Goal: Task Accomplishment & Management: Complete application form

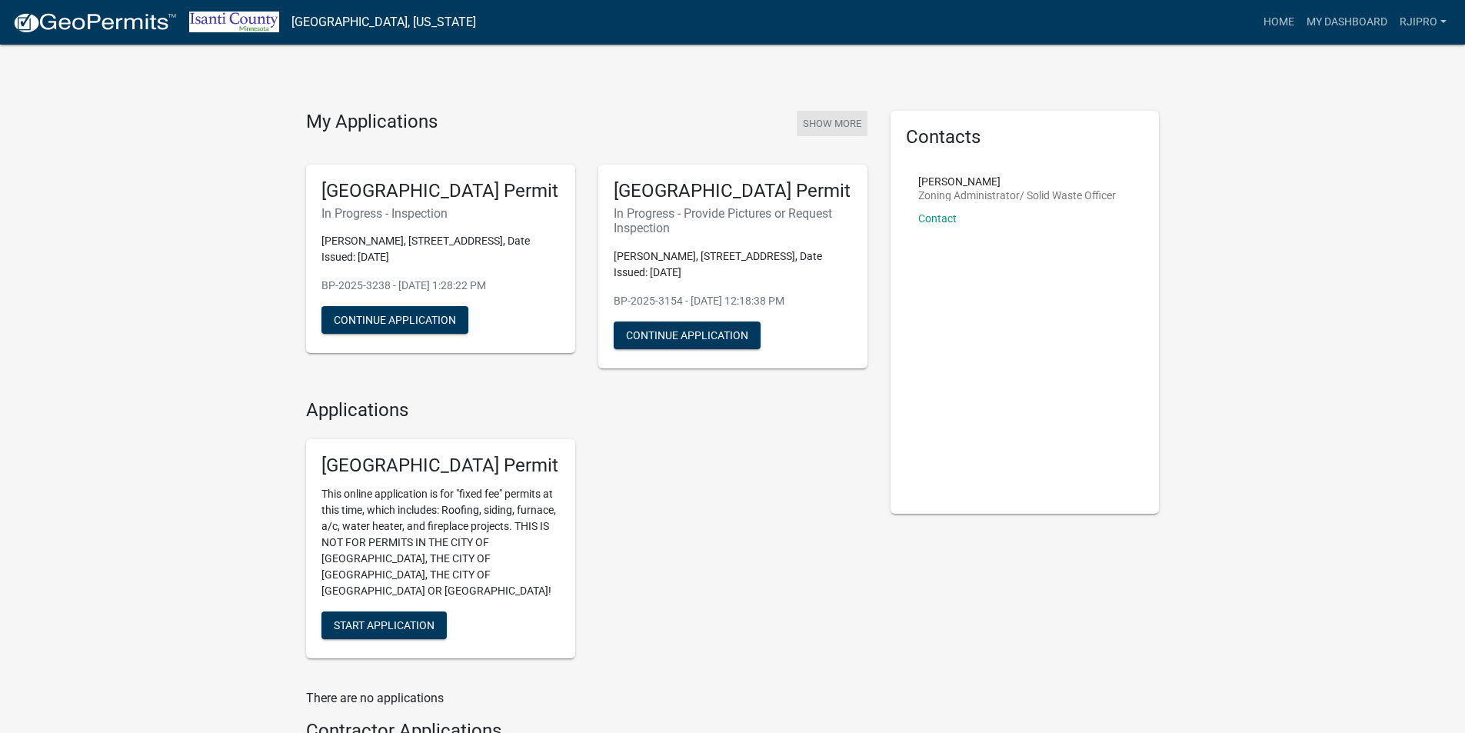
click at [842, 117] on button "Show More" at bounding box center [832, 123] width 71 height 25
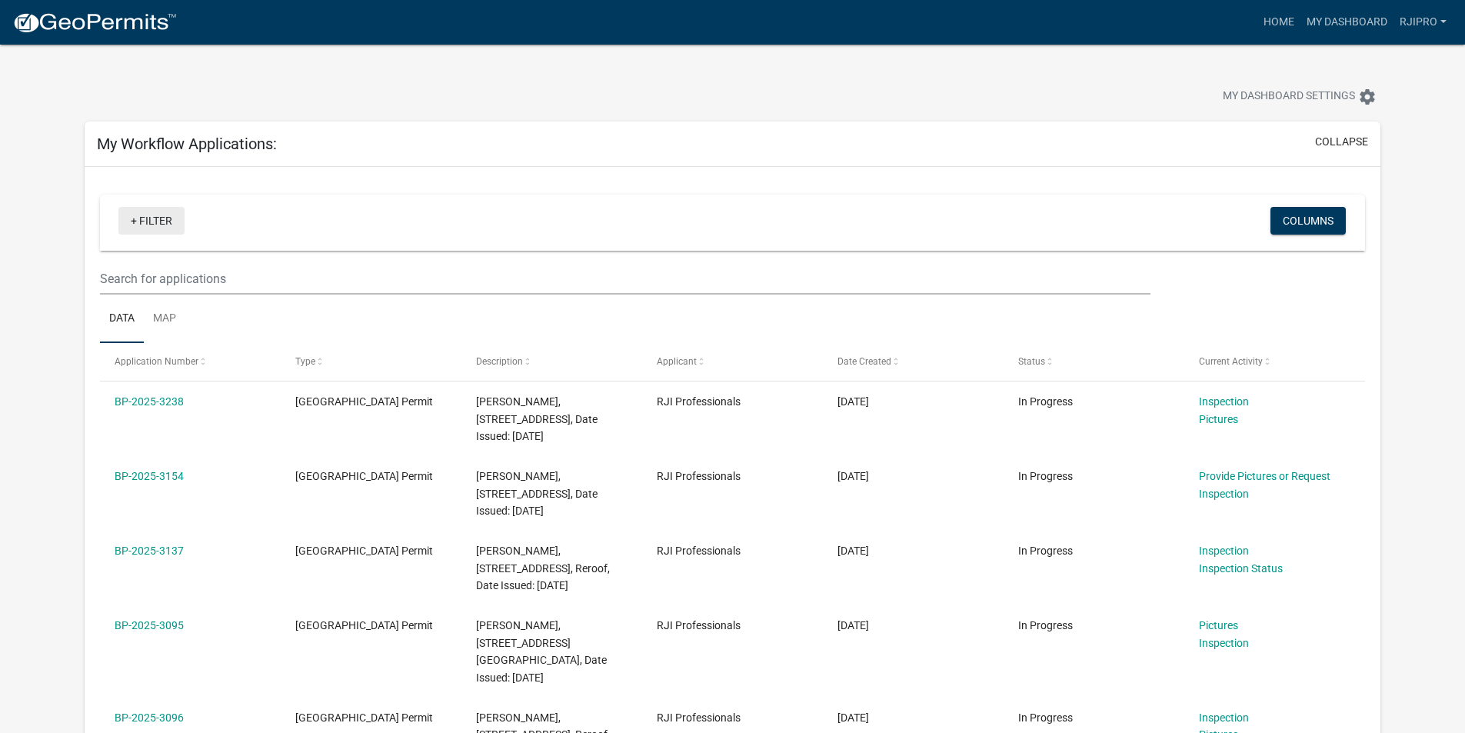
click at [150, 218] on link "+ Filter" at bounding box center [151, 221] width 66 height 28
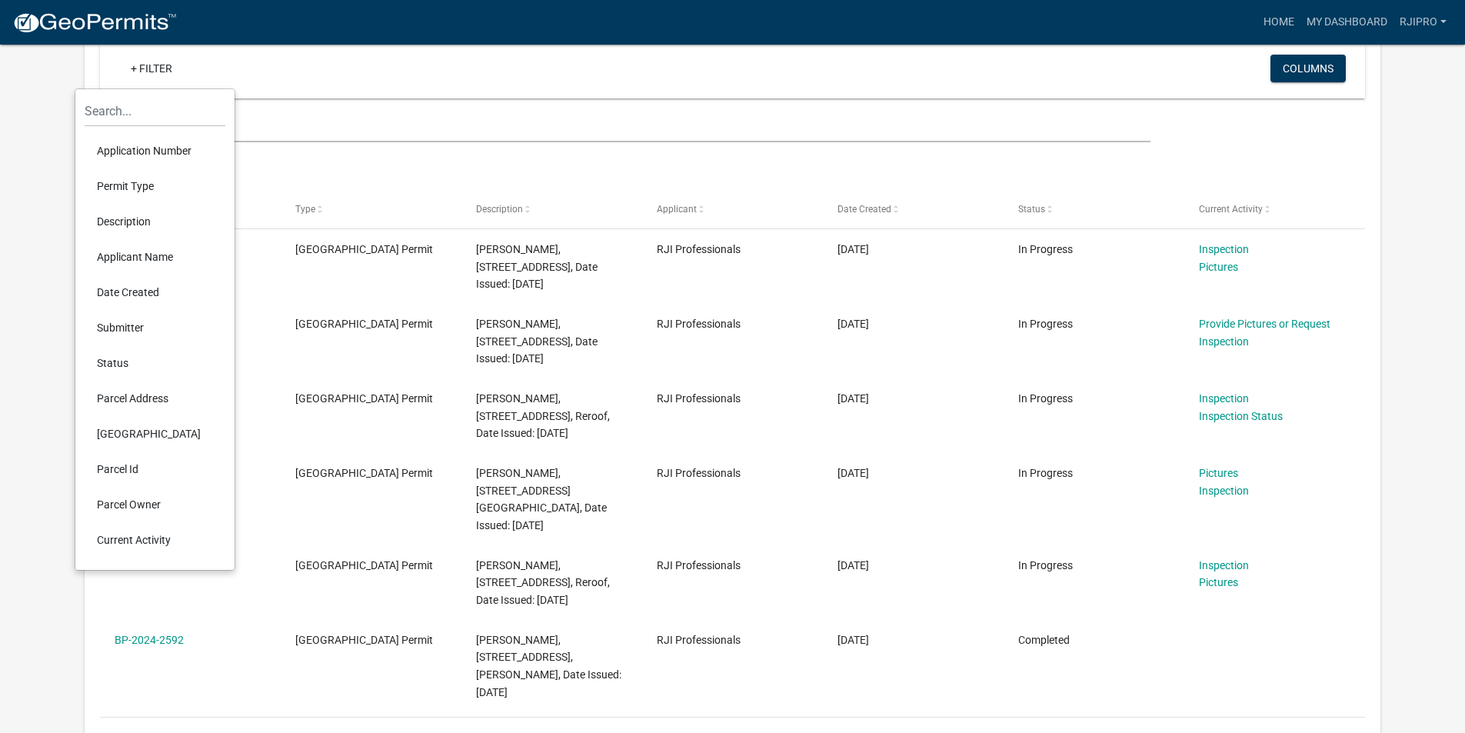
scroll to position [154, 0]
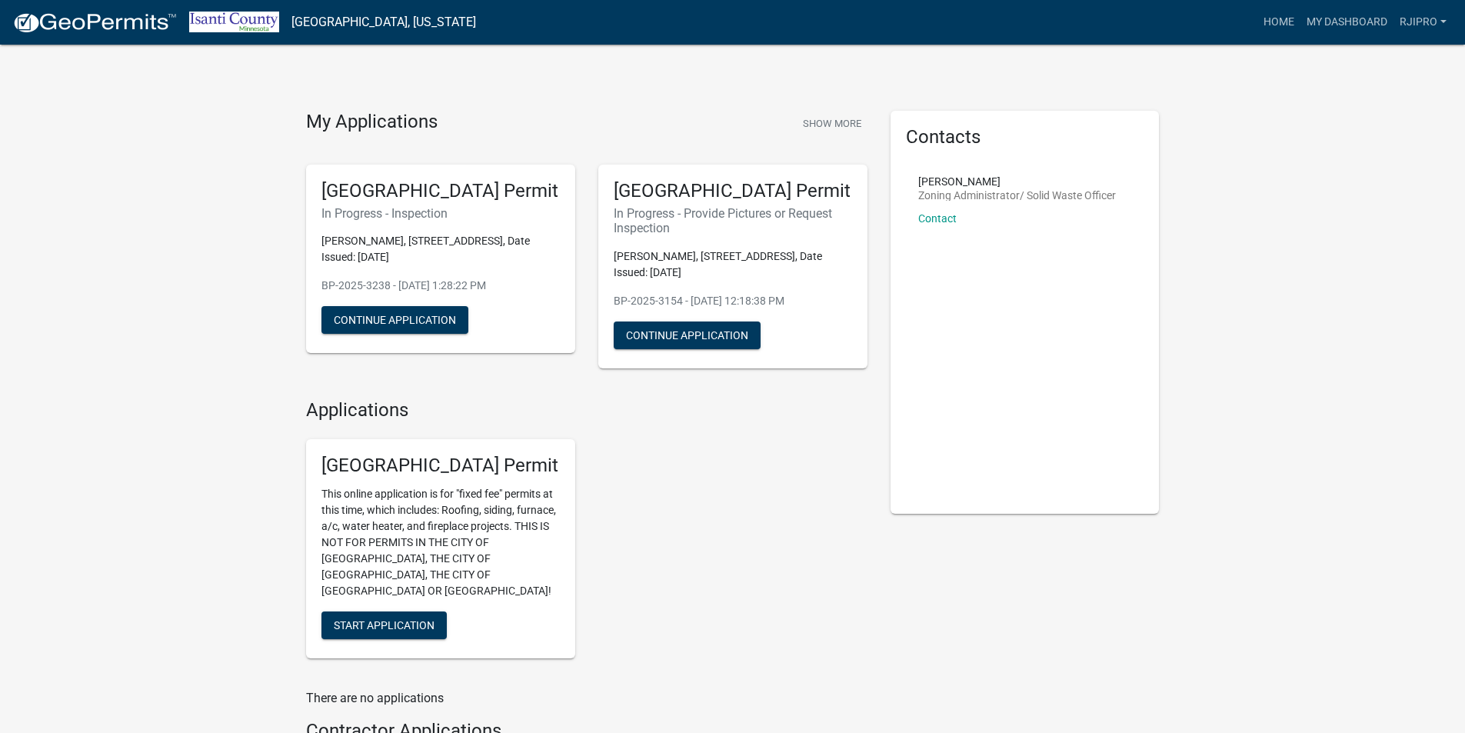
drag, startPoint x: 719, startPoint y: 245, endPoint x: 672, endPoint y: 202, distance: 64.3
click at [672, 202] on div "[GEOGRAPHIC_DATA] Permit In Progress - Provide Pictures or Request Inspection […" at bounding box center [732, 267] width 269 height 204
click at [715, 328] on button "Continue Application" at bounding box center [687, 336] width 147 height 28
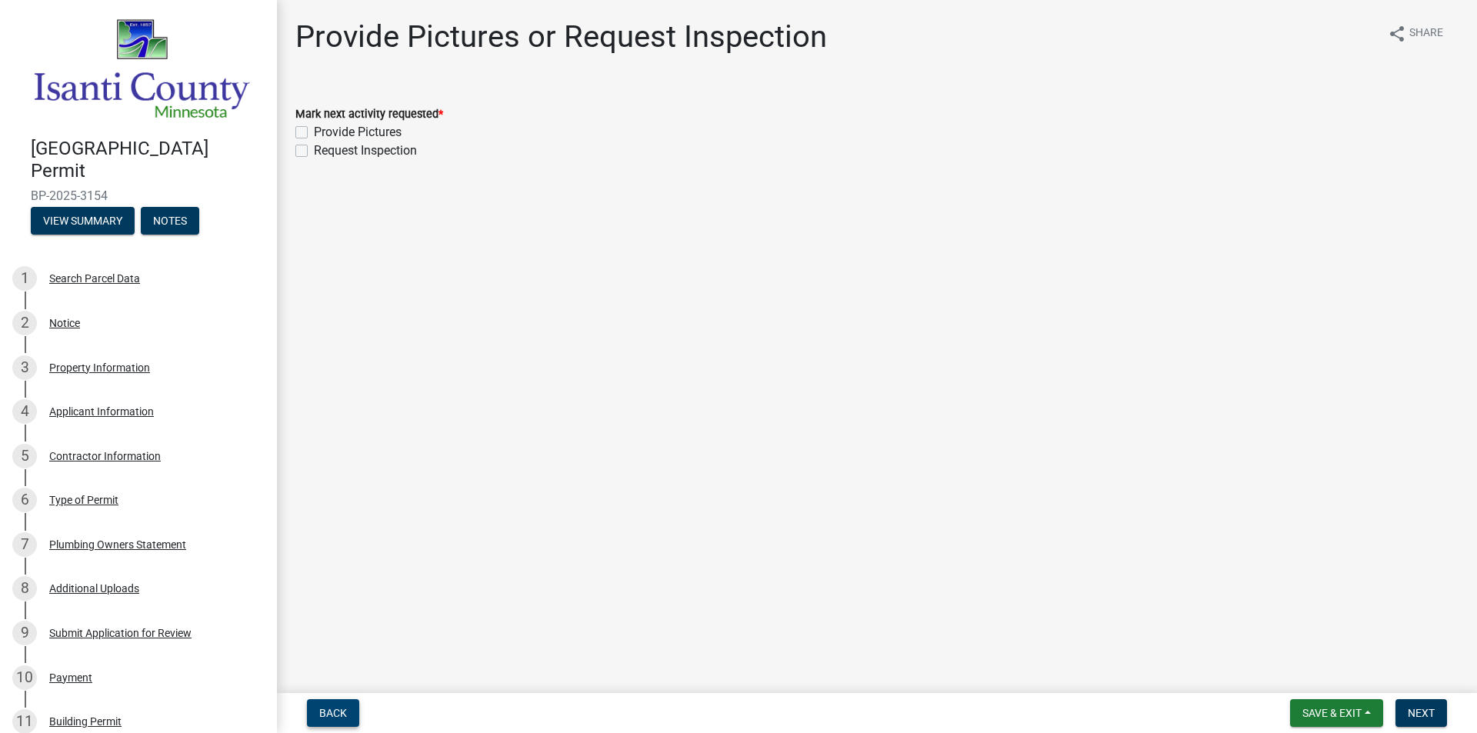
click at [338, 714] on span "Back" at bounding box center [333, 713] width 28 height 12
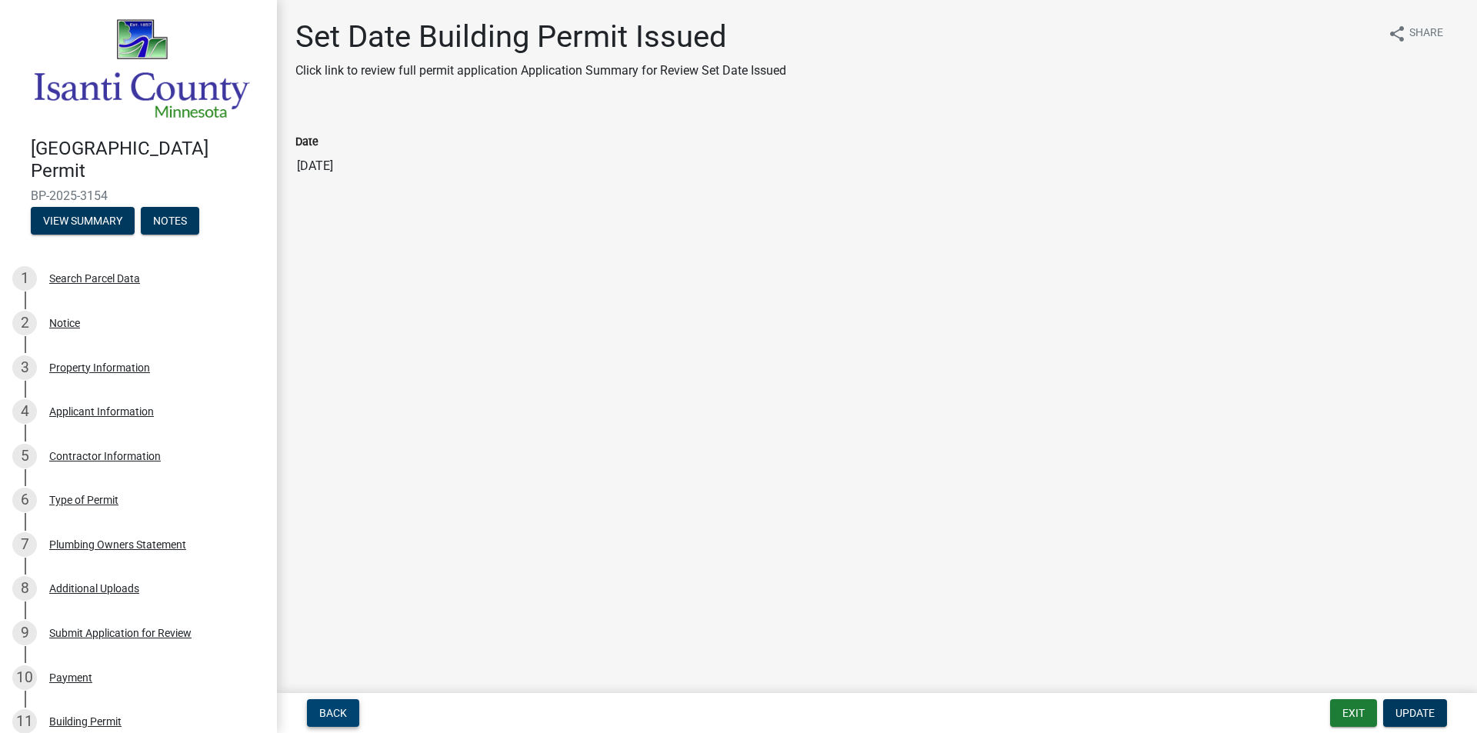
click at [338, 714] on span "Back" at bounding box center [333, 713] width 28 height 12
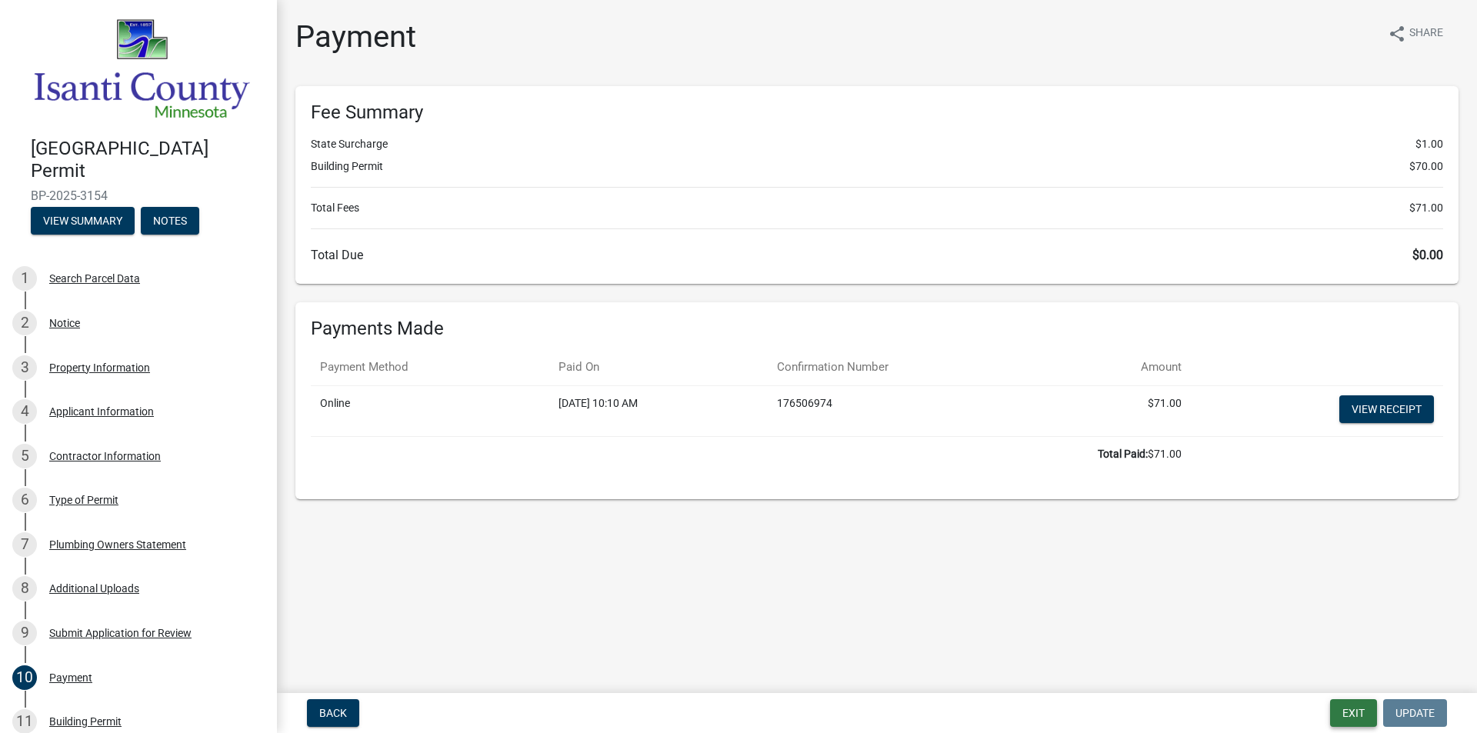
click at [1348, 706] on button "Exit" at bounding box center [1353, 713] width 47 height 28
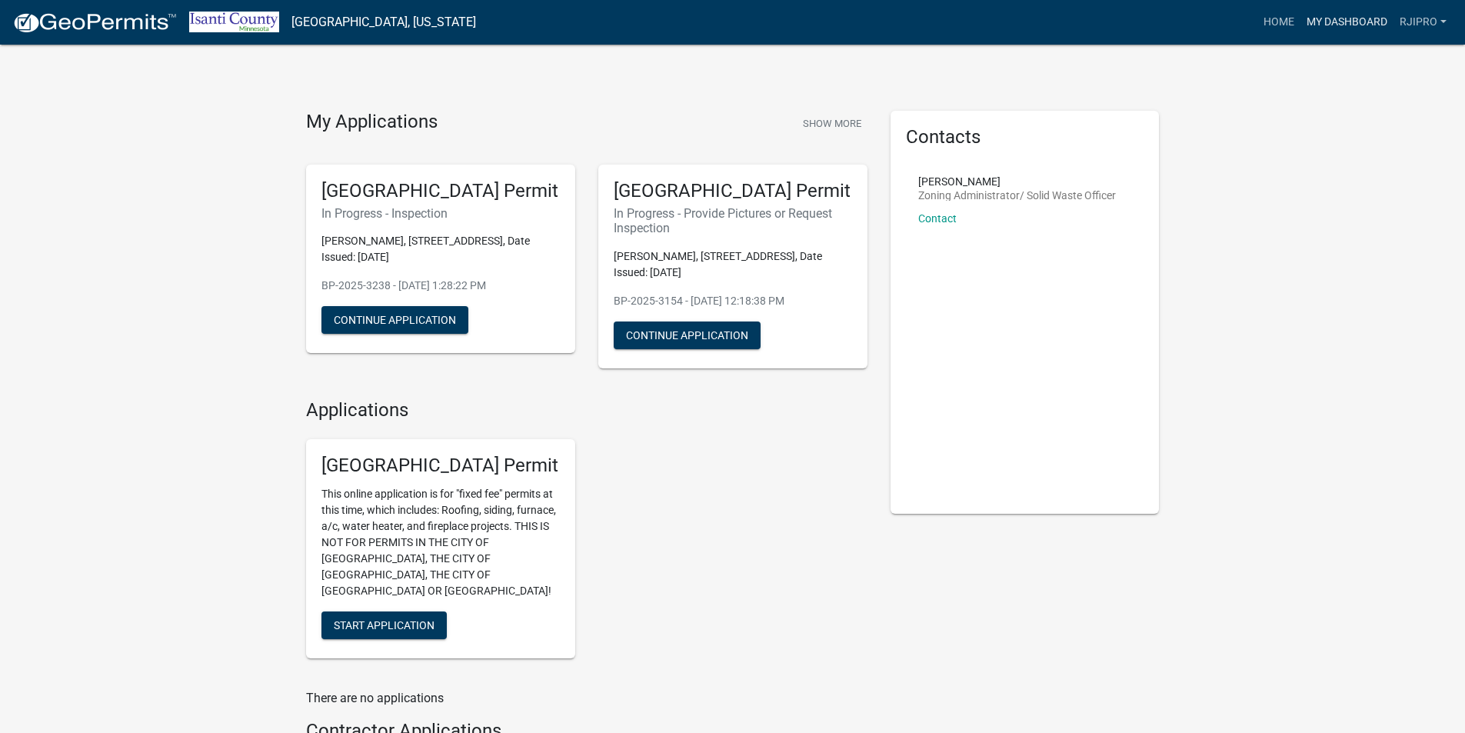
click at [1336, 25] on link "My Dashboard" at bounding box center [1347, 22] width 93 height 29
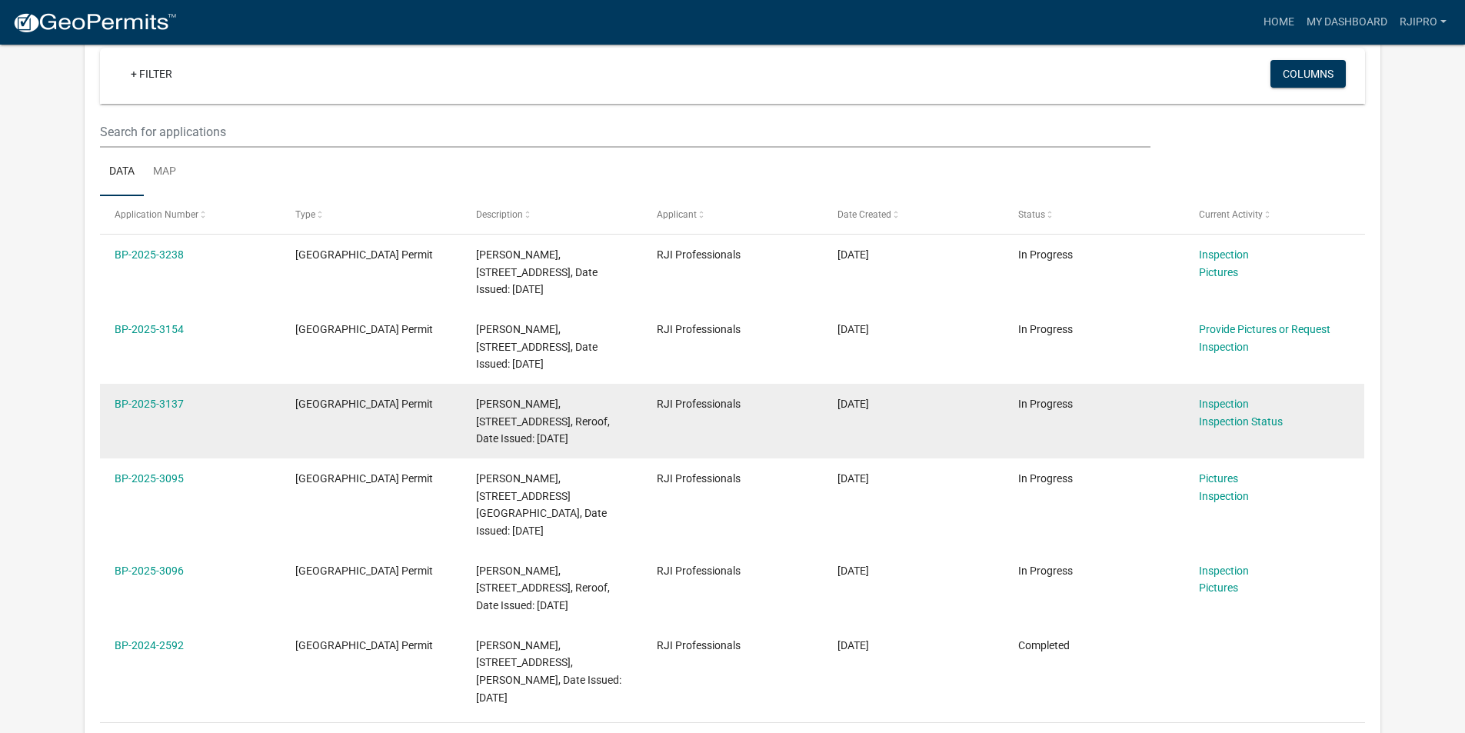
scroll to position [154, 0]
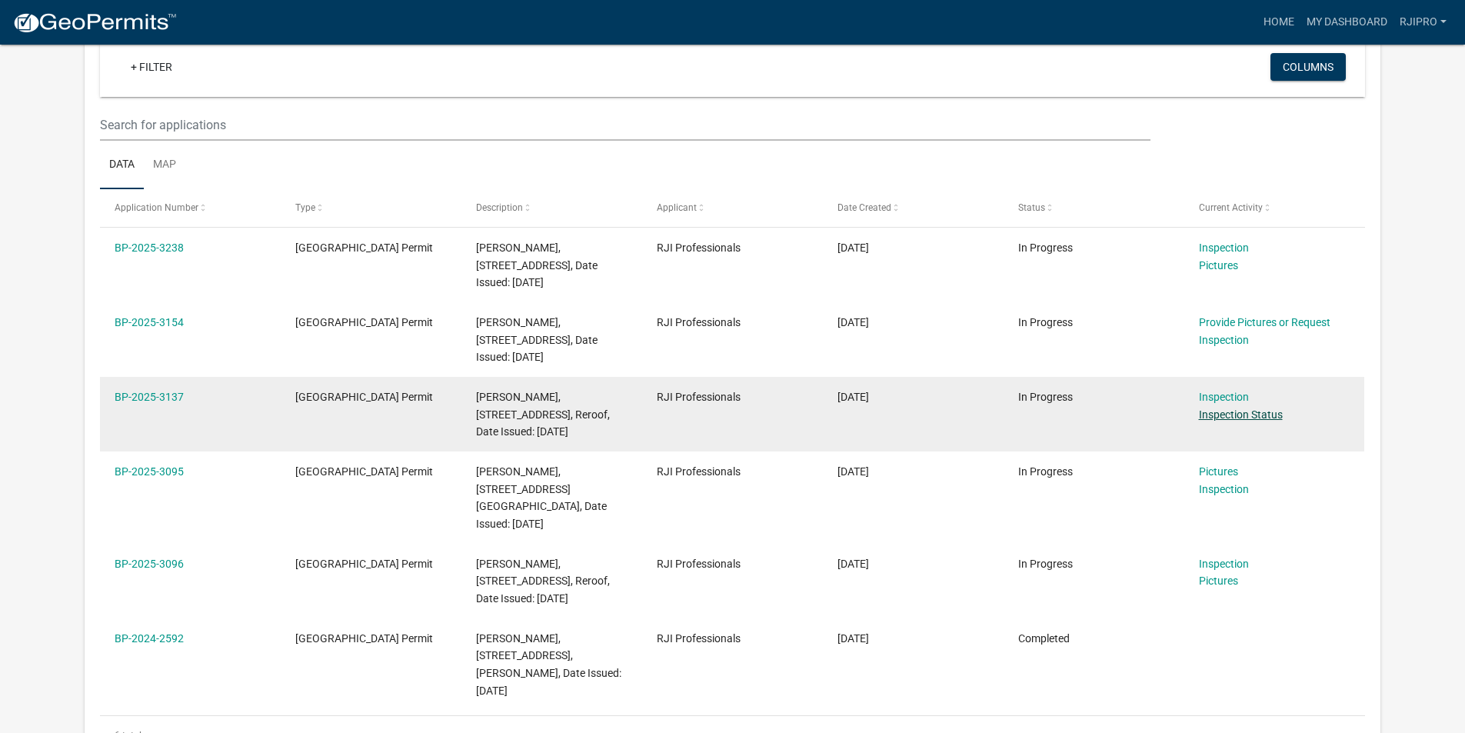
click at [1268, 414] on link "Inspection Status" at bounding box center [1241, 414] width 84 height 12
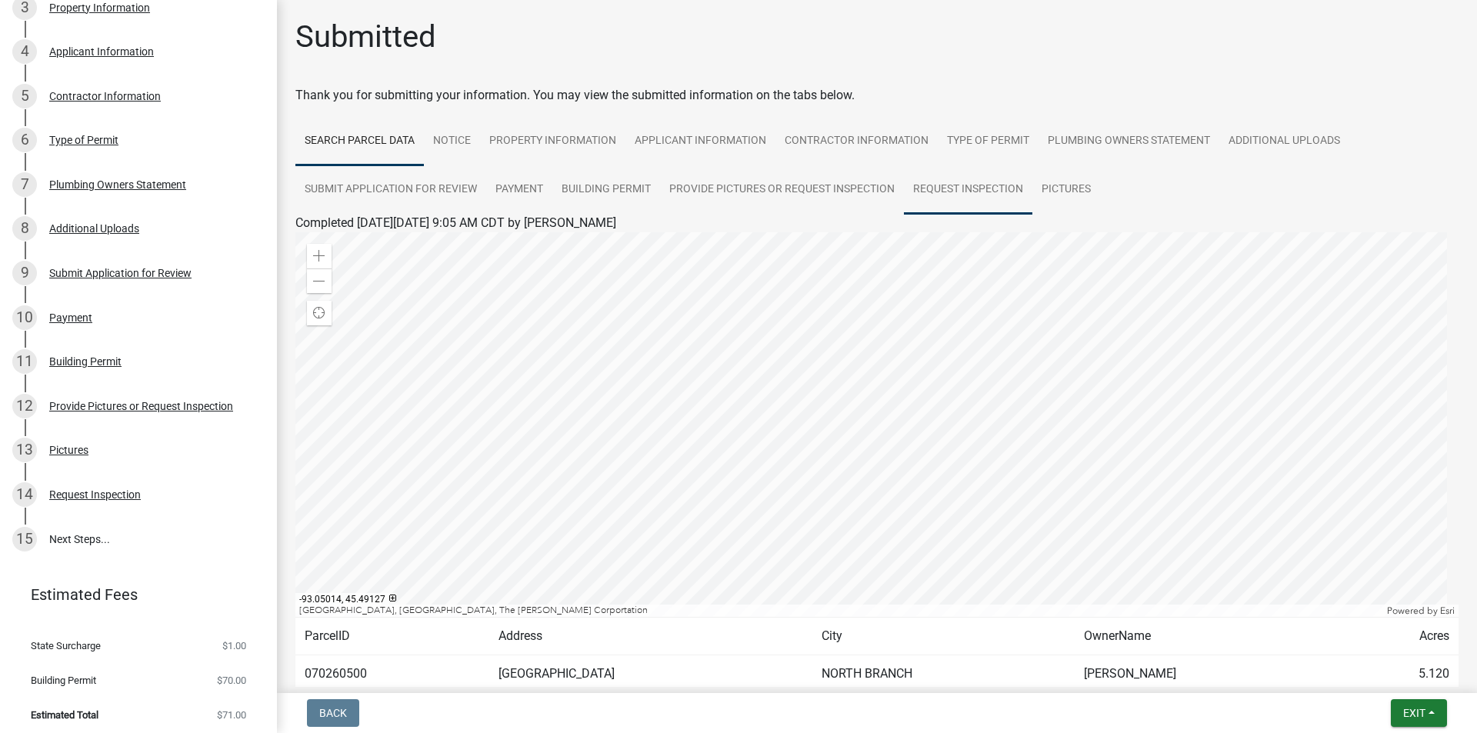
click at [948, 178] on link "Request Inspection" at bounding box center [968, 189] width 128 height 49
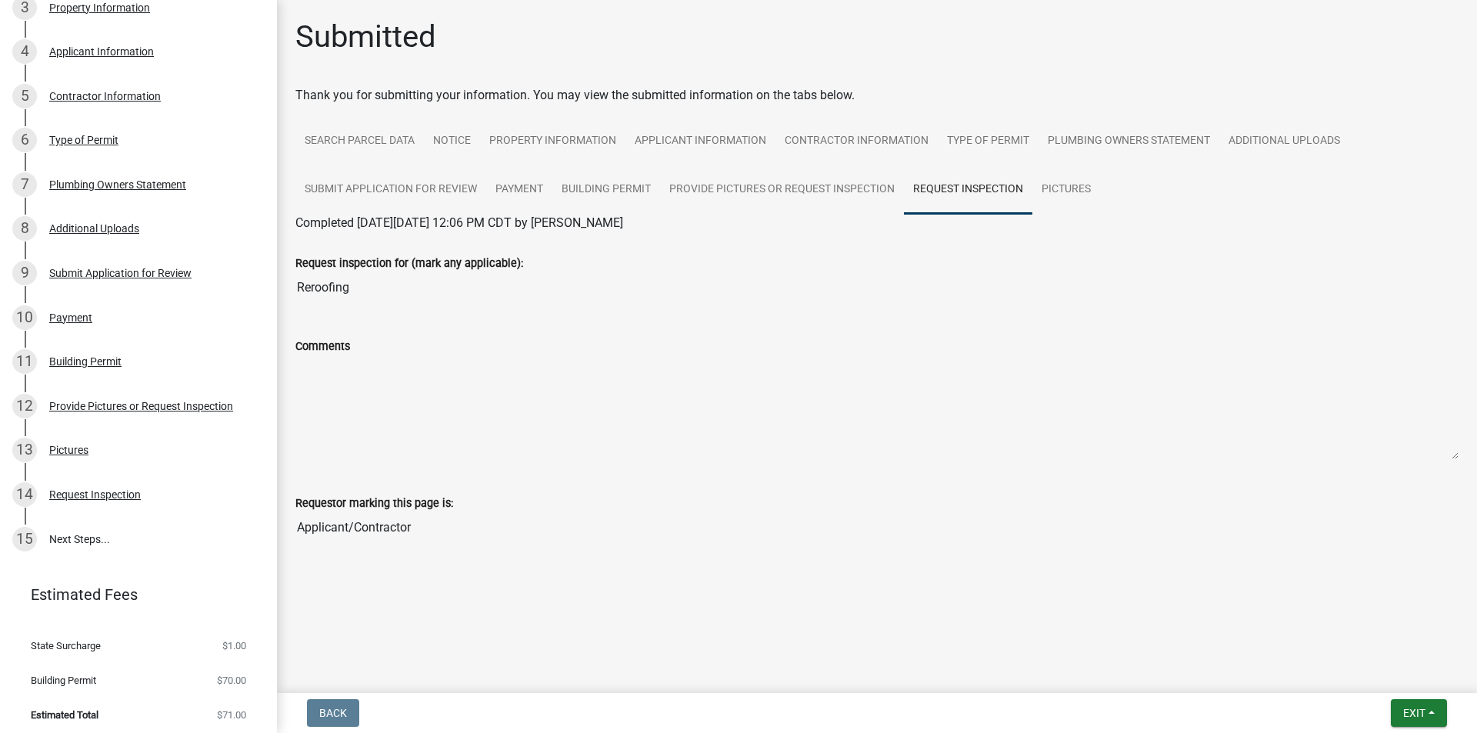
click at [342, 283] on input "Reroofing" at bounding box center [876, 287] width 1163 height 31
click at [776, 185] on link "Provide Pictures or Request Inspection" at bounding box center [782, 189] width 244 height 49
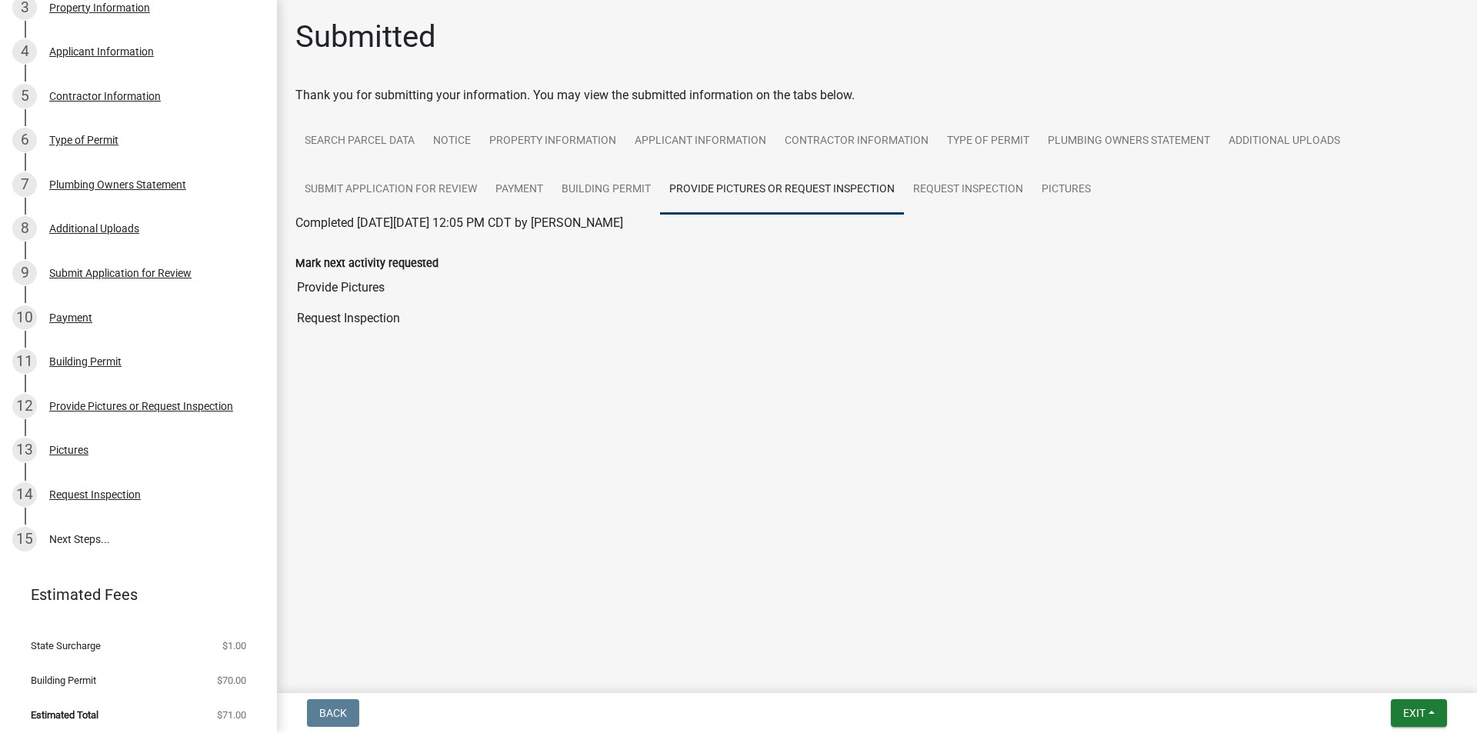
click at [328, 287] on input "Provide Pictures" at bounding box center [876, 287] width 1163 height 31
click at [355, 262] on label "Mark next activity requested" at bounding box center [366, 263] width 143 height 11
click at [355, 272] on input "Provide Pictures" at bounding box center [876, 287] width 1163 height 31
click at [372, 320] on input "Request Inspection" at bounding box center [876, 318] width 1163 height 31
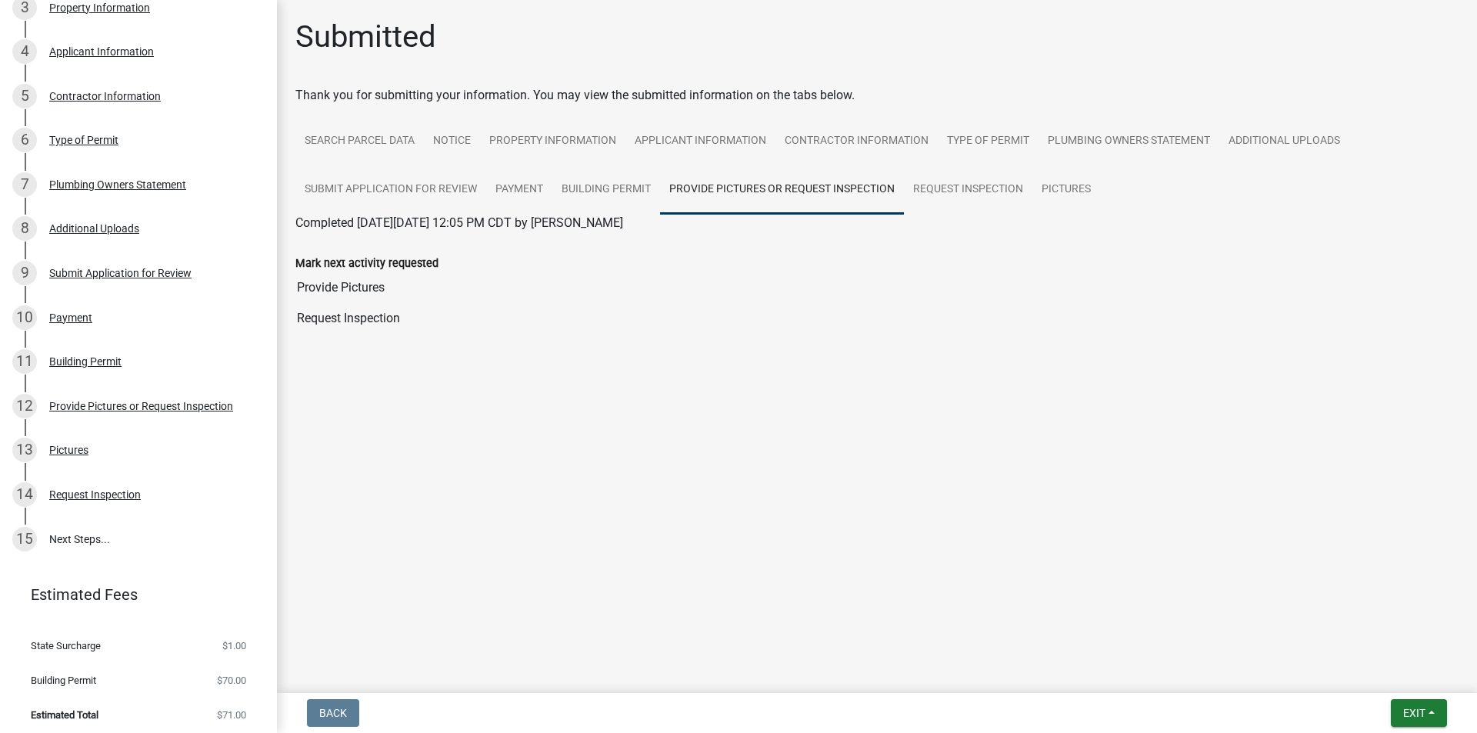
drag, startPoint x: 372, startPoint y: 320, endPoint x: 362, endPoint y: 317, distance: 11.2
click at [371, 320] on input "Request Inspection" at bounding box center [876, 318] width 1163 height 31
click at [337, 309] on input "Request Inspection" at bounding box center [876, 318] width 1163 height 31
click at [938, 174] on link "Request Inspection" at bounding box center [968, 189] width 128 height 49
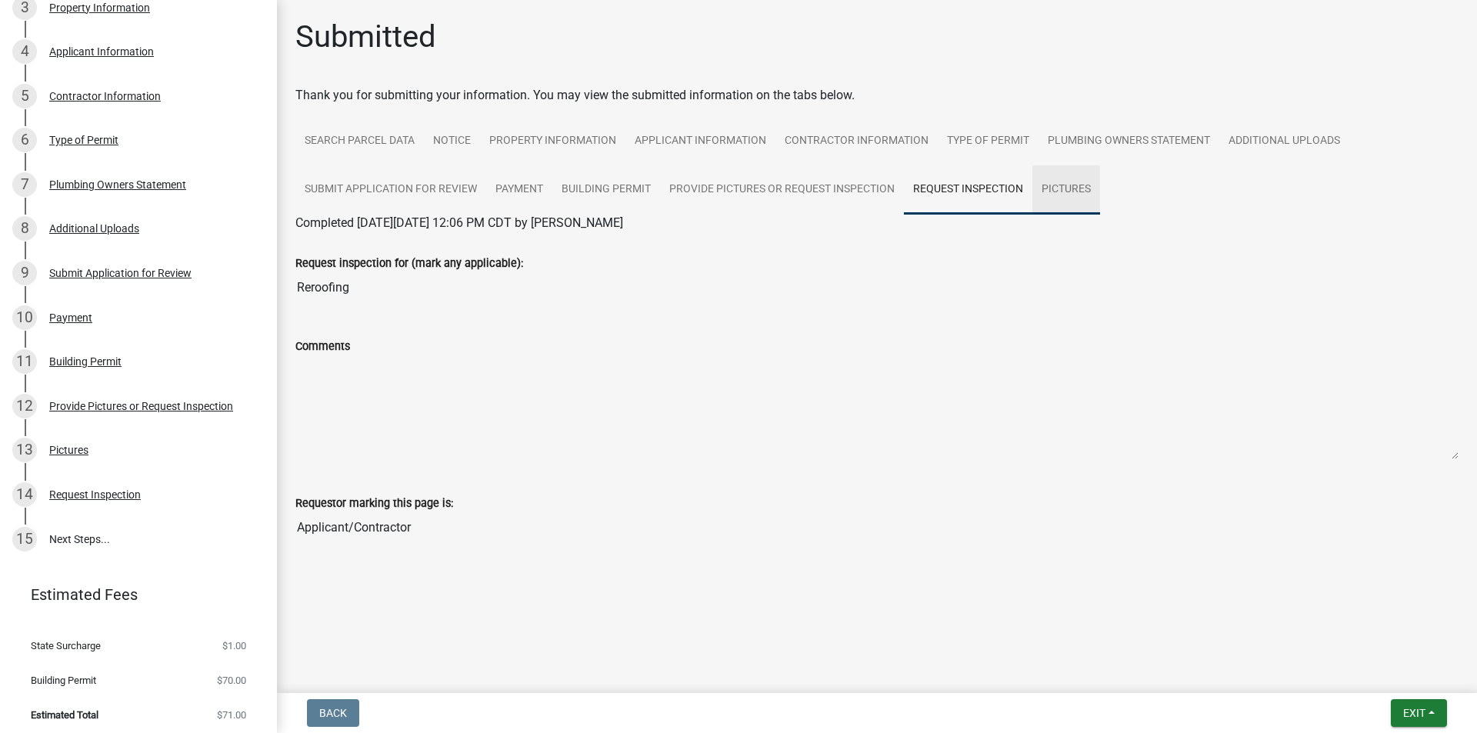
click at [1050, 205] on link "Pictures" at bounding box center [1066, 189] width 68 height 49
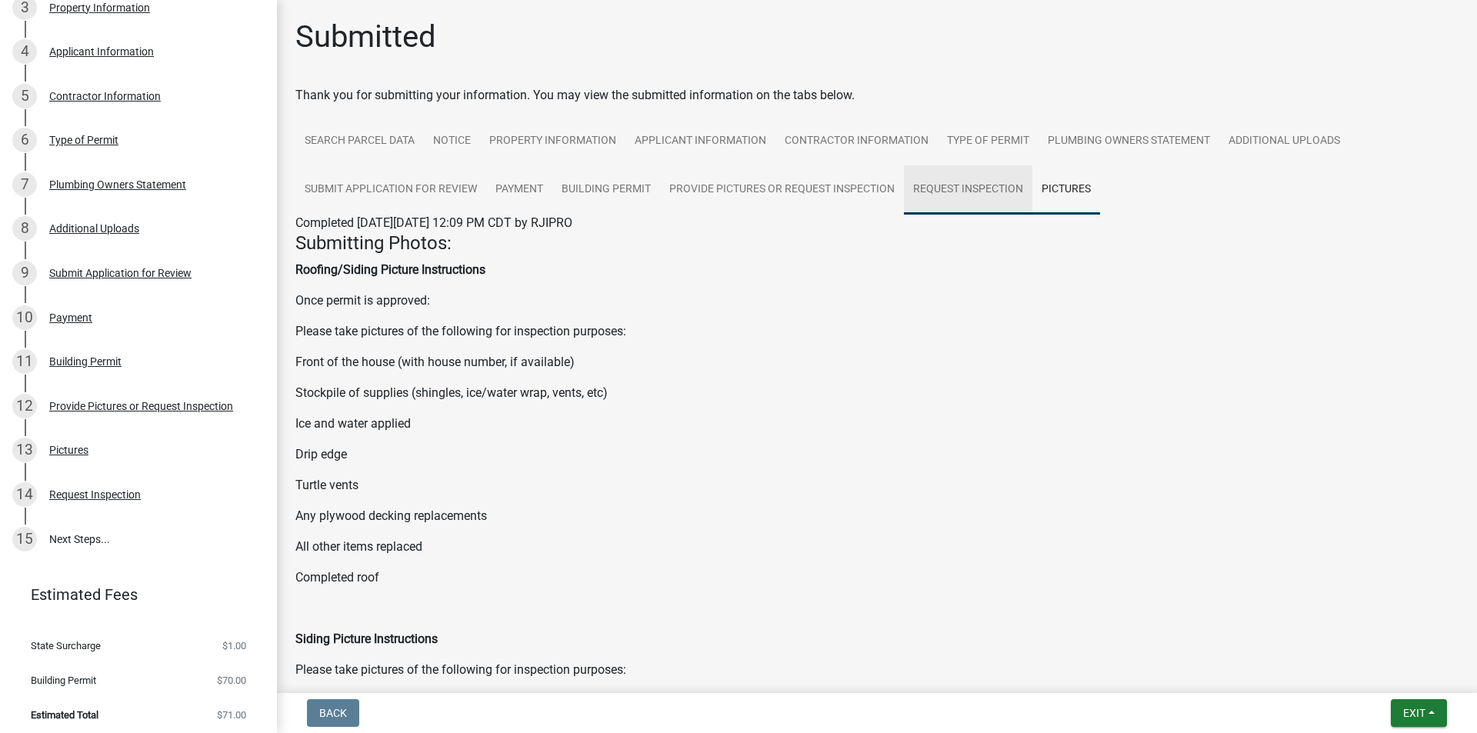
click at [975, 191] on link "Request Inspection" at bounding box center [968, 189] width 128 height 49
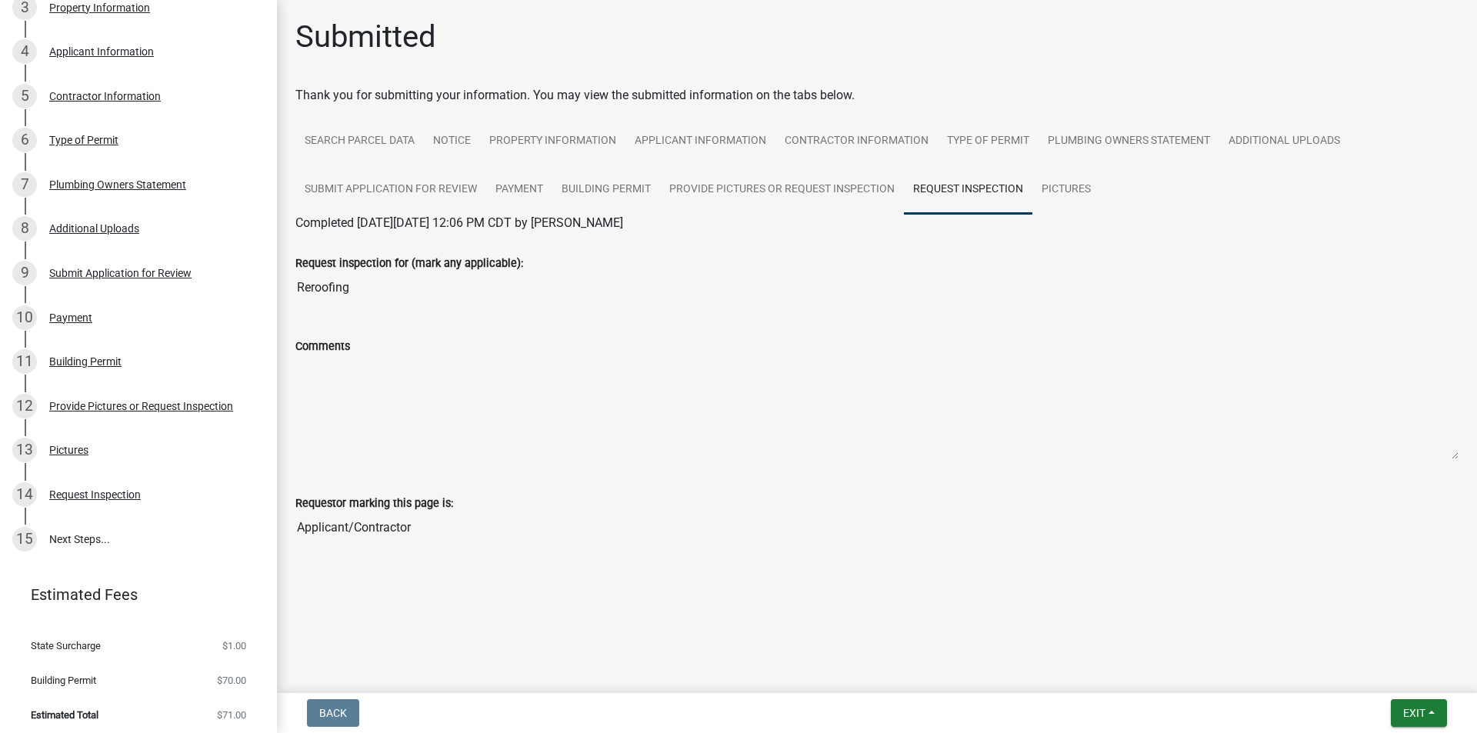
click at [1407, 696] on nav "Back Exit Save Save & Exit" at bounding box center [877, 713] width 1200 height 40
click at [1412, 700] on button "Exit" at bounding box center [1419, 713] width 56 height 28
click at [1369, 675] on button "Save & Exit" at bounding box center [1385, 673] width 123 height 37
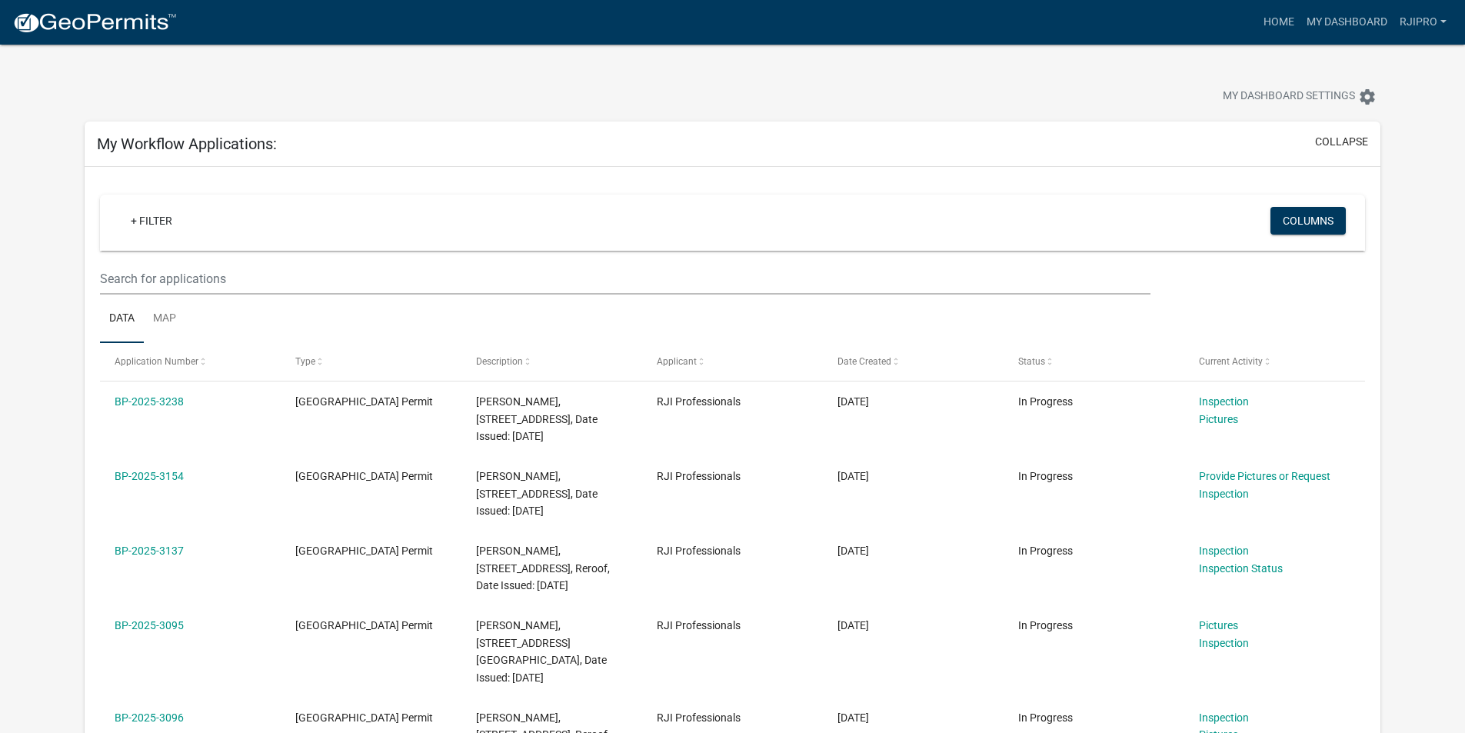
click at [141, 204] on div "+ Filter Columns" at bounding box center [733, 223] width 1252 height 56
click at [145, 209] on link "+ Filter" at bounding box center [151, 221] width 66 height 28
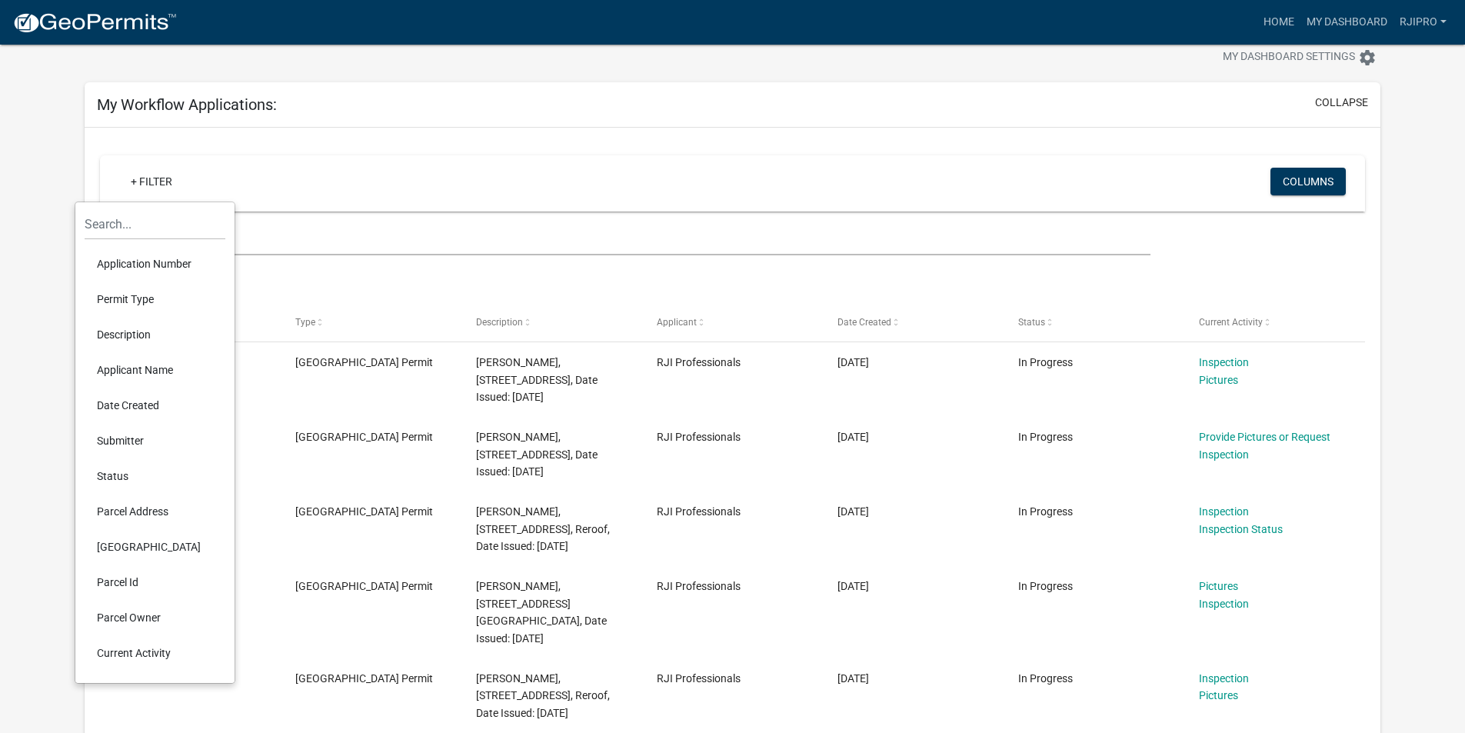
scroll to position [77, 0]
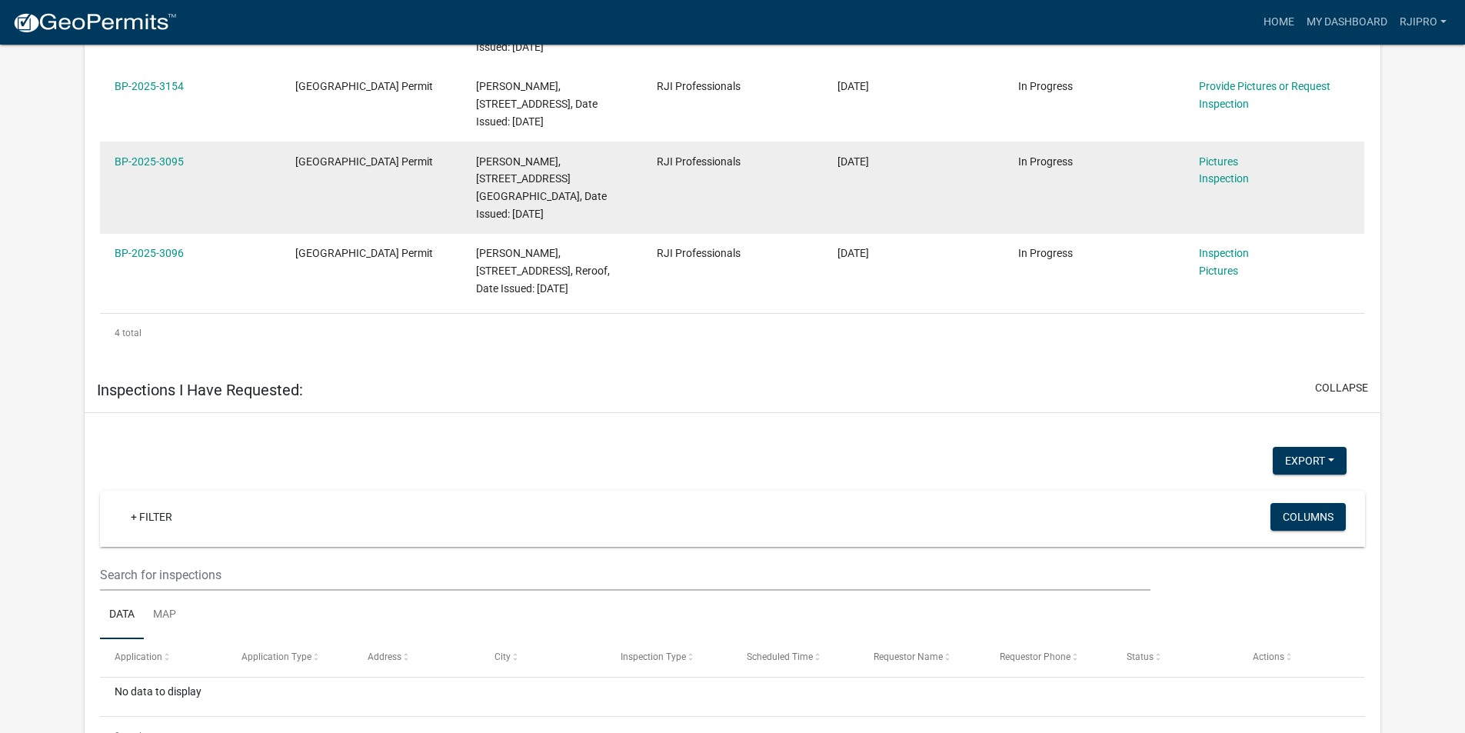
scroll to position [1293, 0]
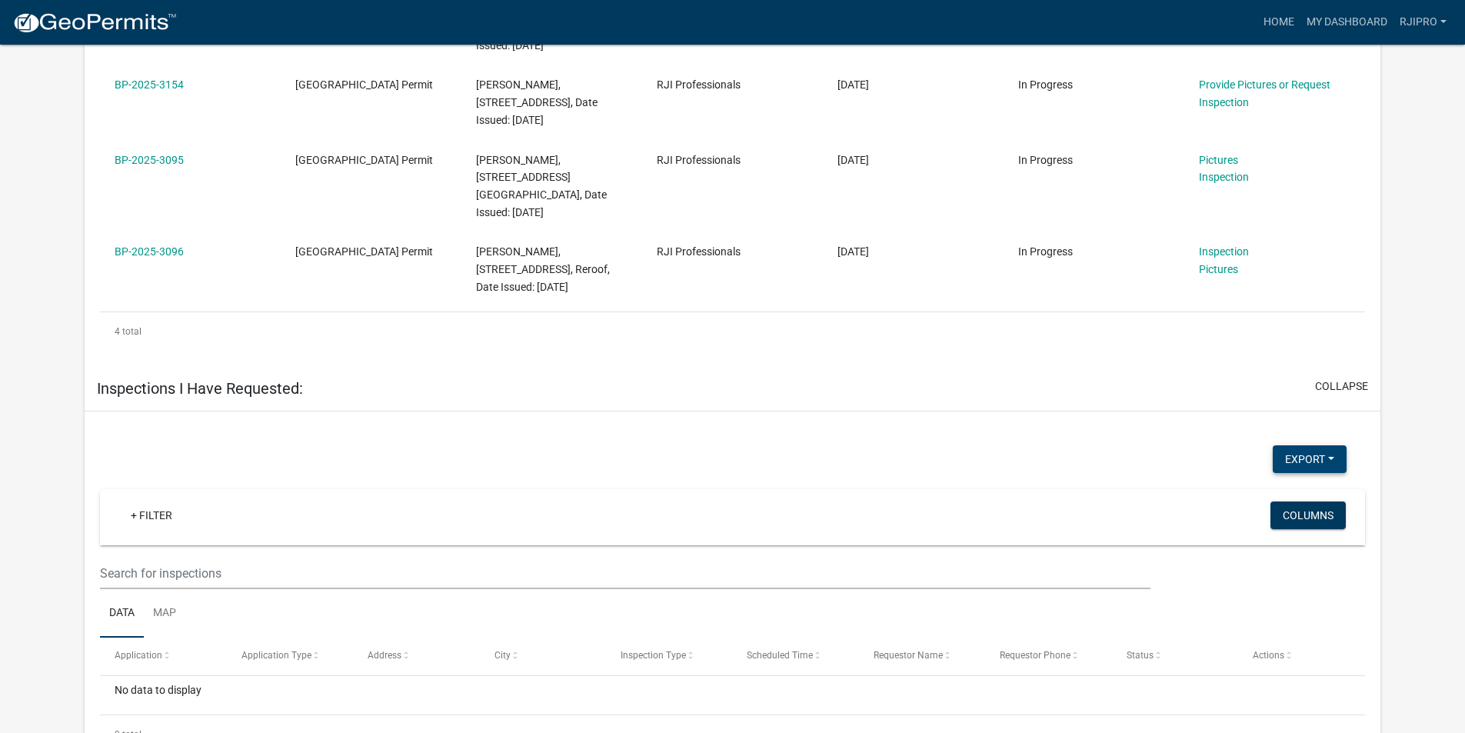
click at [1307, 445] on button "Export" at bounding box center [1310, 459] width 74 height 28
click at [1294, 481] on button "Excel Format (.xlsx)" at bounding box center [1275, 499] width 144 height 37
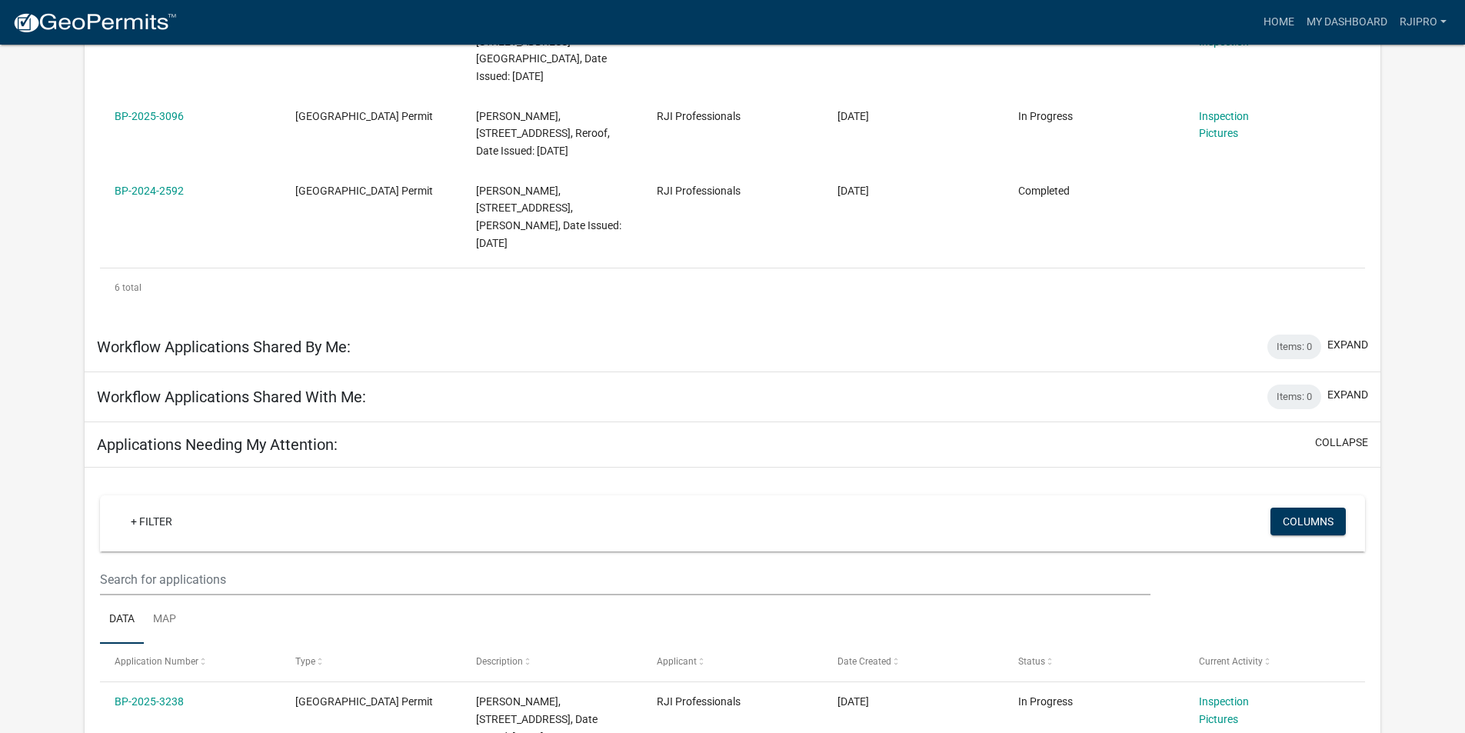
scroll to position [447, 0]
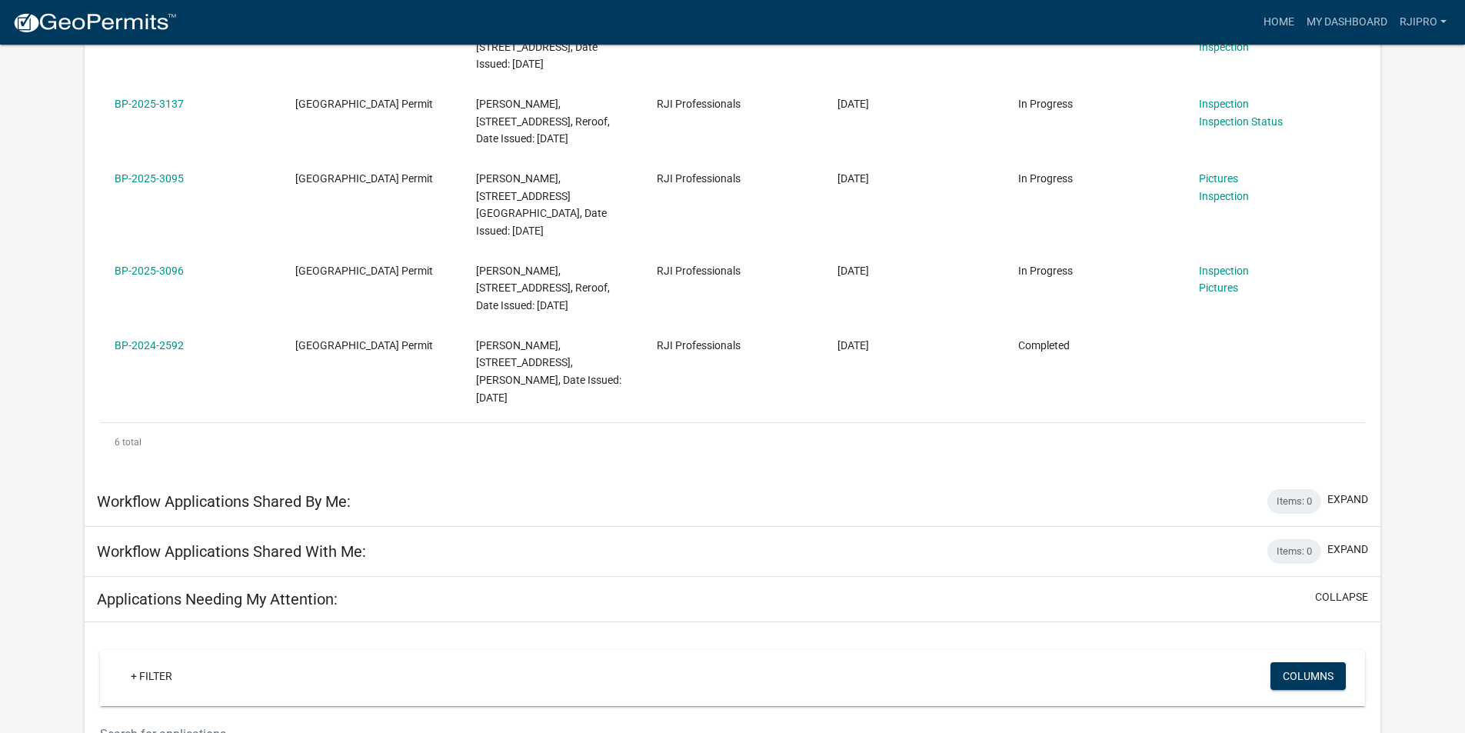
click at [303, 590] on h5 "Applications Needing My Attention:" at bounding box center [217, 599] width 241 height 18
click at [360, 577] on div "Applications Needing My Attention: collapse" at bounding box center [733, 599] width 1296 height 45
drag, startPoint x: 1271, startPoint y: 510, endPoint x: 1061, endPoint y: 515, distance: 210.1
click at [1268, 539] on div "Items: 0 expand" at bounding box center [1318, 551] width 101 height 25
click at [575, 477] on div "Workflow Applications Shared By Me: Items: 0 expand" at bounding box center [733, 502] width 1296 height 50
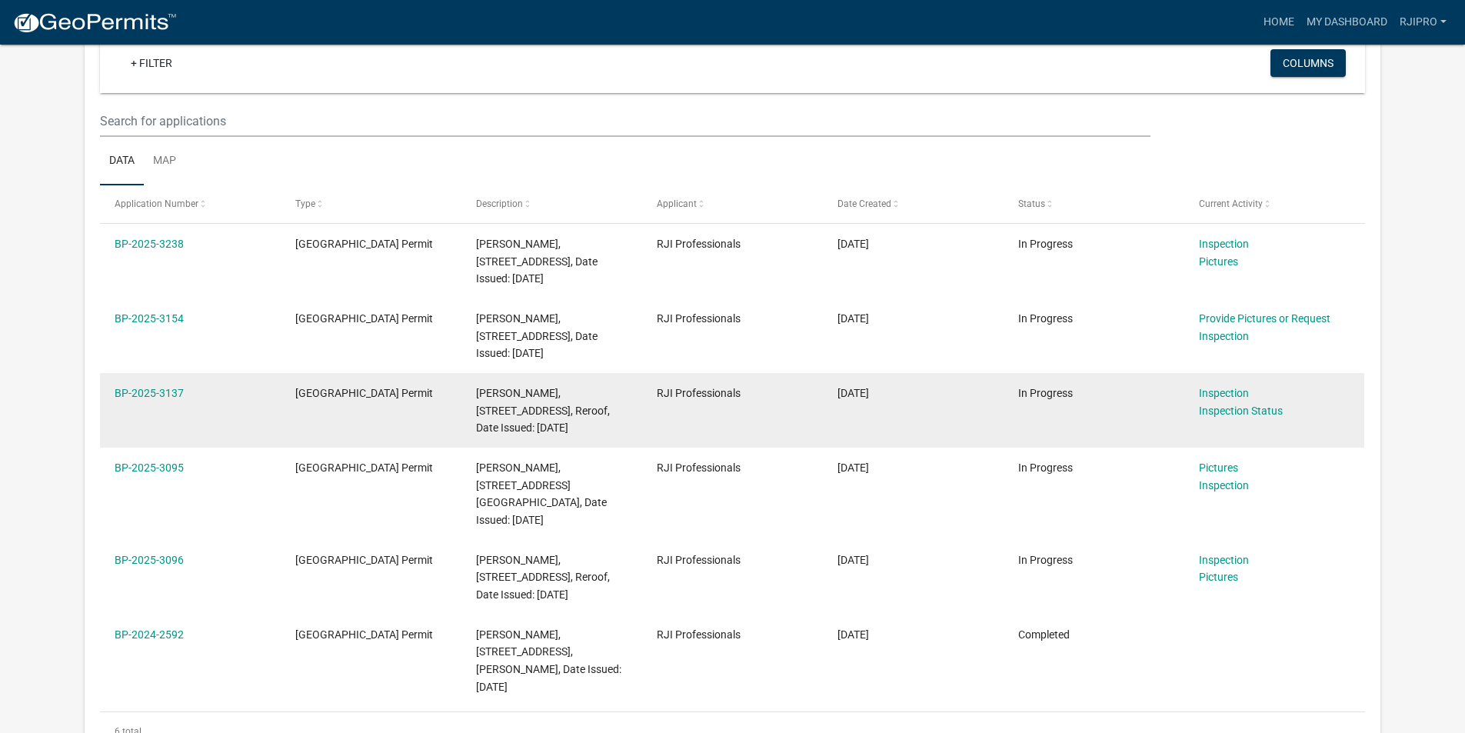
scroll to position [139, 0]
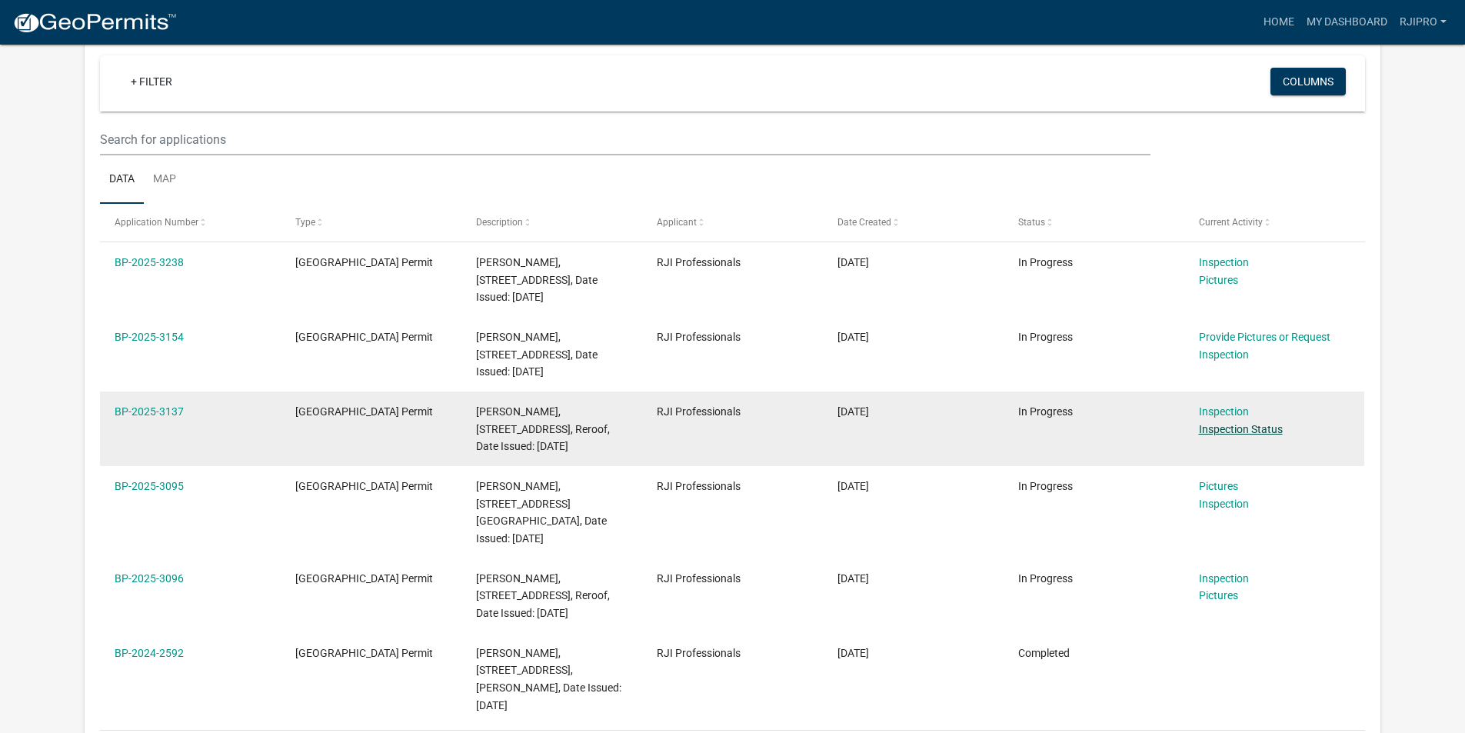
click at [1237, 431] on link "Inspection Status" at bounding box center [1241, 429] width 84 height 12
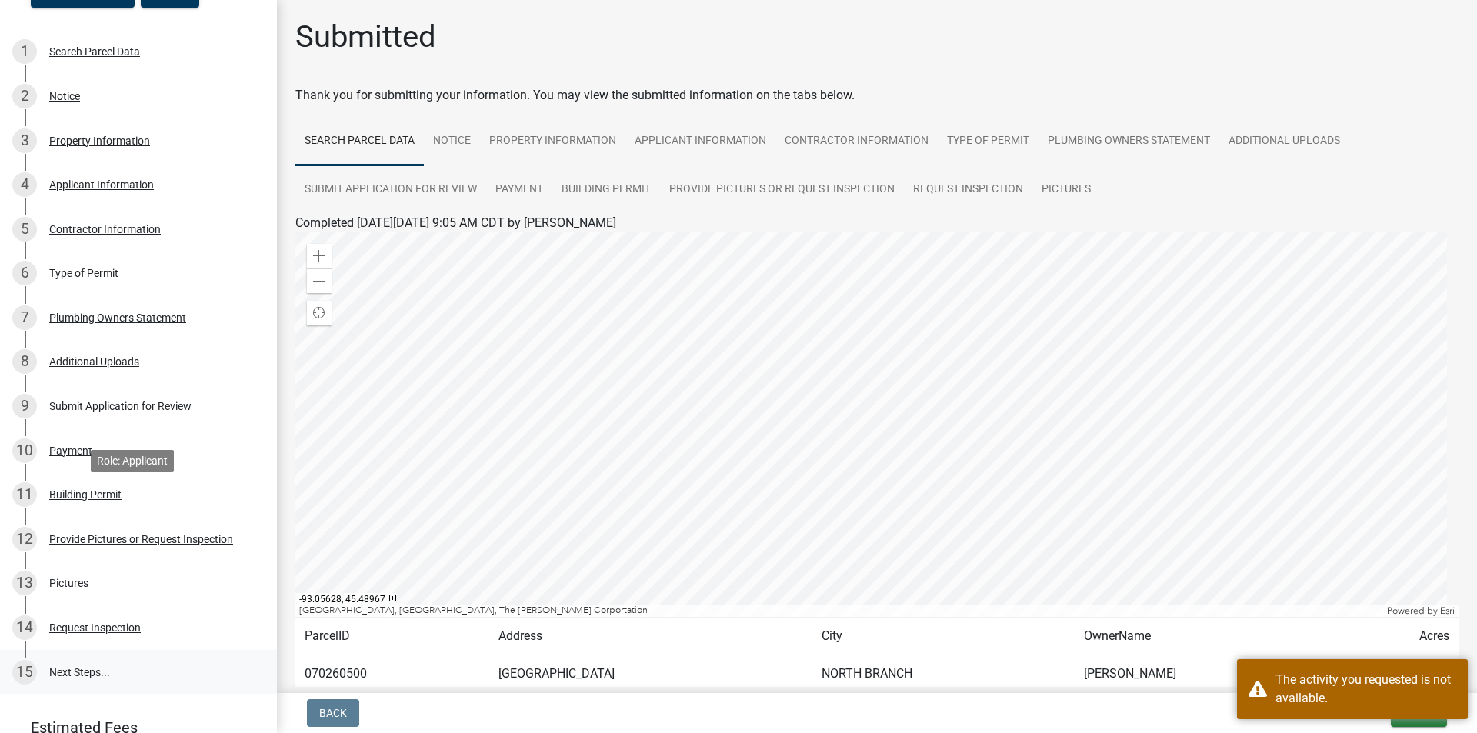
scroll to position [360, 0]
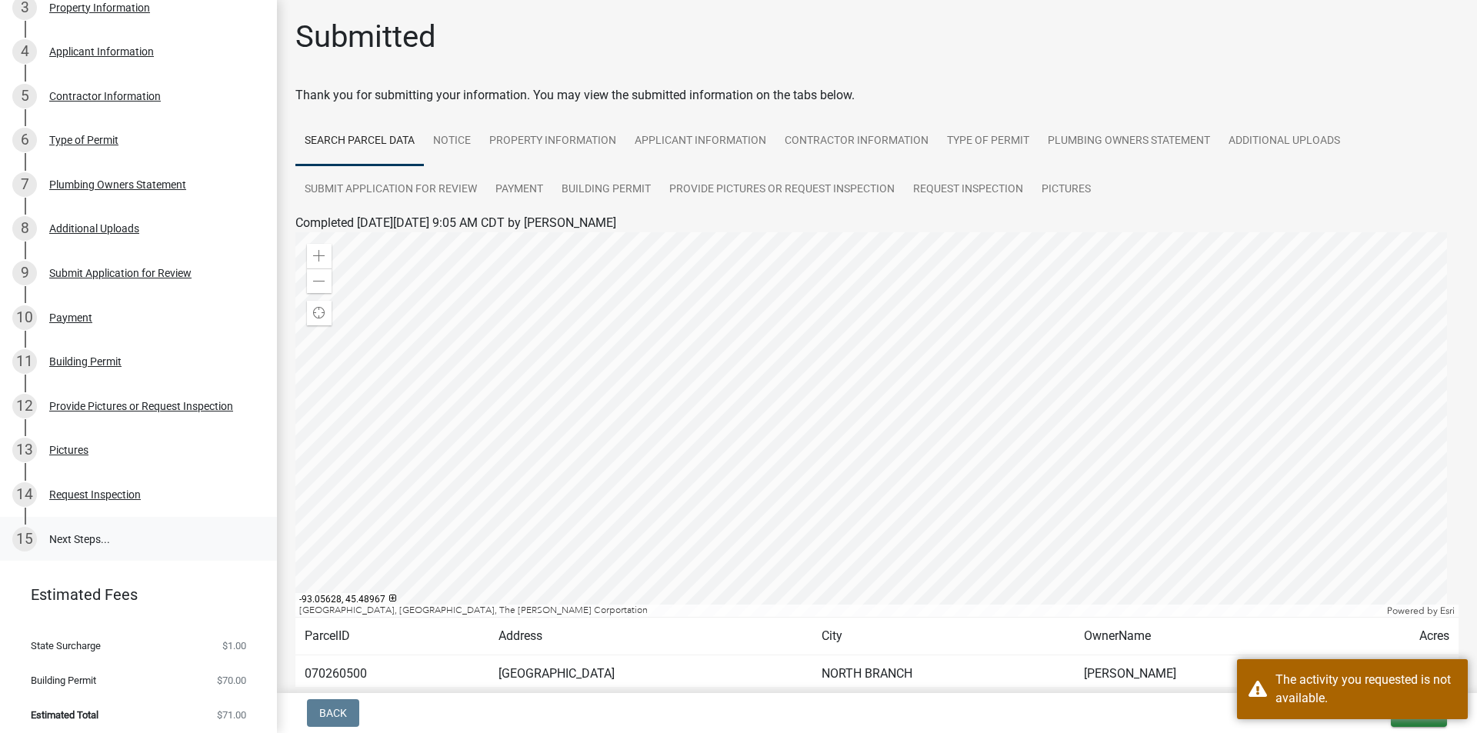
click at [98, 536] on link "15 Next Steps..." at bounding box center [138, 539] width 277 height 45
click at [110, 492] on div "Request Inspection" at bounding box center [95, 494] width 92 height 11
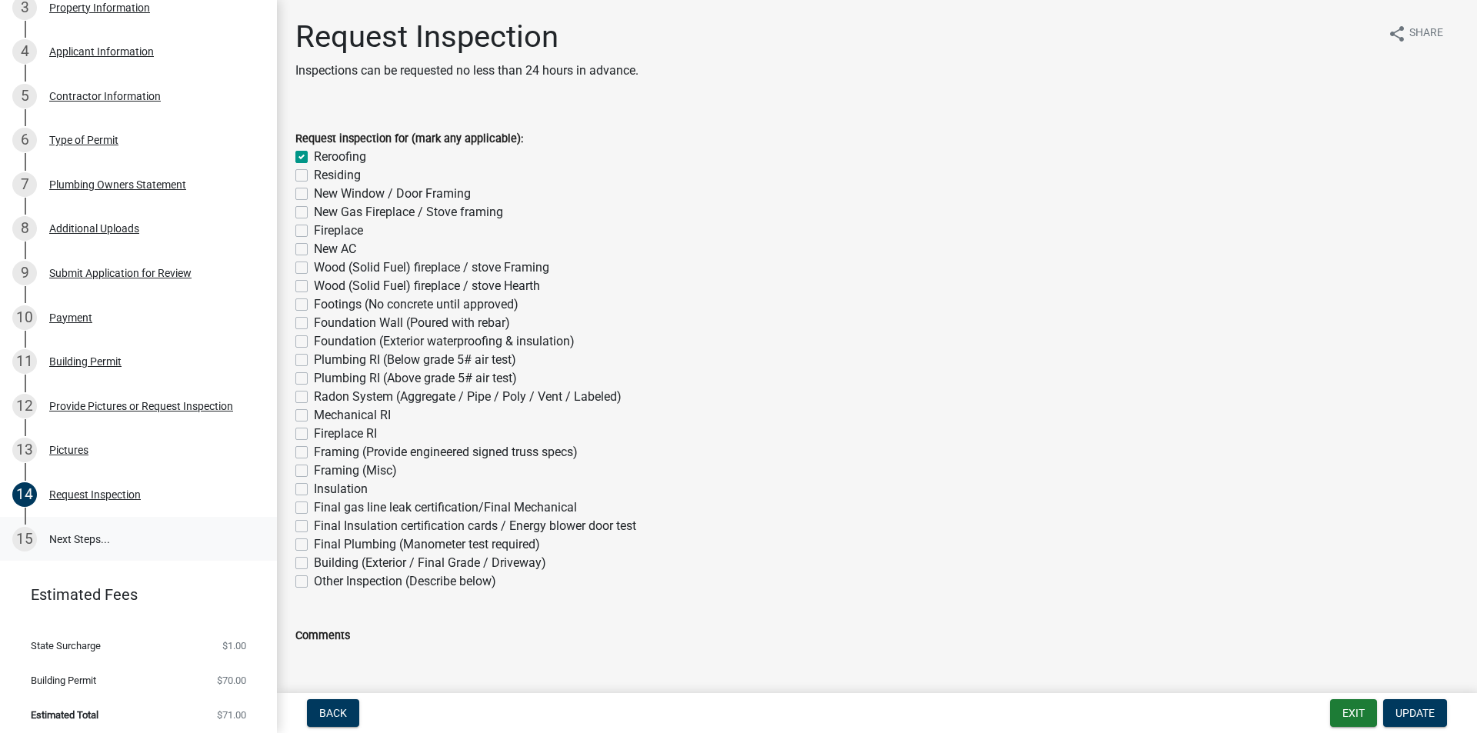
click at [94, 545] on link "15 Next Steps..." at bounding box center [138, 539] width 277 height 45
click at [93, 525] on link "15 Next Steps..." at bounding box center [138, 539] width 277 height 45
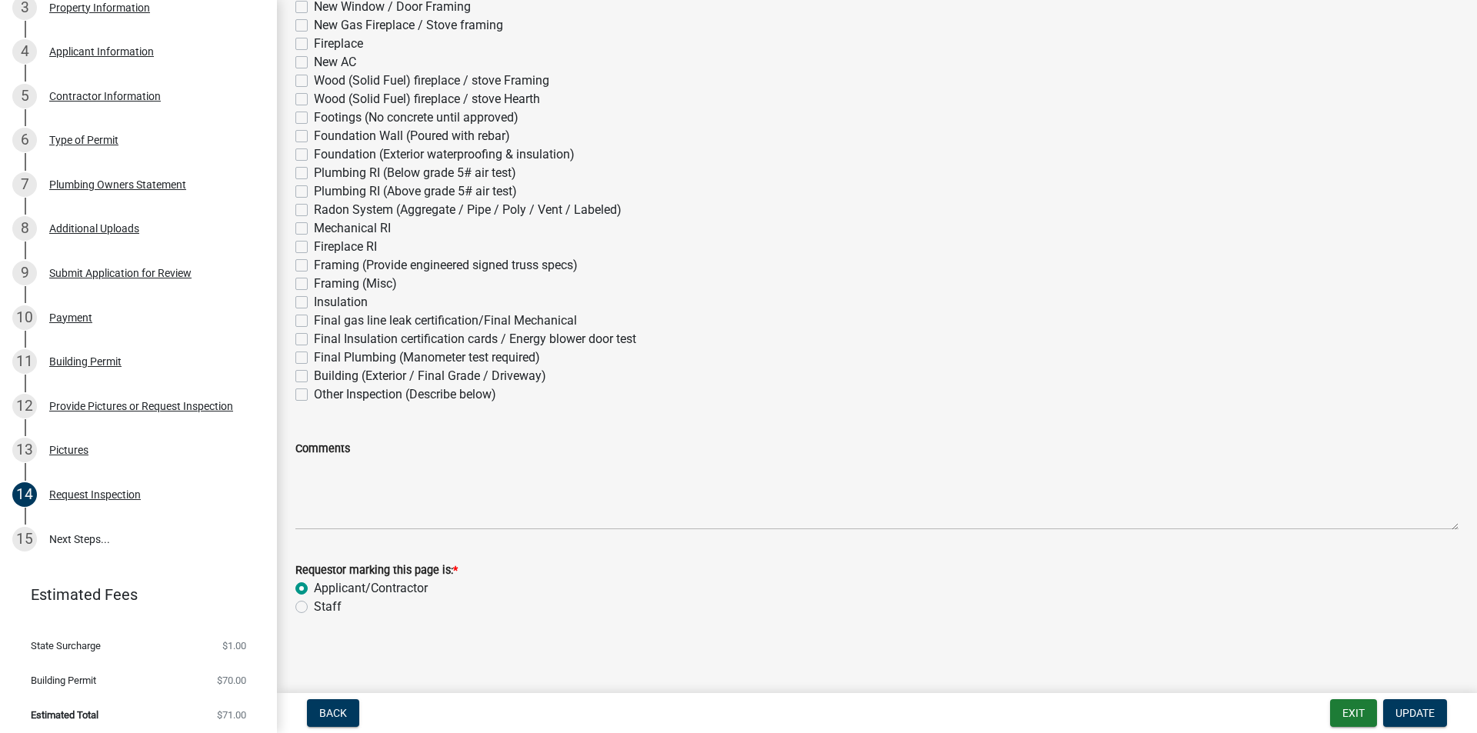
scroll to position [190, 0]
click at [1400, 711] on span "Update" at bounding box center [1414, 713] width 39 height 12
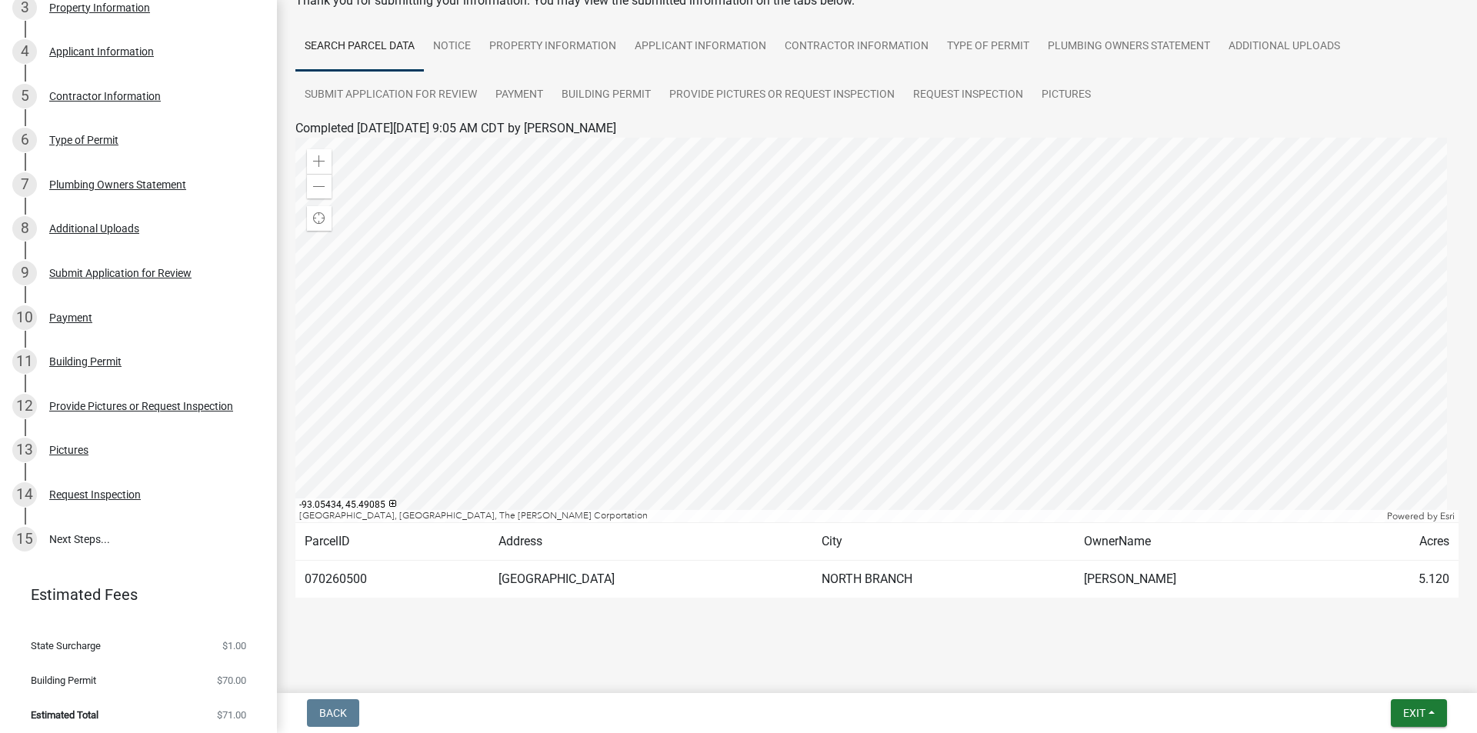
scroll to position [96, 0]
click at [812, 591] on td "[GEOGRAPHIC_DATA]" at bounding box center [650, 578] width 323 height 38
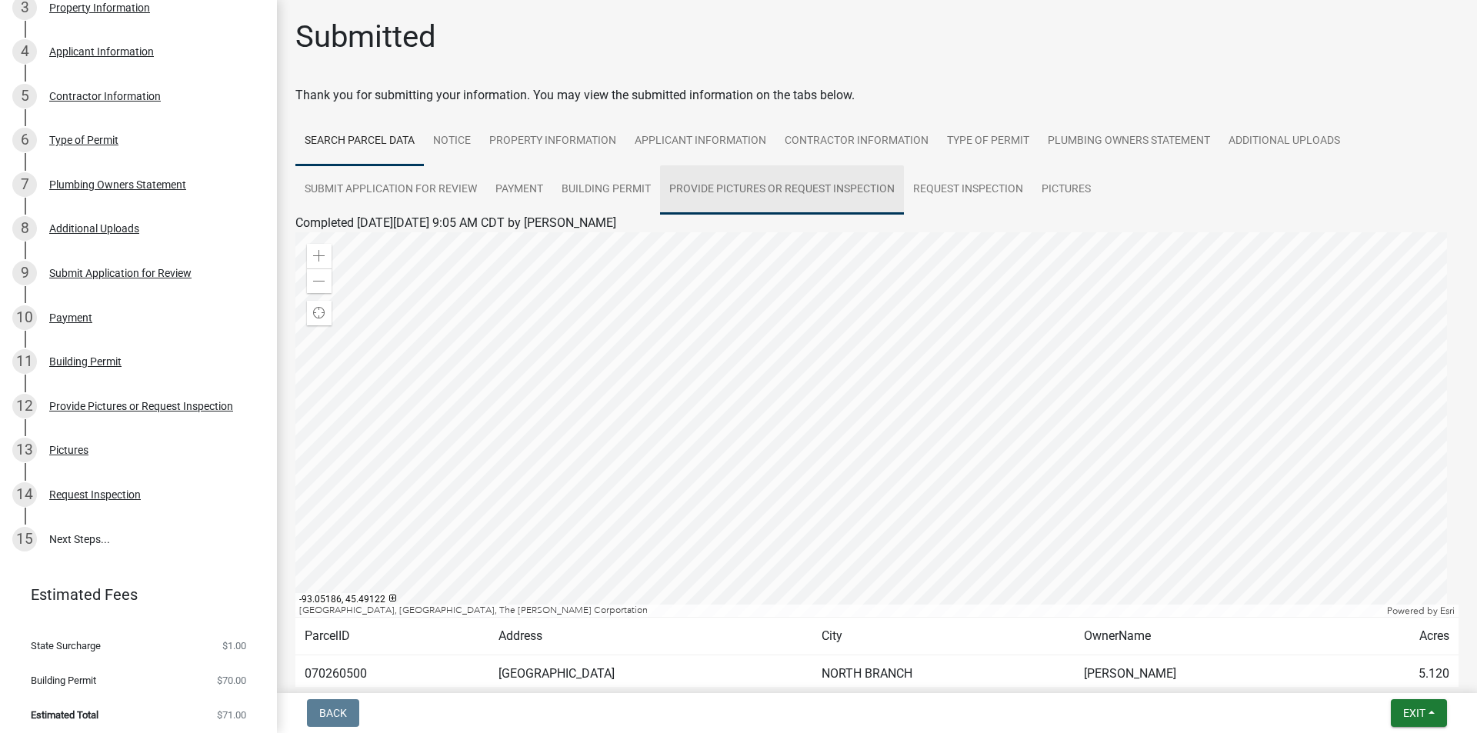
click at [740, 185] on link "Provide Pictures or Request Inspection" at bounding box center [782, 189] width 244 height 49
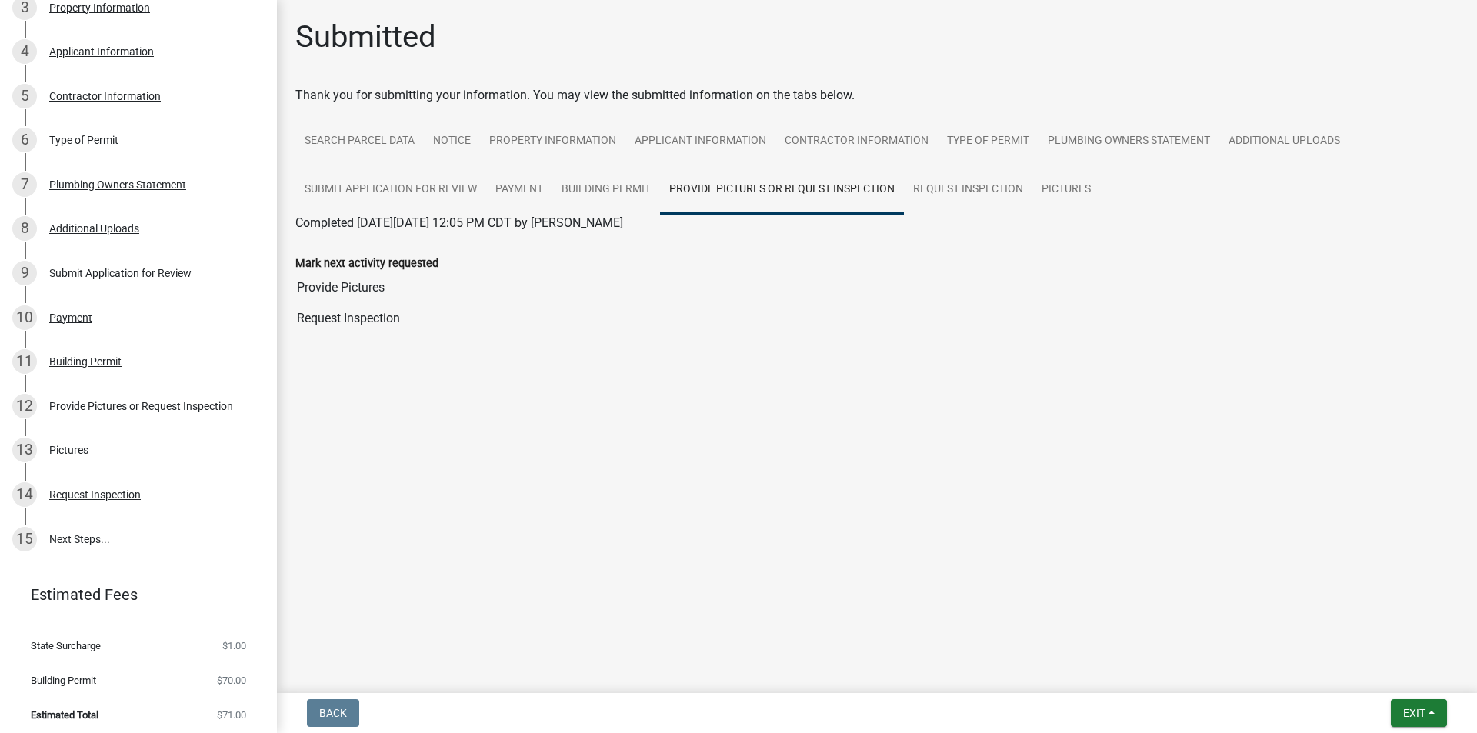
click at [364, 322] on input "Request Inspection" at bounding box center [876, 318] width 1163 height 31
click at [338, 287] on input "Provide Pictures" at bounding box center [876, 287] width 1163 height 31
click at [1419, 719] on span "Exit" at bounding box center [1414, 713] width 22 height 12
click at [1406, 677] on button "Save & Exit" at bounding box center [1385, 673] width 123 height 37
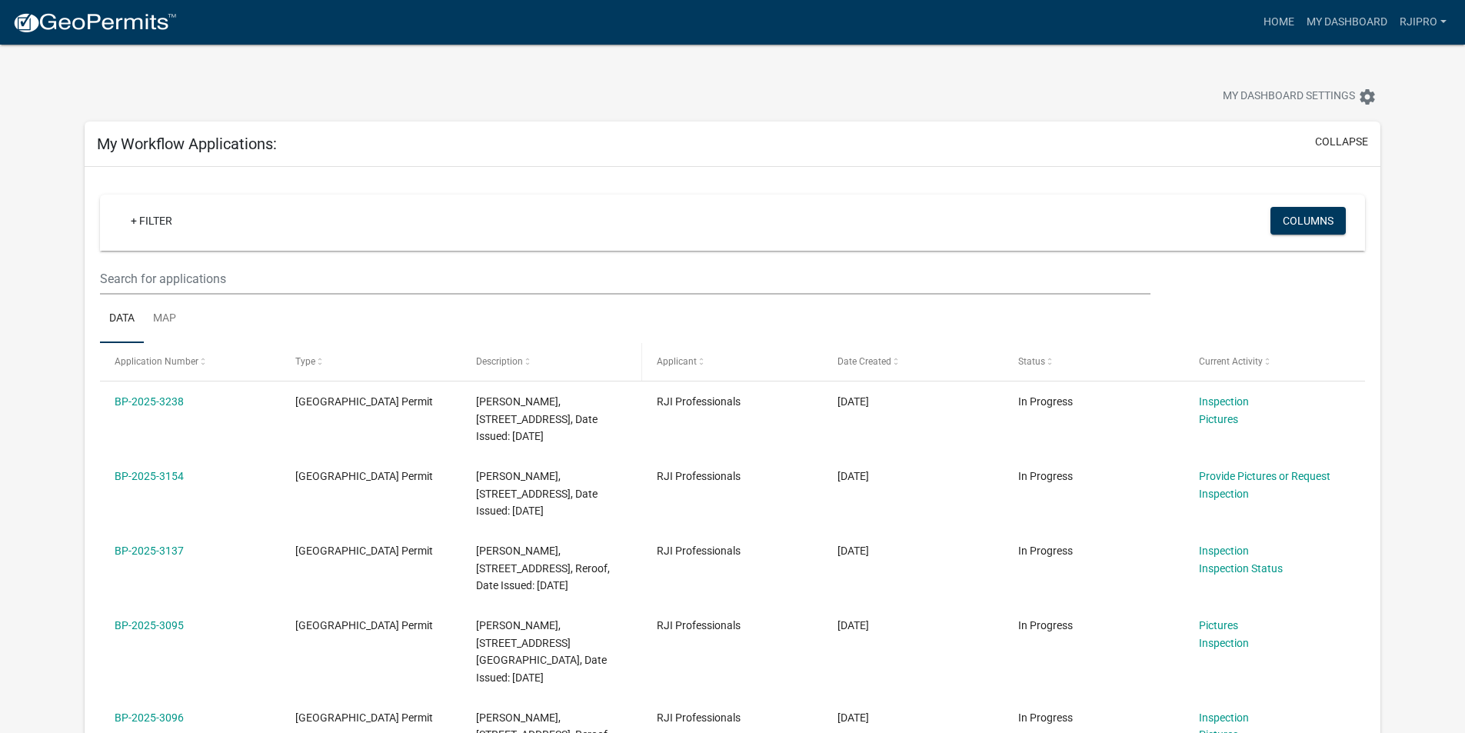
scroll to position [231, 0]
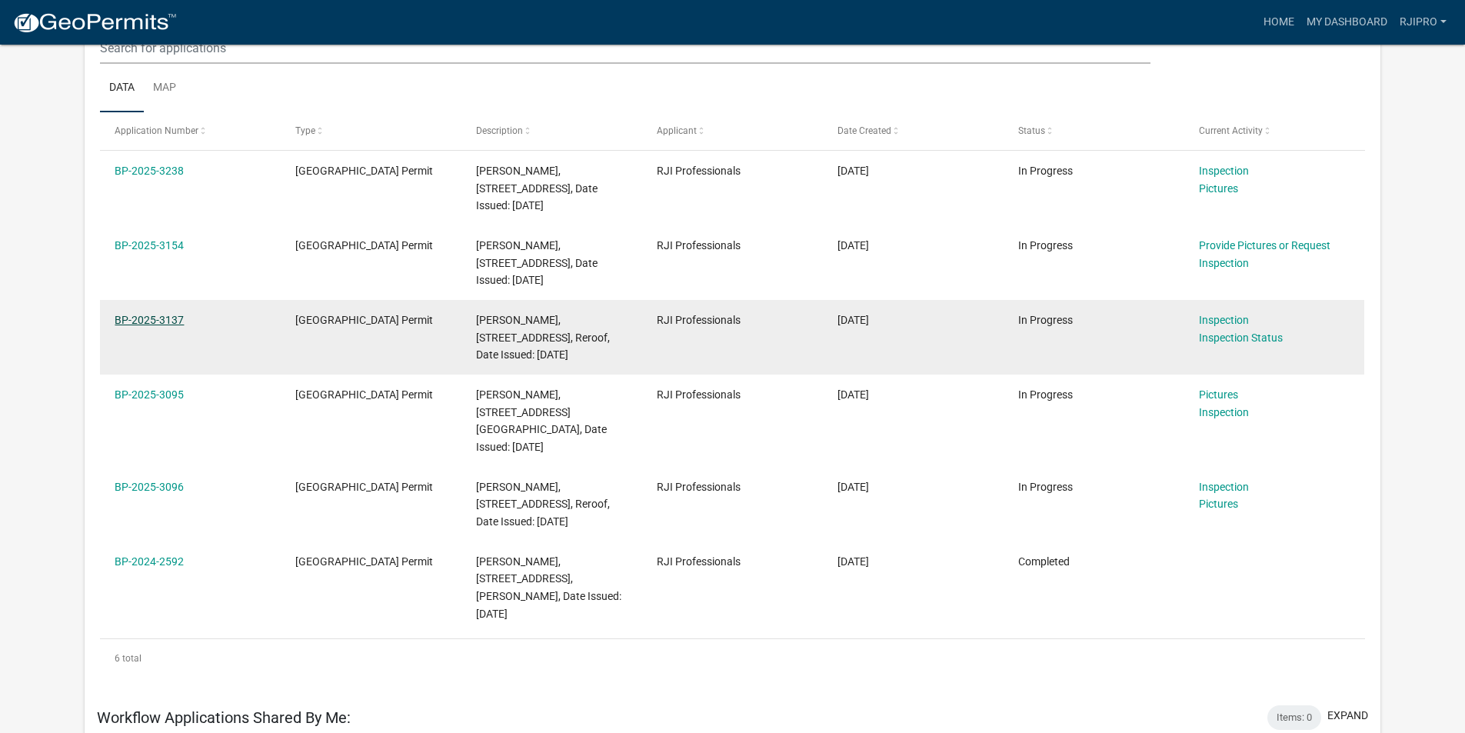
click at [156, 318] on link "BP-2025-3137" at bounding box center [149, 320] width 69 height 12
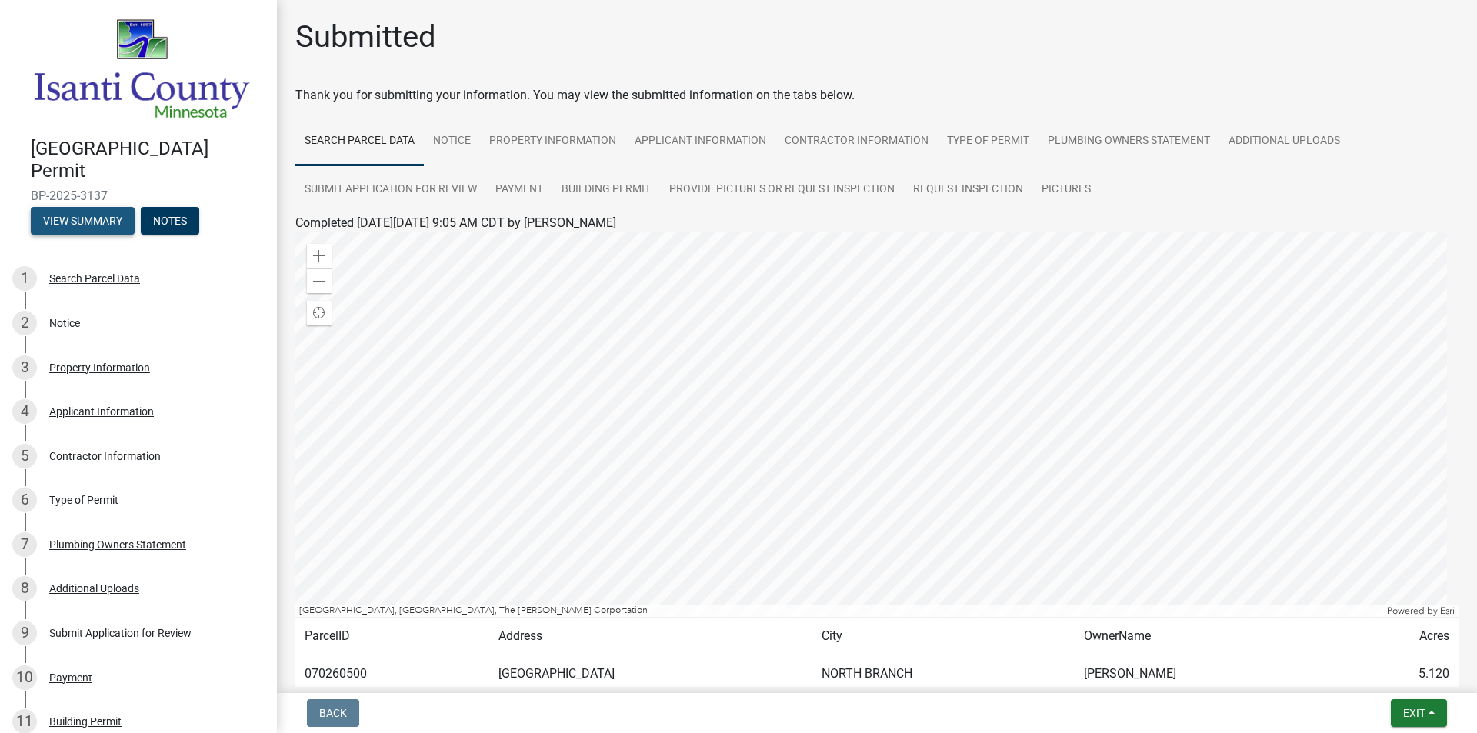
click at [99, 216] on button "View Summary" at bounding box center [83, 221] width 104 height 28
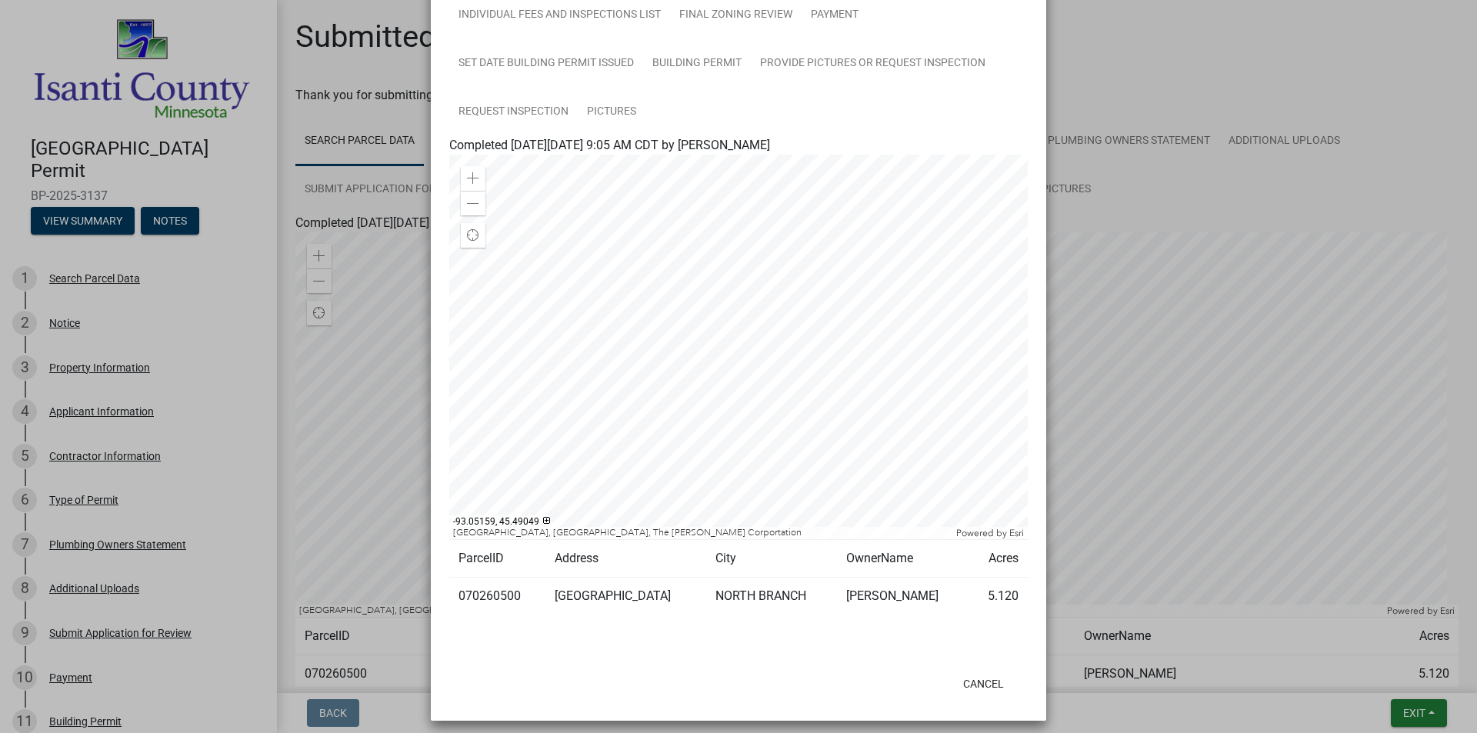
scroll to position [265, 0]
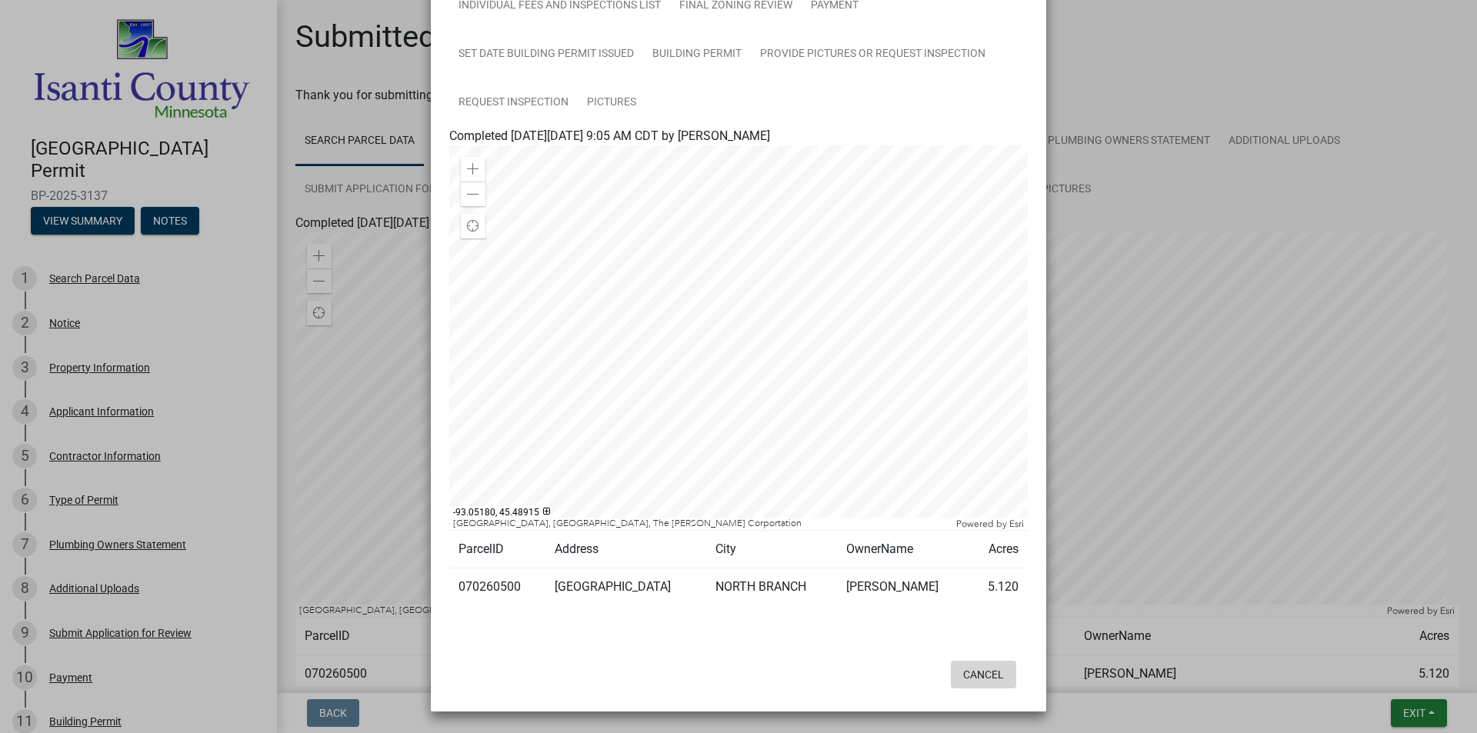
click at [975, 673] on button "Cancel" at bounding box center [983, 675] width 65 height 28
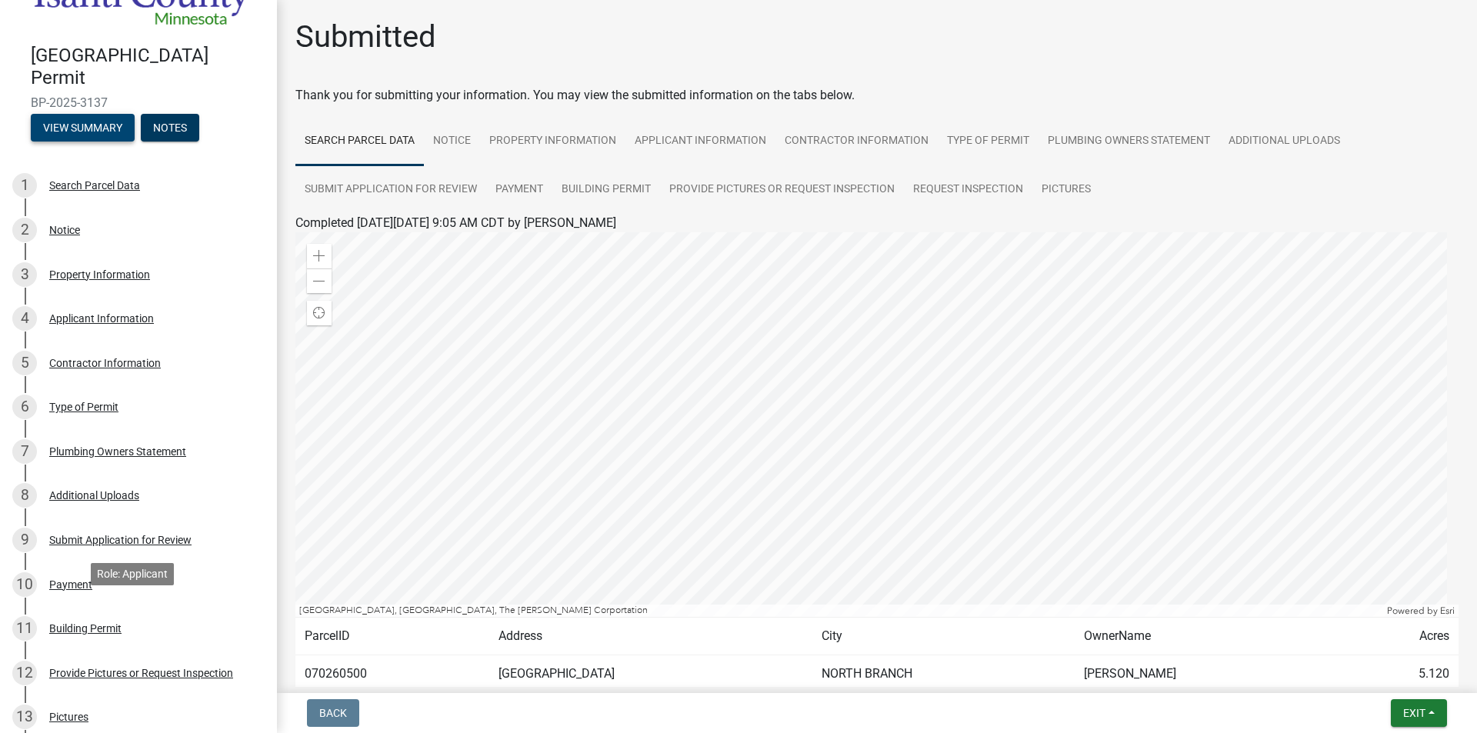
scroll to position [360, 0]
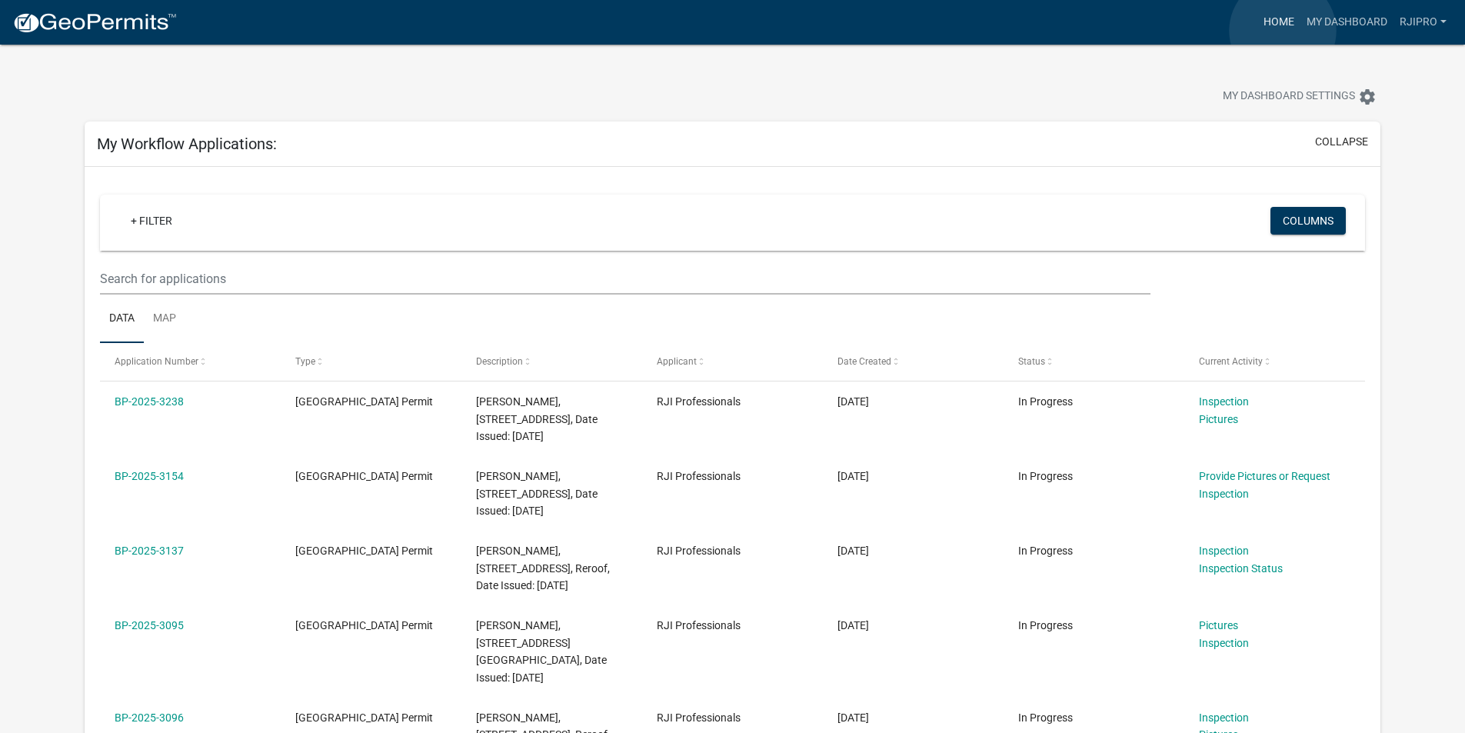
click at [1283, 31] on link "Home" at bounding box center [1279, 22] width 43 height 29
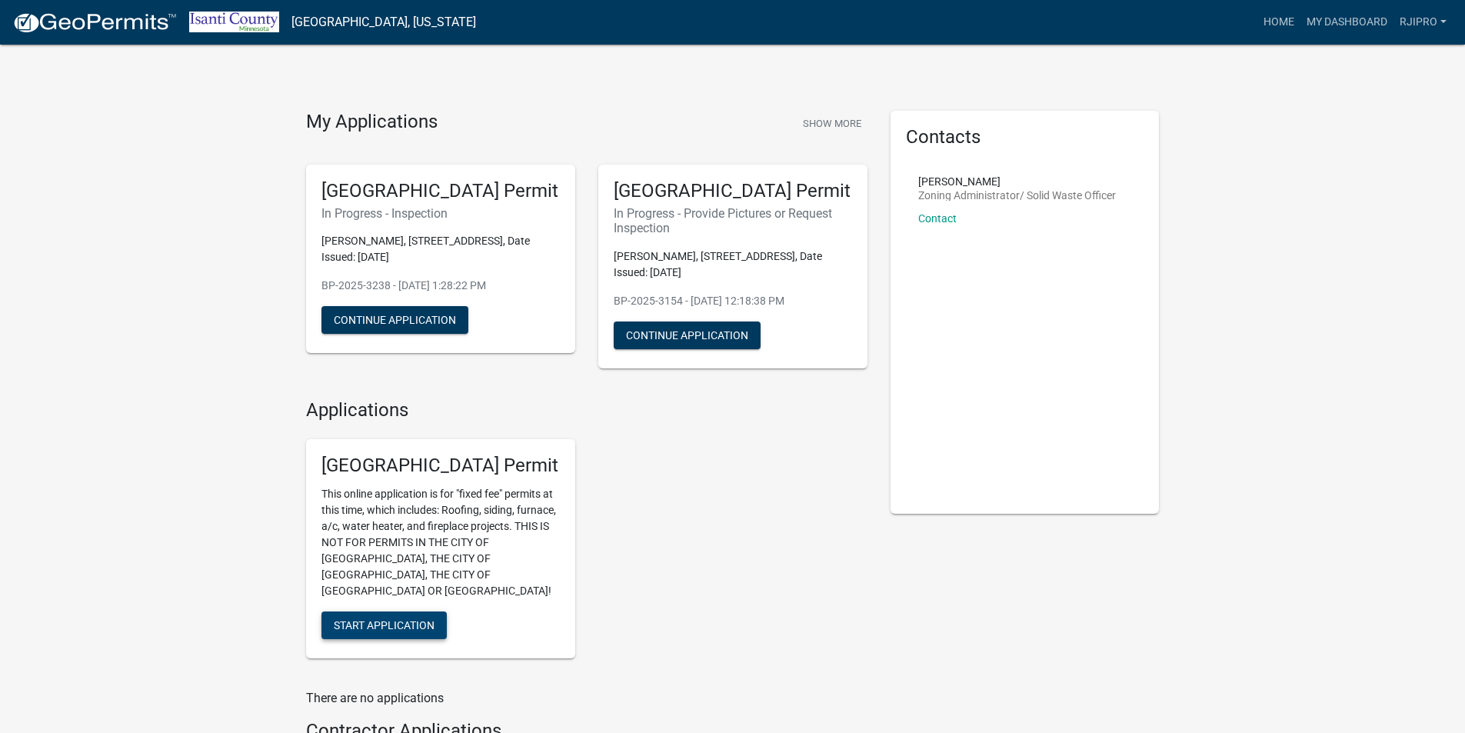
click at [395, 619] on span "Start Application" at bounding box center [384, 625] width 101 height 12
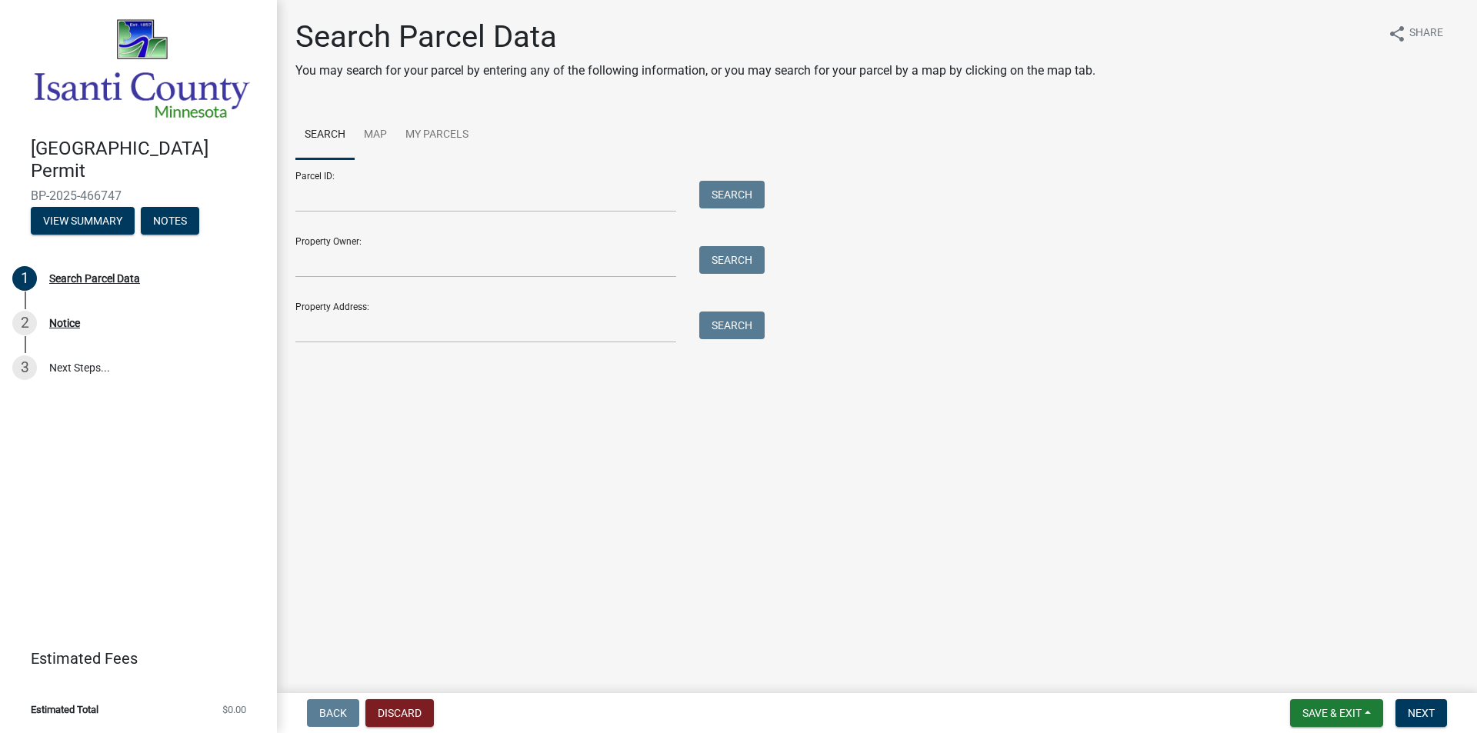
click at [402, 245] on div "Property Owner: Search" at bounding box center [526, 251] width 462 height 53
drag, startPoint x: 531, startPoint y: 330, endPoint x: 563, endPoint y: 330, distance: 32.3
click at [531, 330] on input "Property Address:" at bounding box center [485, 328] width 381 height 32
paste input "[STREET_ADDRESS]"
type input "[STREET_ADDRESS]"
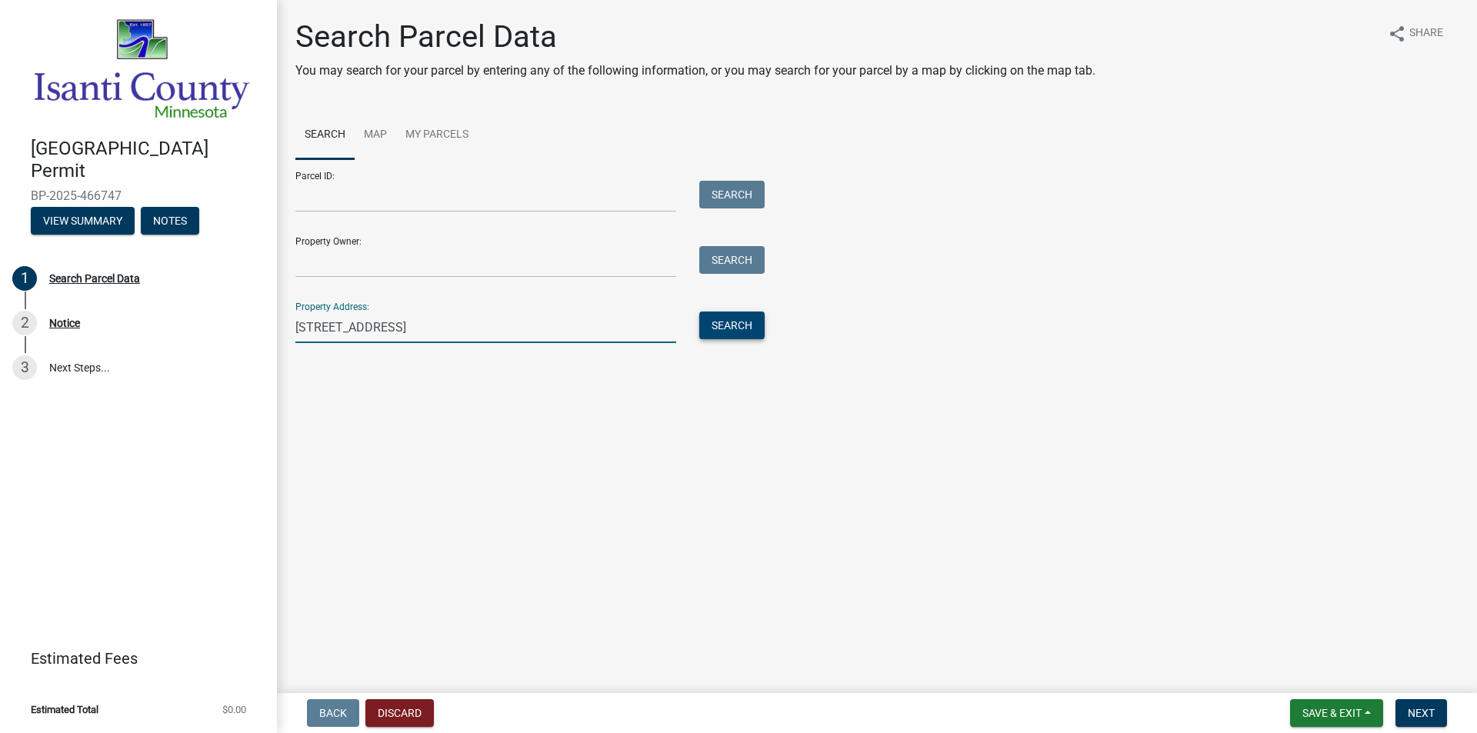
click at [708, 322] on button "Search" at bounding box center [731, 326] width 65 height 28
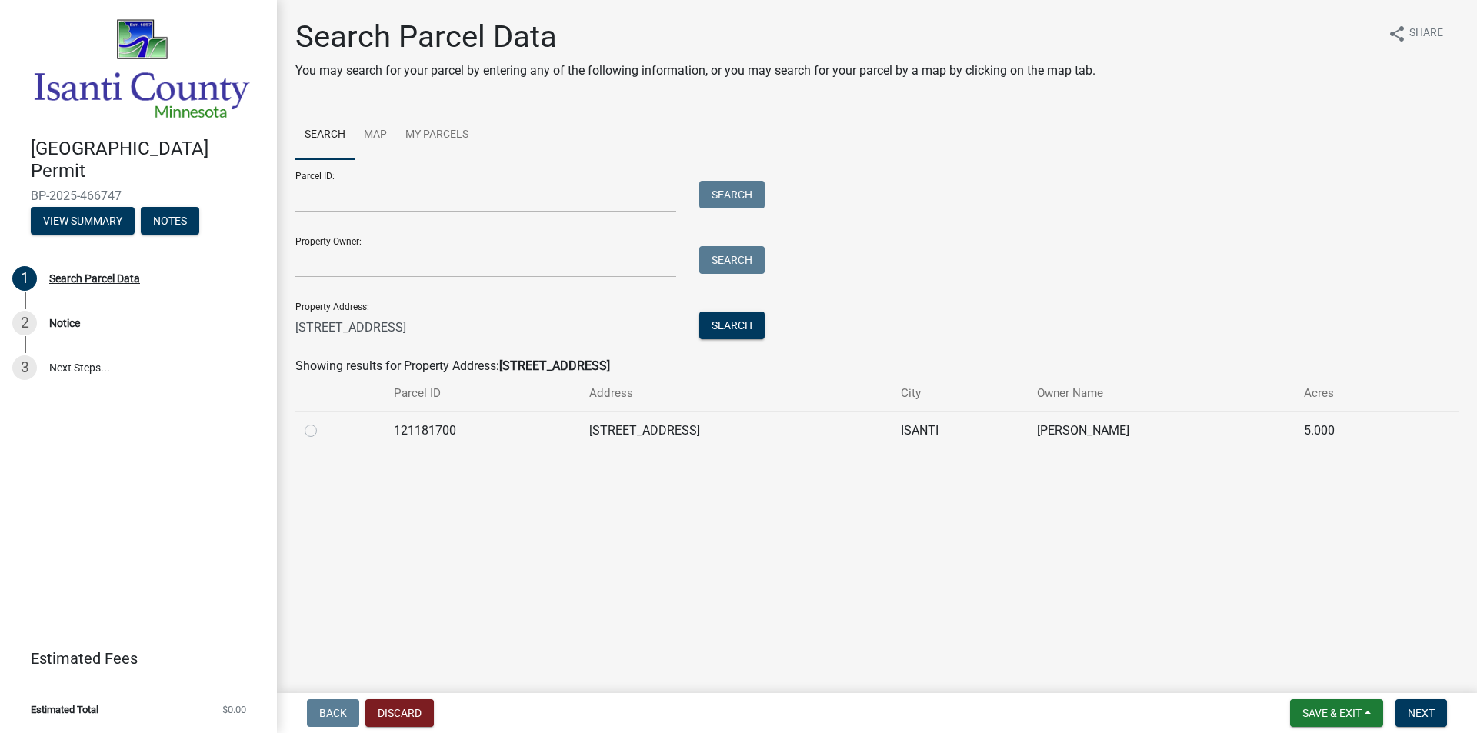
click at [323, 422] on label at bounding box center [323, 422] width 0 height 0
click at [323, 432] on input "radio" at bounding box center [328, 427] width 10 height 10
radio input "true"
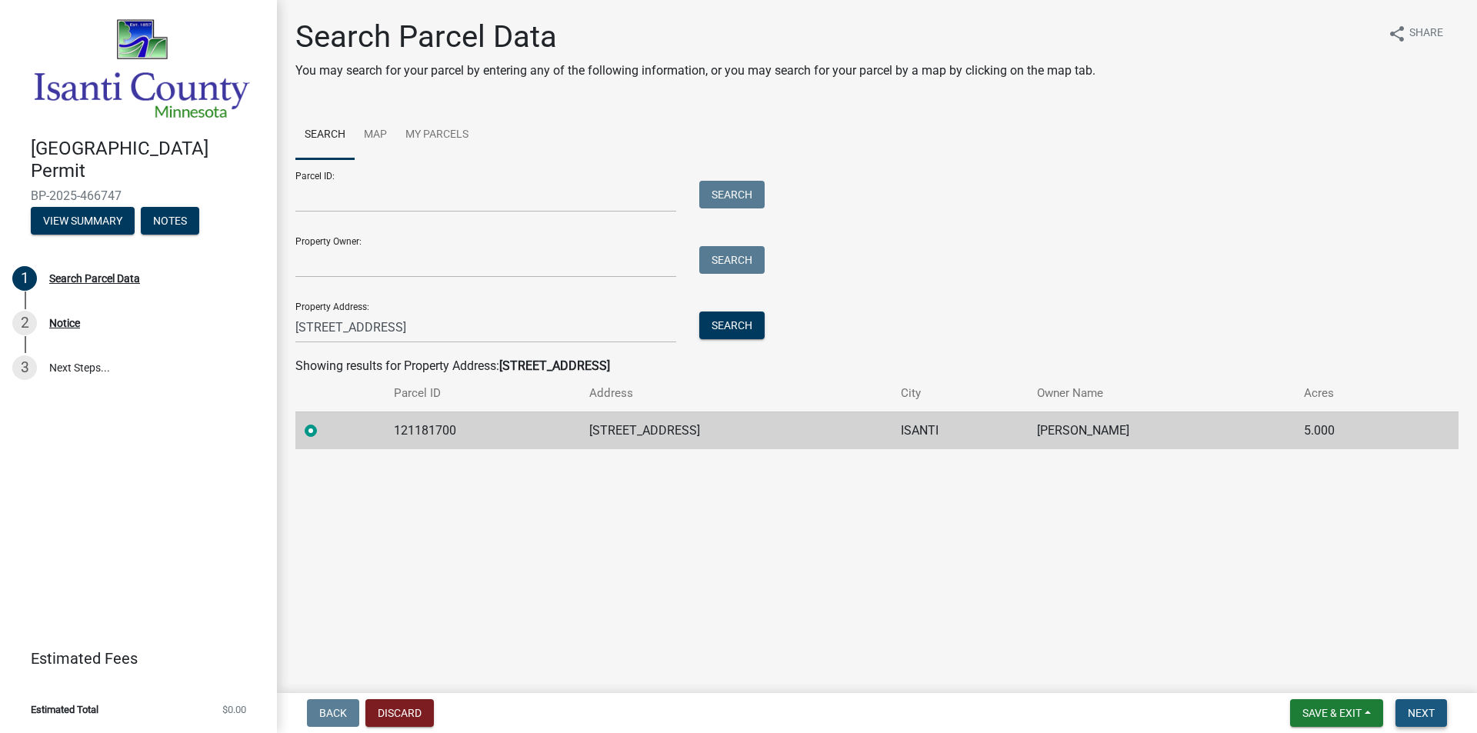
click at [1433, 708] on span "Next" at bounding box center [1421, 713] width 27 height 12
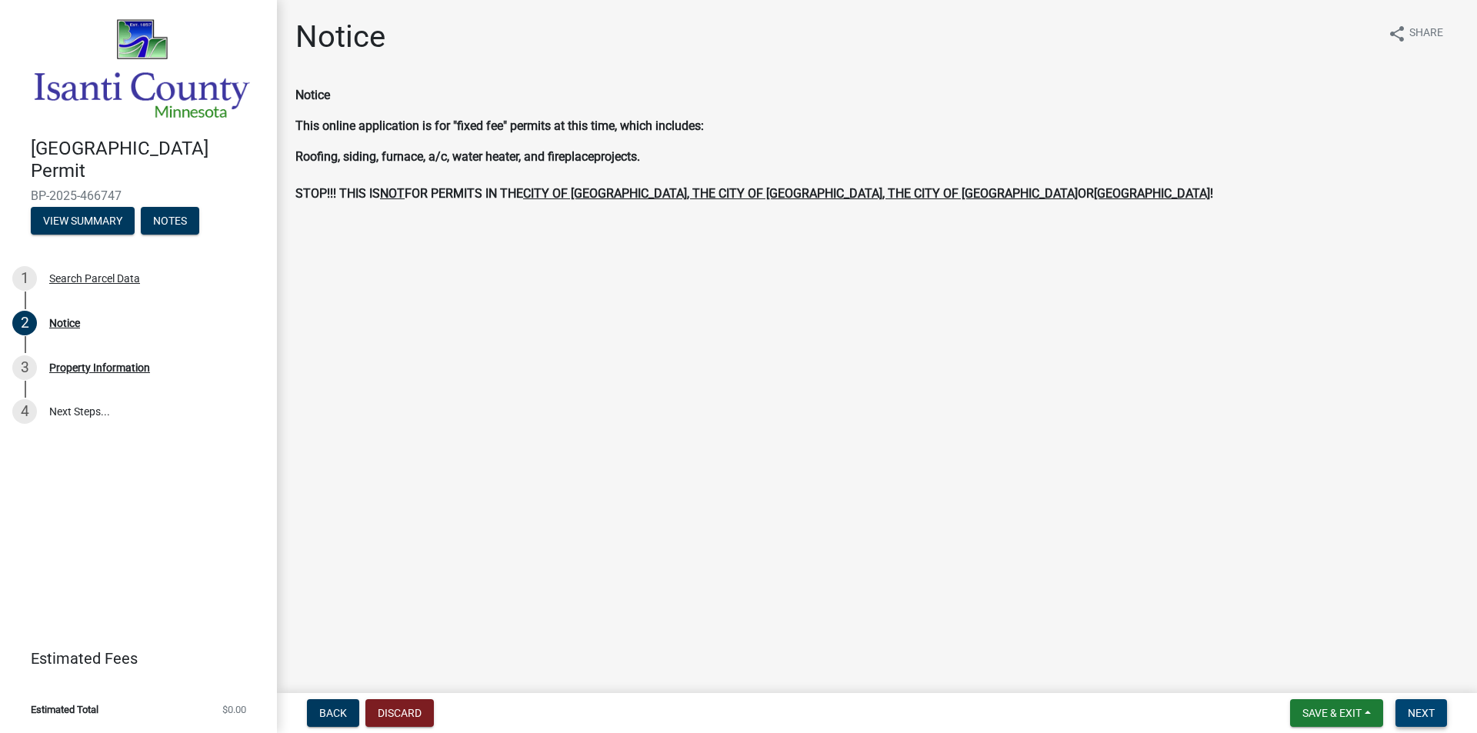
click at [1425, 713] on span "Next" at bounding box center [1421, 713] width 27 height 12
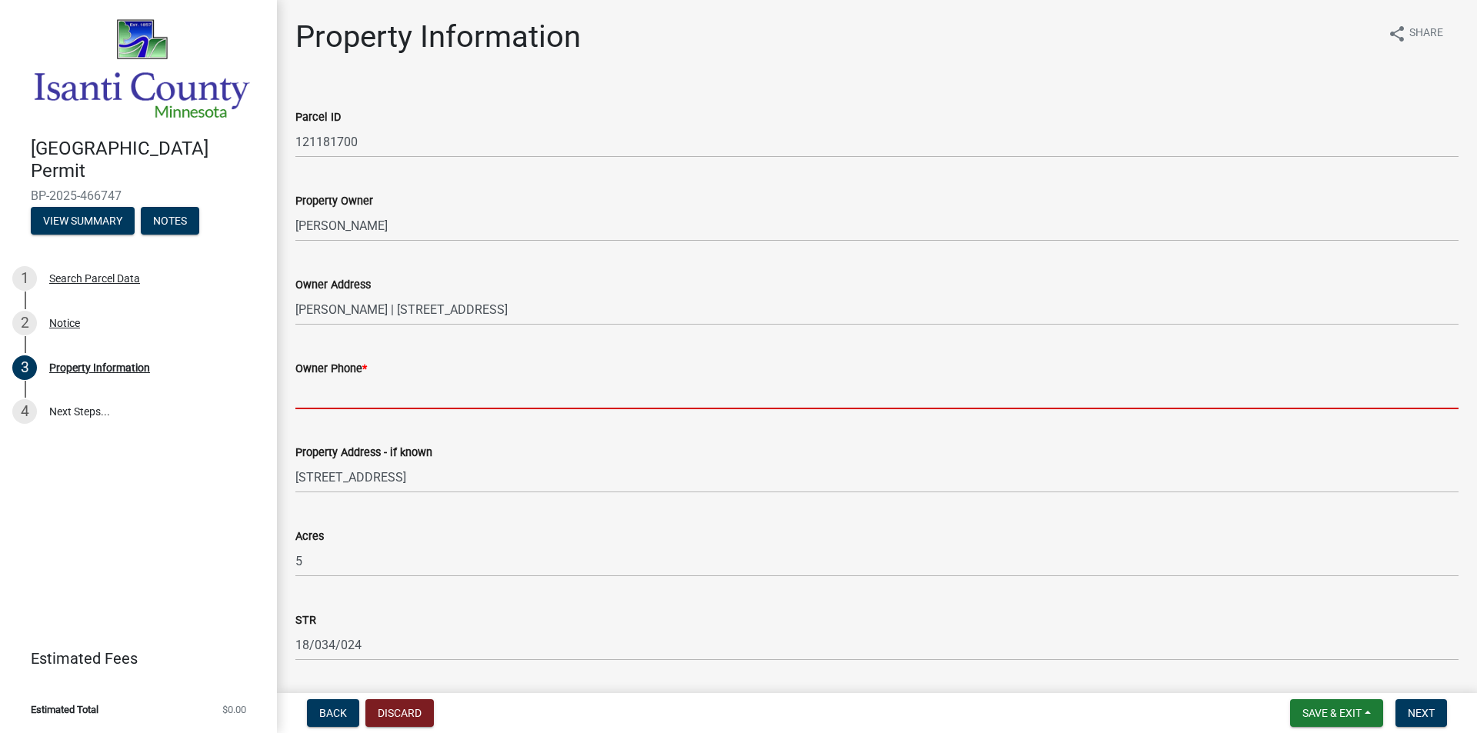
click at [352, 390] on input "Owner Phone *" at bounding box center [876, 394] width 1163 height 32
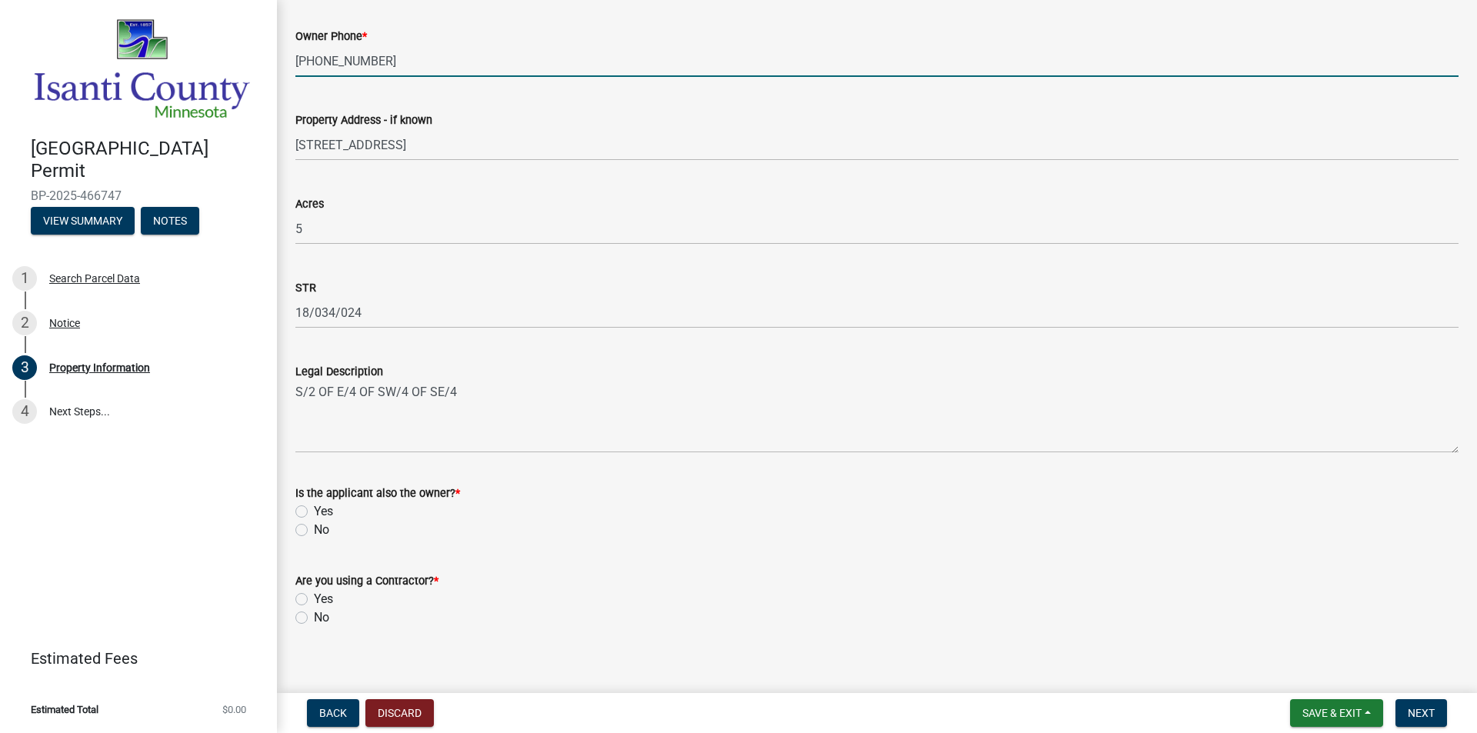
scroll to position [346, 0]
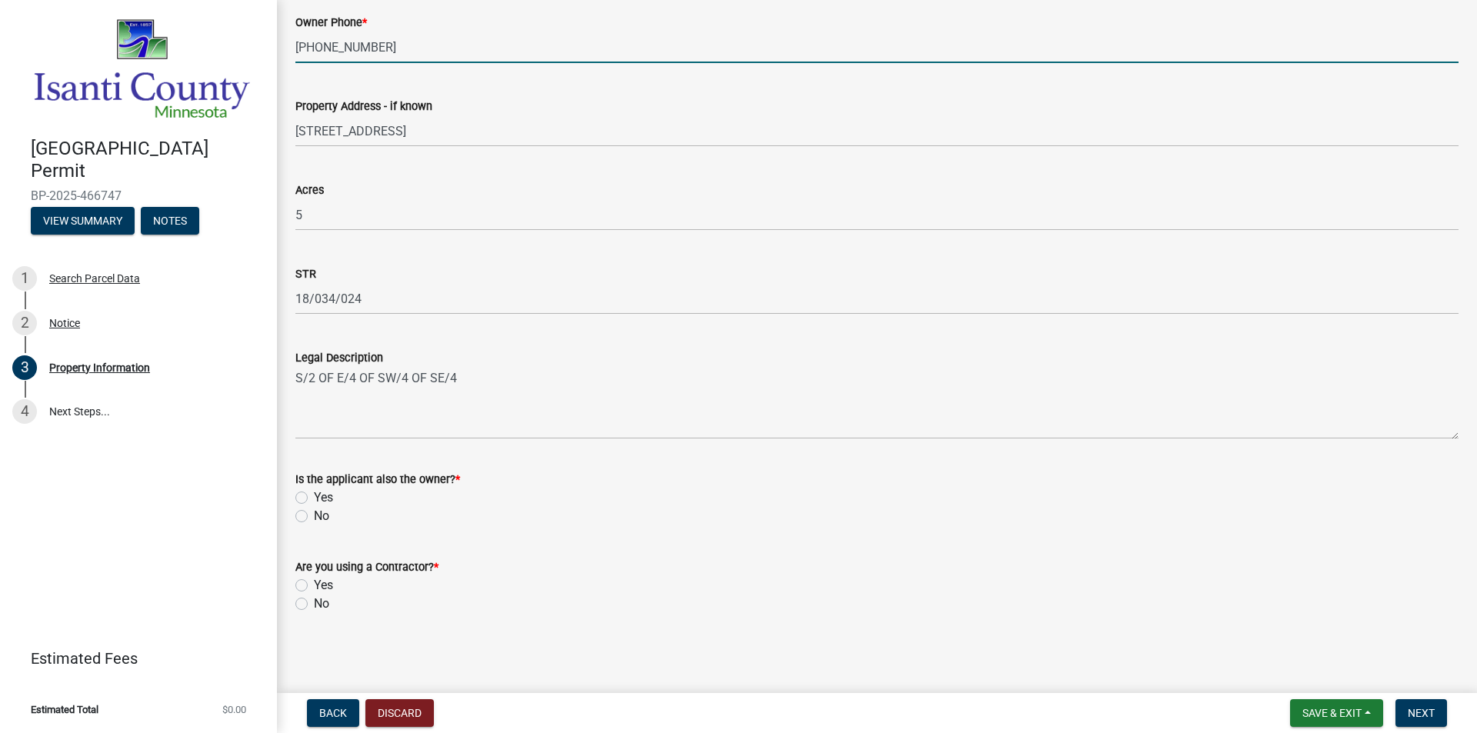
type input "[PHONE_NUMBER]"
click at [314, 515] on label "No" at bounding box center [321, 516] width 15 height 18
click at [314, 515] on input "No" at bounding box center [319, 512] width 10 height 10
radio input "true"
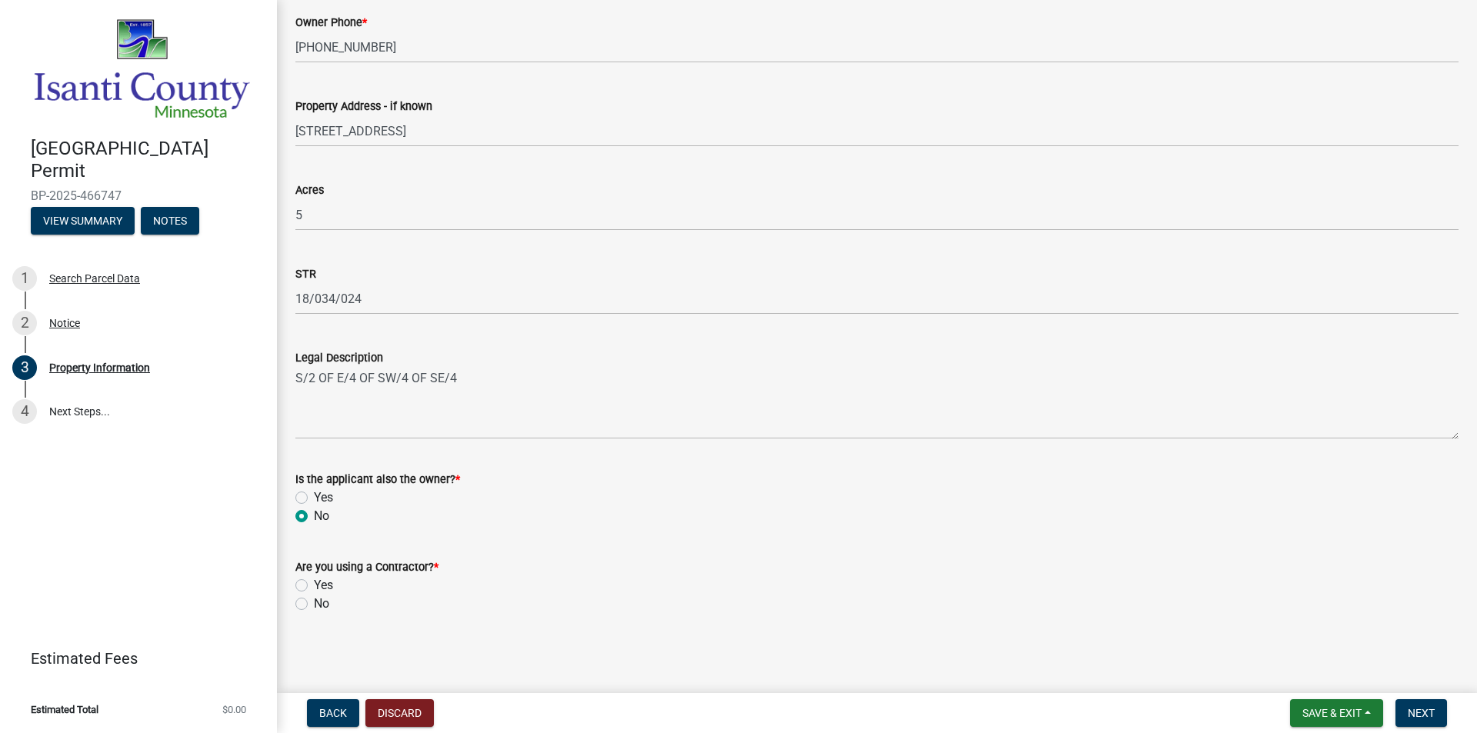
click at [314, 602] on label "No" at bounding box center [321, 604] width 15 height 18
click at [314, 602] on input "No" at bounding box center [319, 600] width 10 height 10
radio input "true"
click at [304, 579] on div "Yes" at bounding box center [876, 585] width 1163 height 18
click at [314, 585] on label "Yes" at bounding box center [323, 585] width 19 height 18
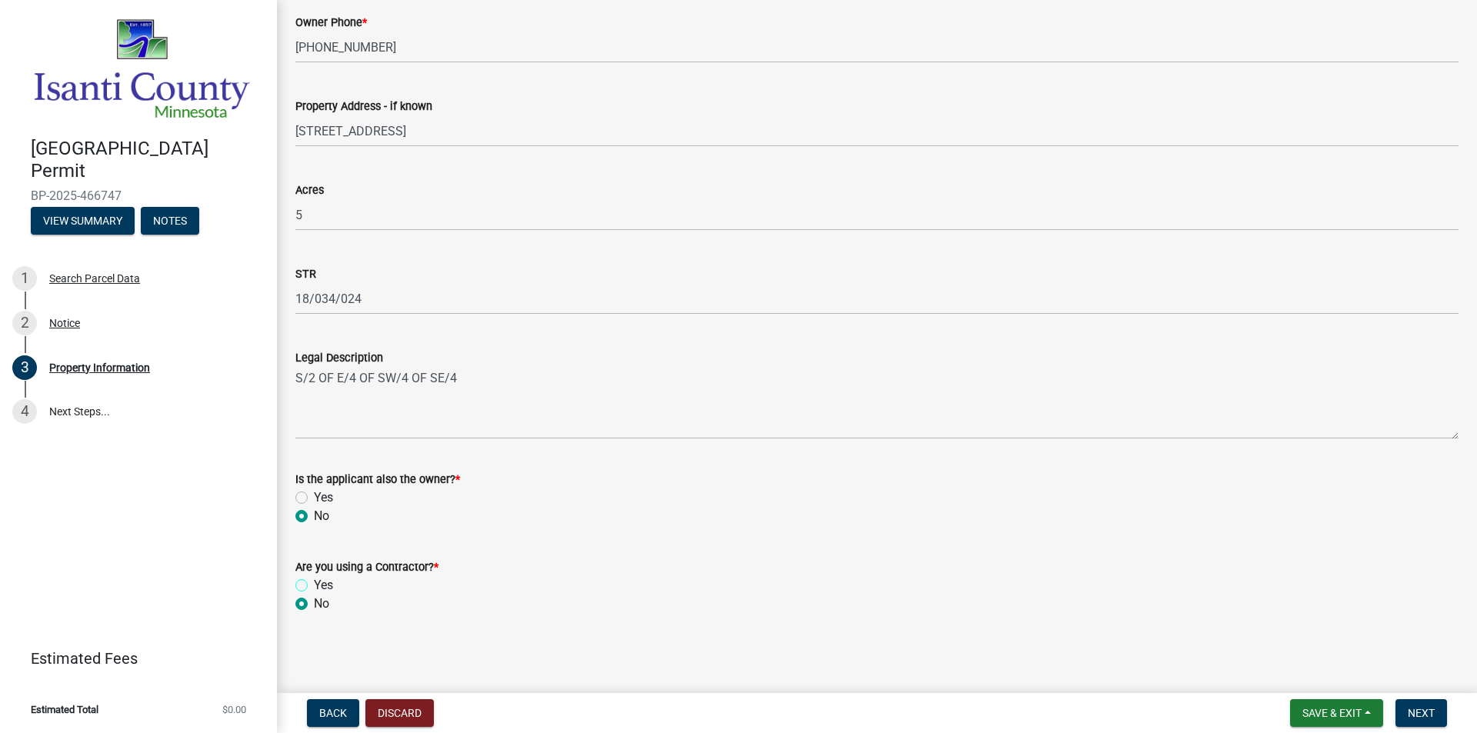
click at [314, 585] on input "Yes" at bounding box center [319, 581] width 10 height 10
radio input "true"
click at [1428, 722] on button "Next" at bounding box center [1421, 713] width 52 height 28
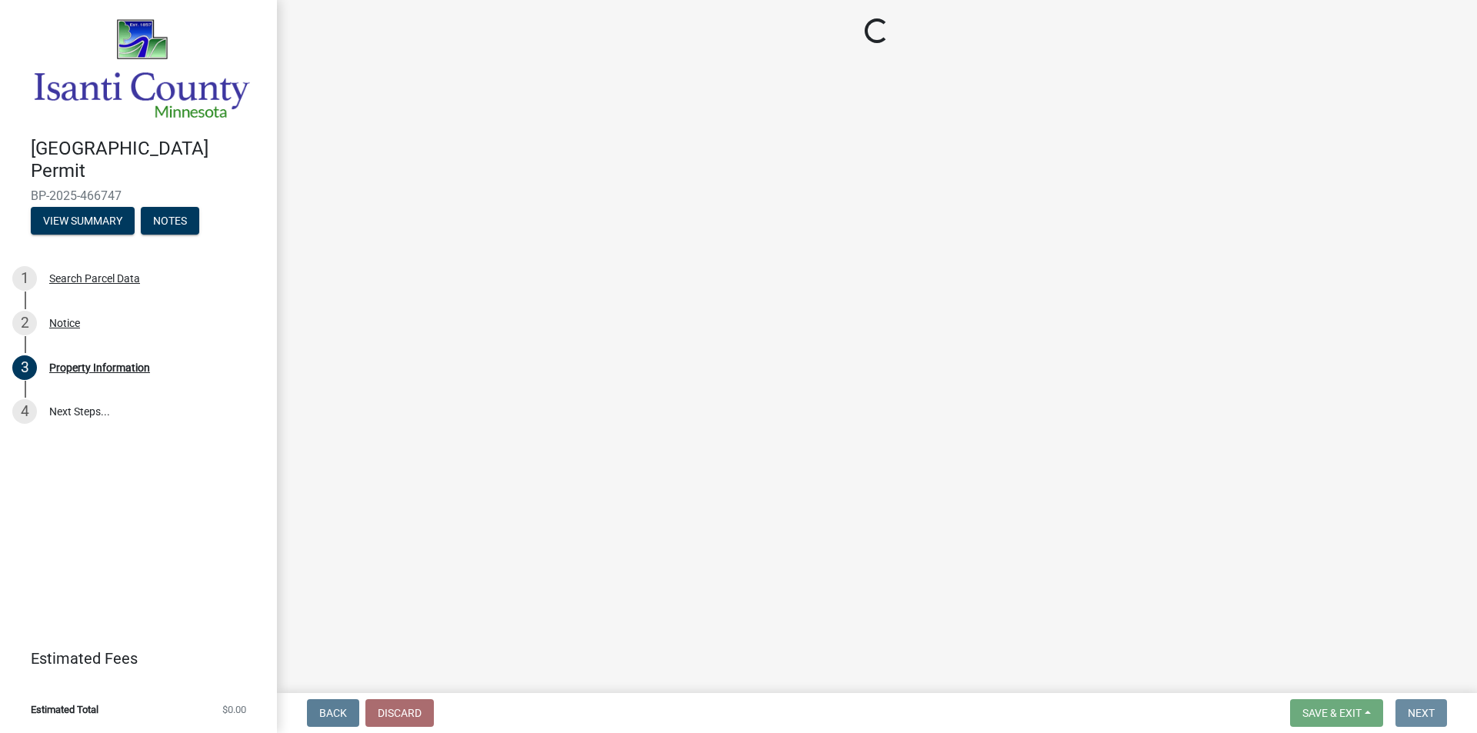
scroll to position [0, 0]
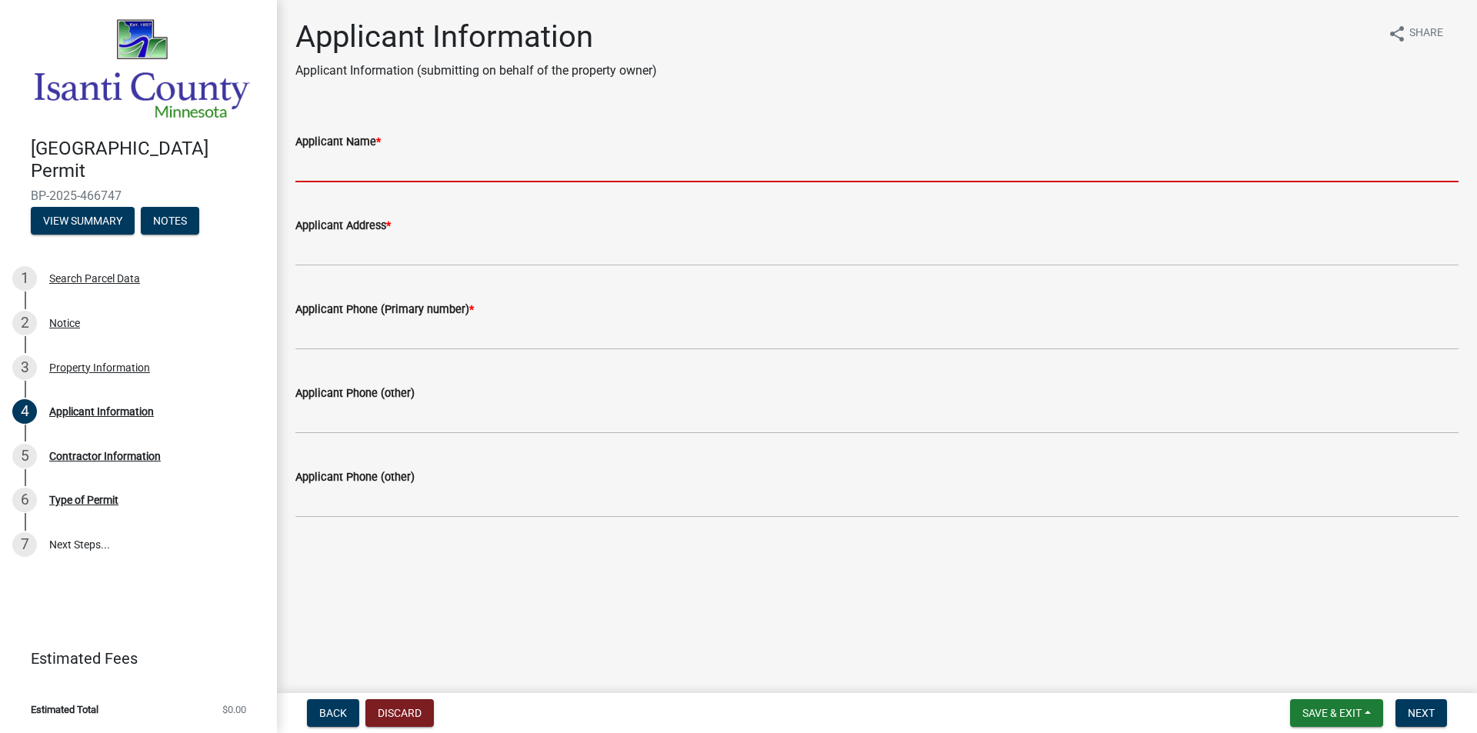
click at [408, 165] on input "Applicant Name *" at bounding box center [876, 167] width 1163 height 32
type input "Aviana Long"
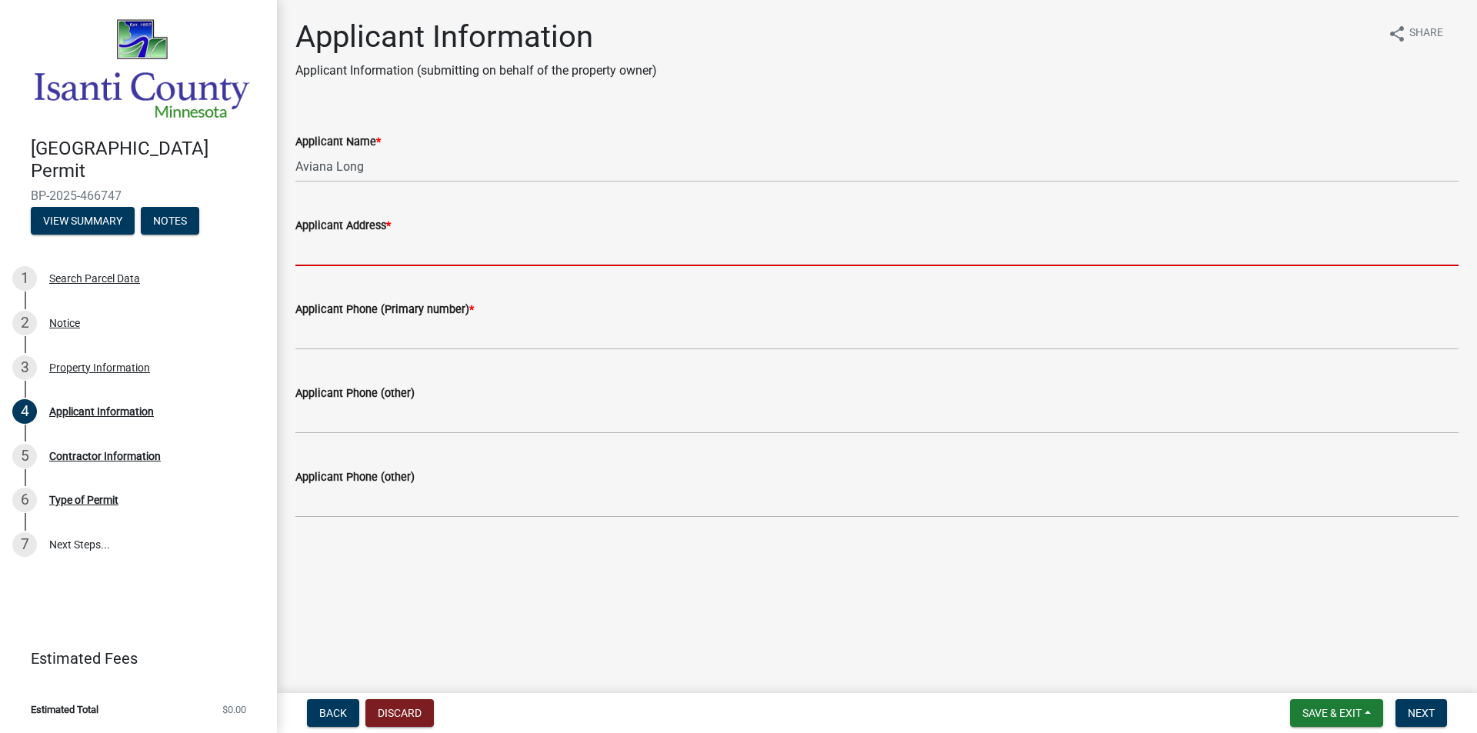
click at [388, 253] on input "Applicant Address *" at bounding box center [876, 251] width 1163 height 32
type input "[STREET_ADDRESS]"
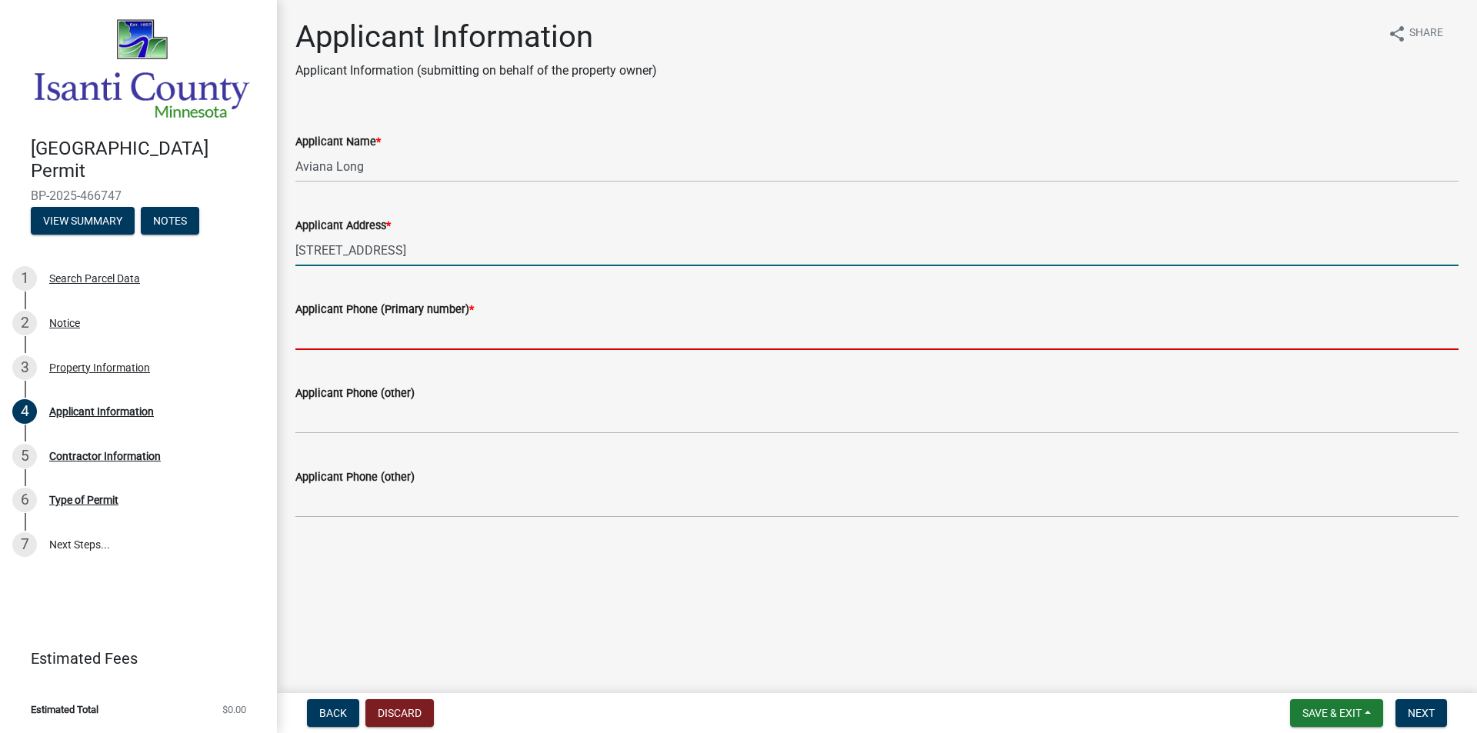
click at [408, 334] on input "Applicant Phone (Primary number) *" at bounding box center [876, 334] width 1163 height 32
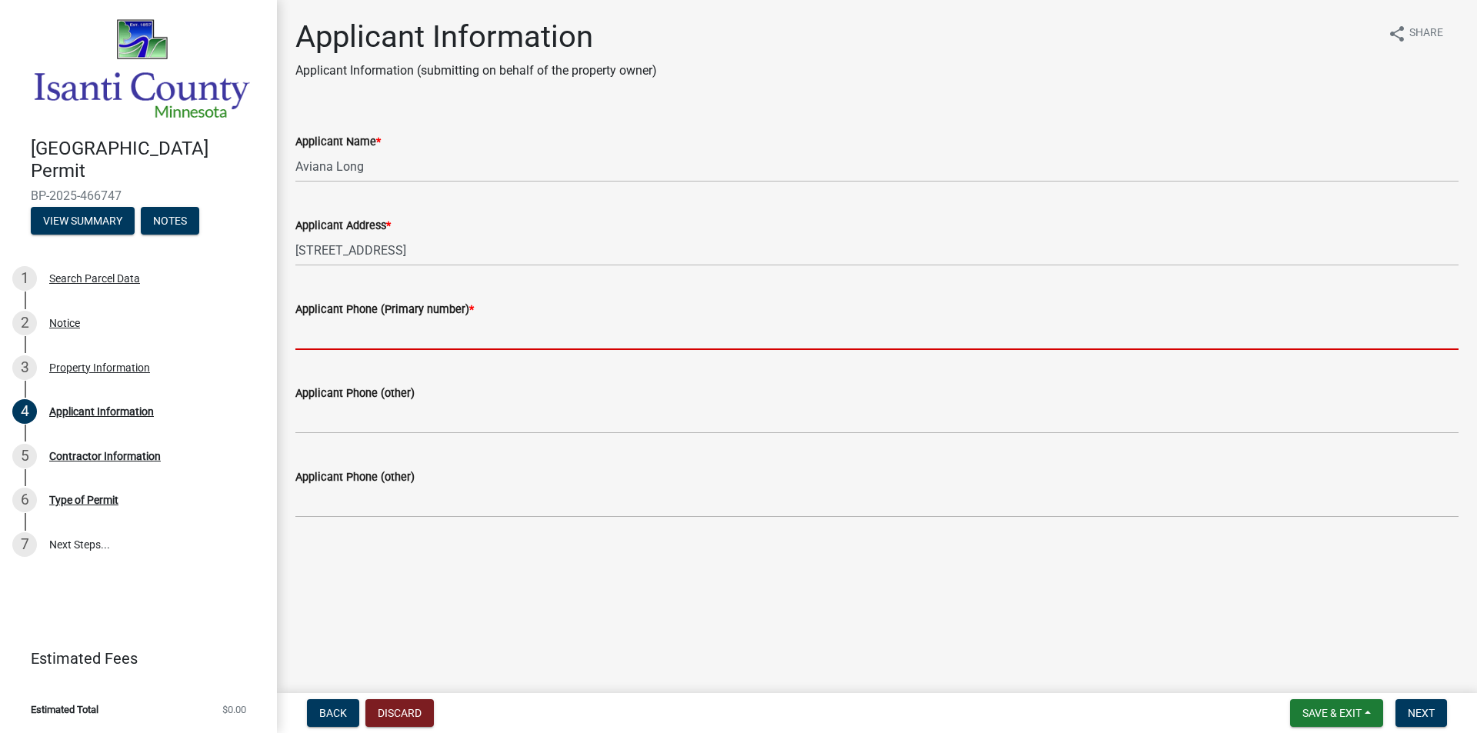
type input "[PHONE_NUMBER]"
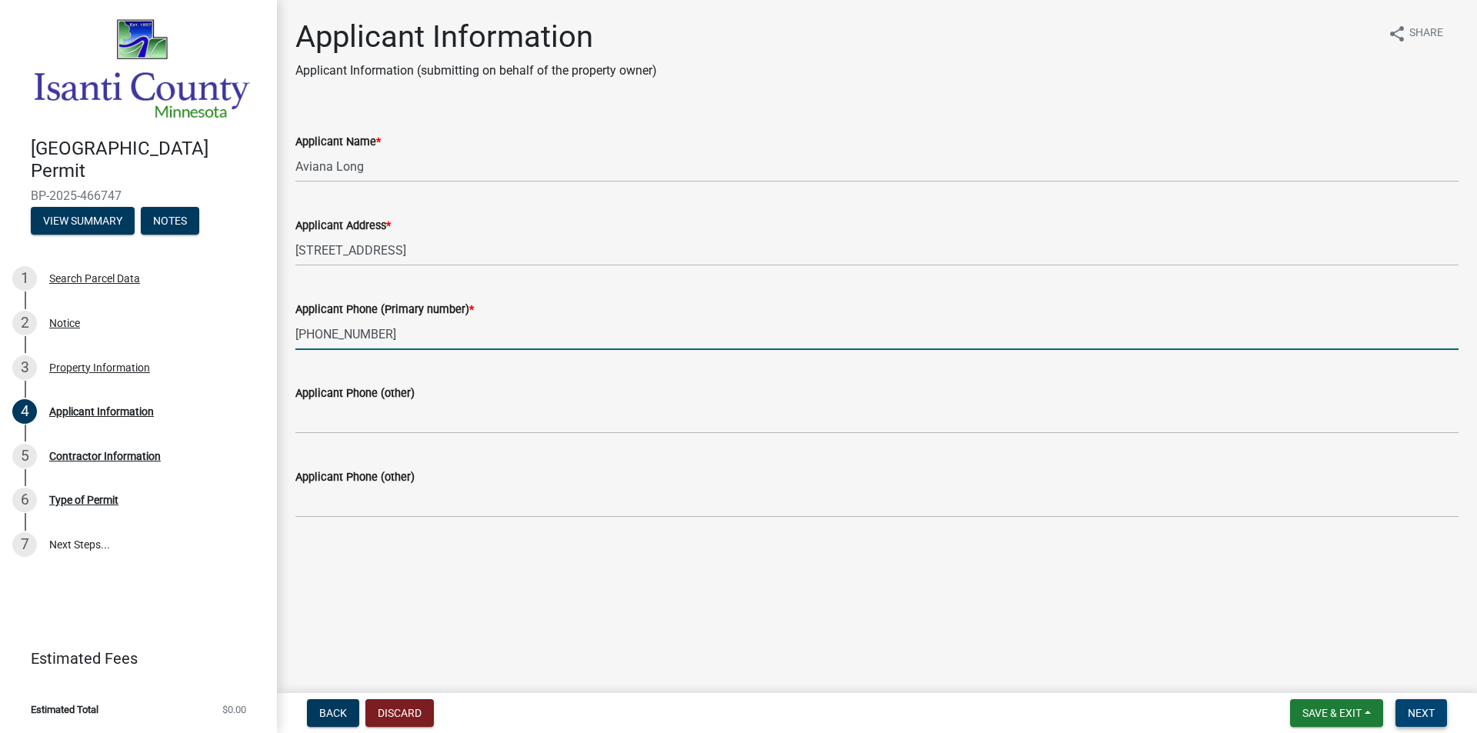
click at [1437, 718] on button "Next" at bounding box center [1421, 713] width 52 height 28
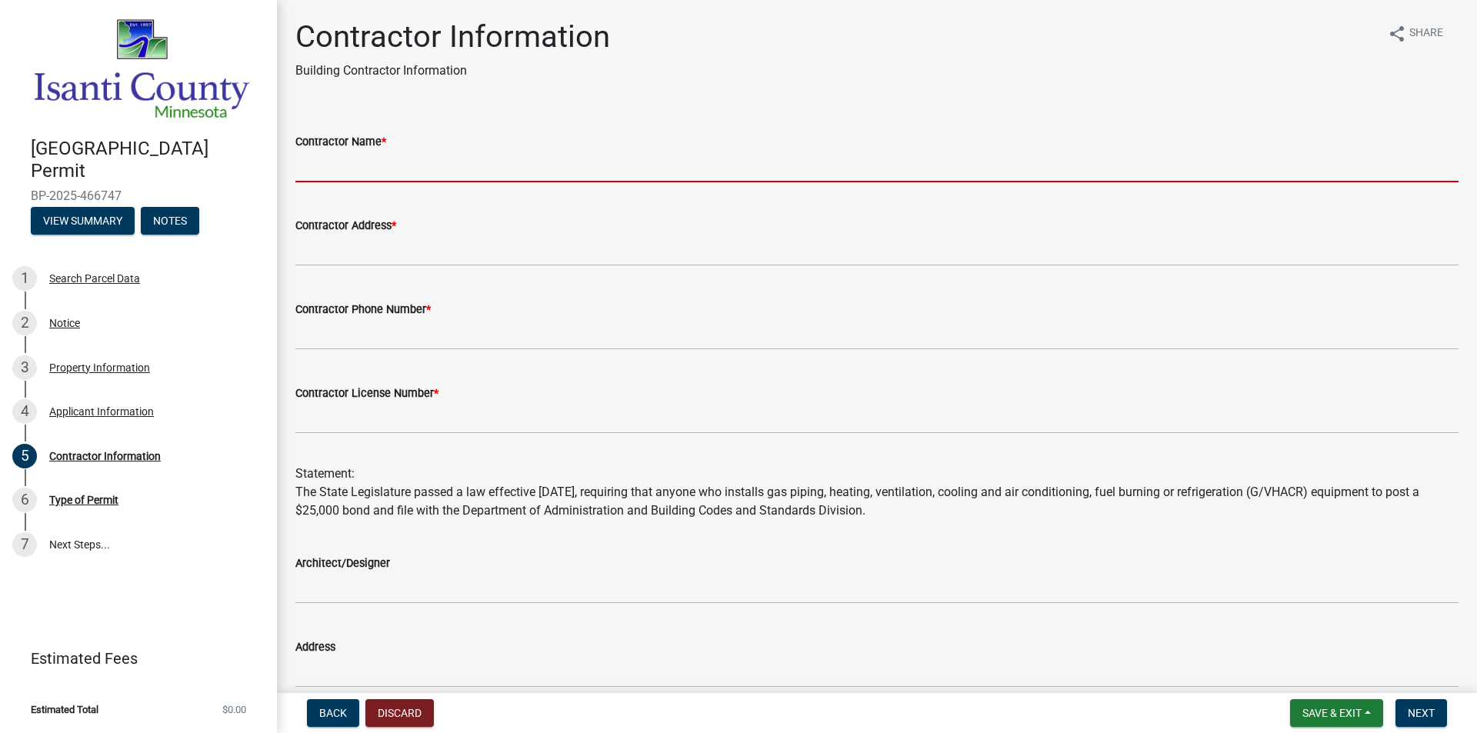
click at [385, 175] on input "Contractor Name *" at bounding box center [876, 167] width 1163 height 32
type input "RJI Professionals Inc"
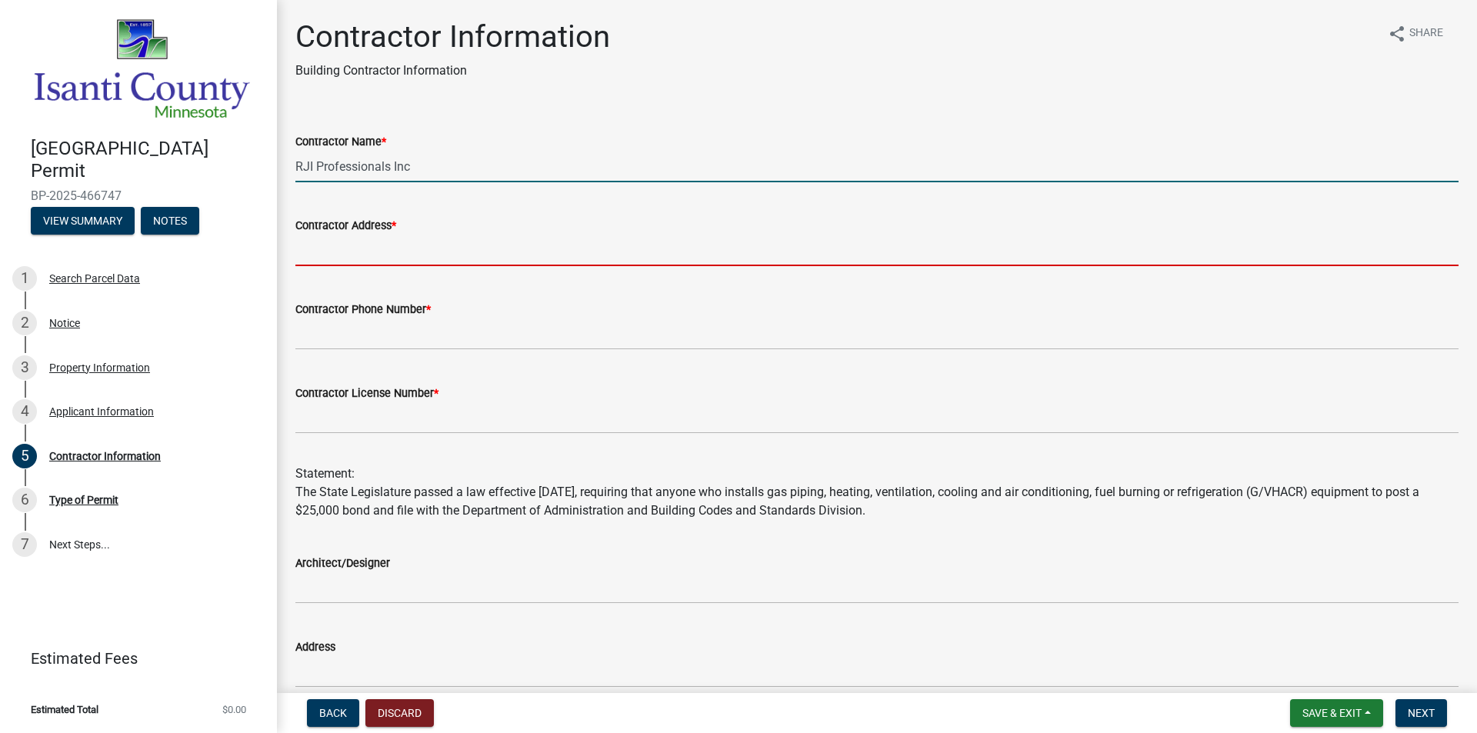
click at [389, 245] on input "Contractor Address *" at bounding box center [876, 251] width 1163 height 32
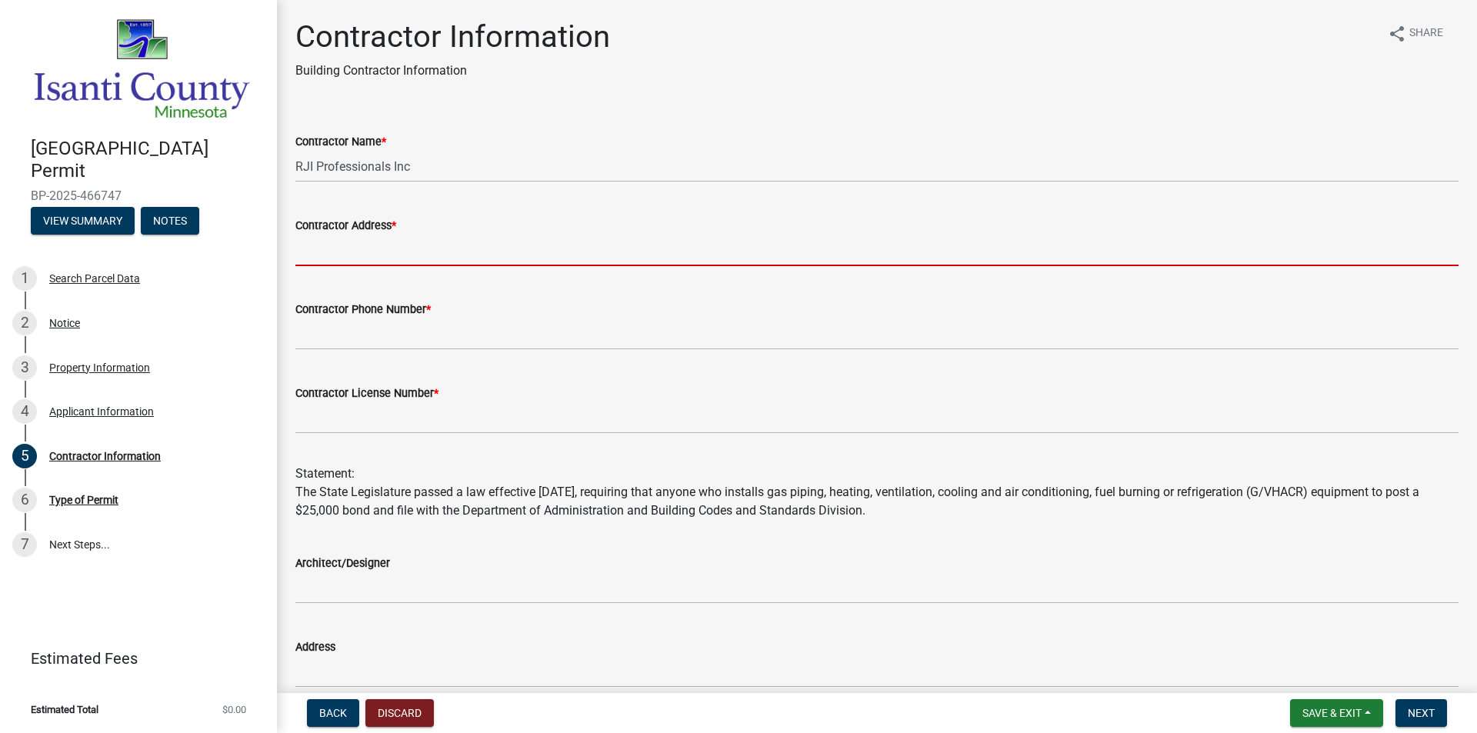
type input "[STREET_ADDRESS]"
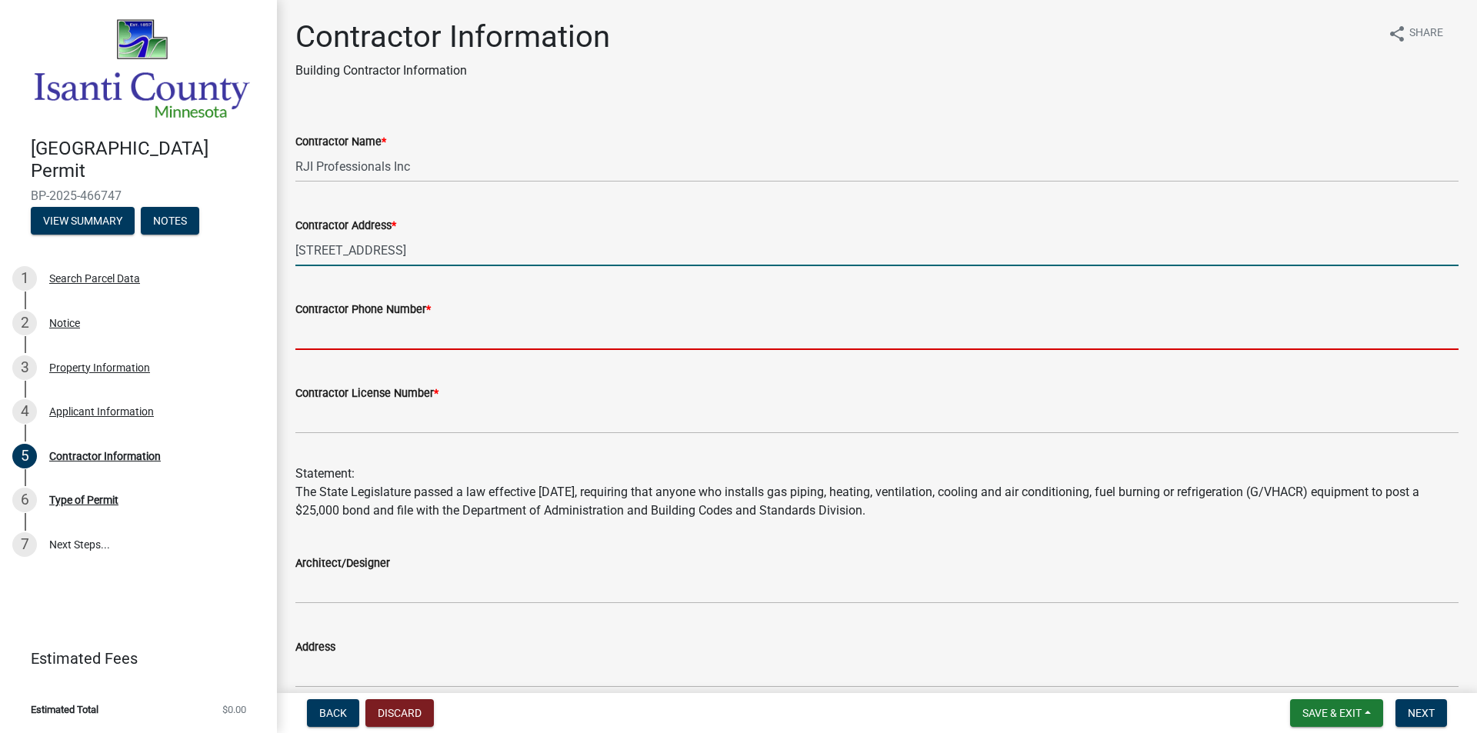
click at [400, 339] on input "Contractor Phone Number *" at bounding box center [876, 334] width 1163 height 32
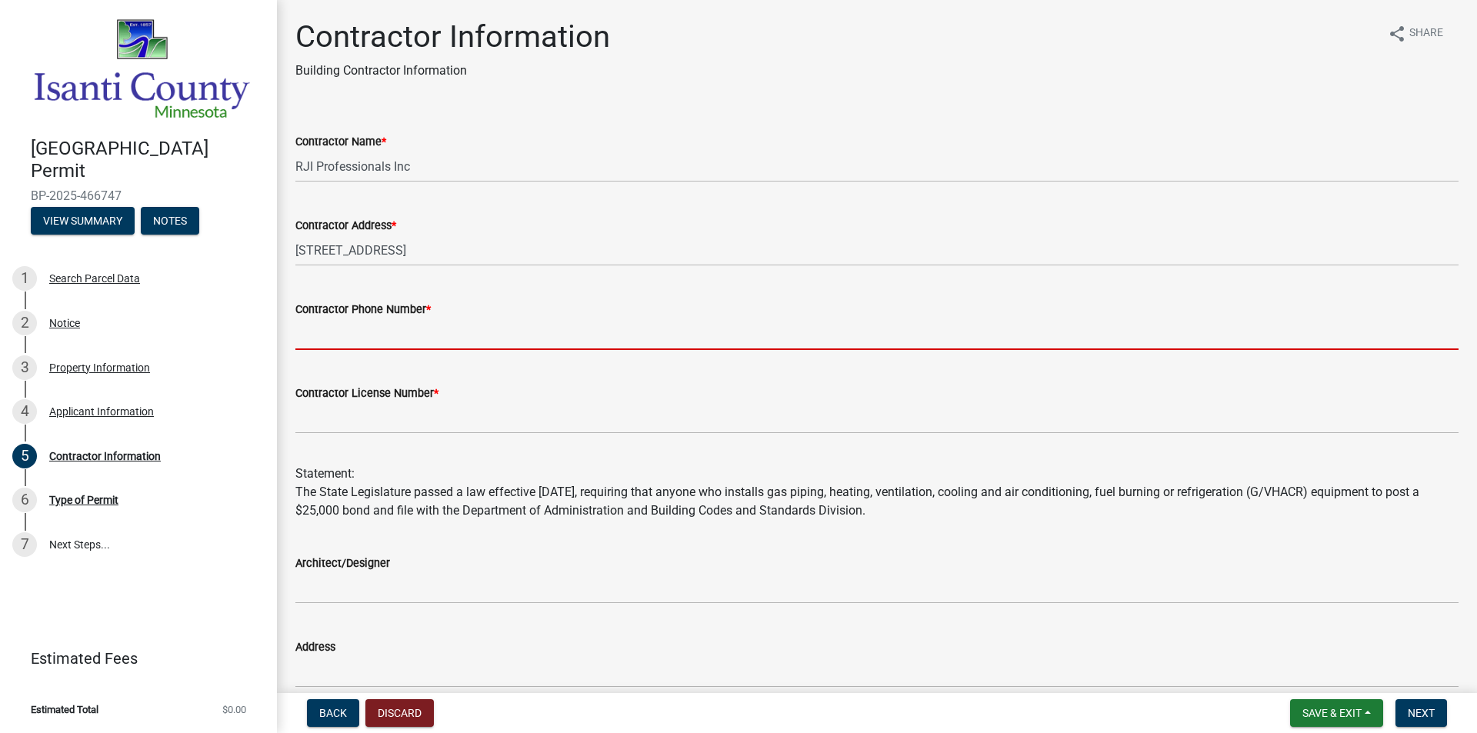
type input "[PHONE_NUMBER]"
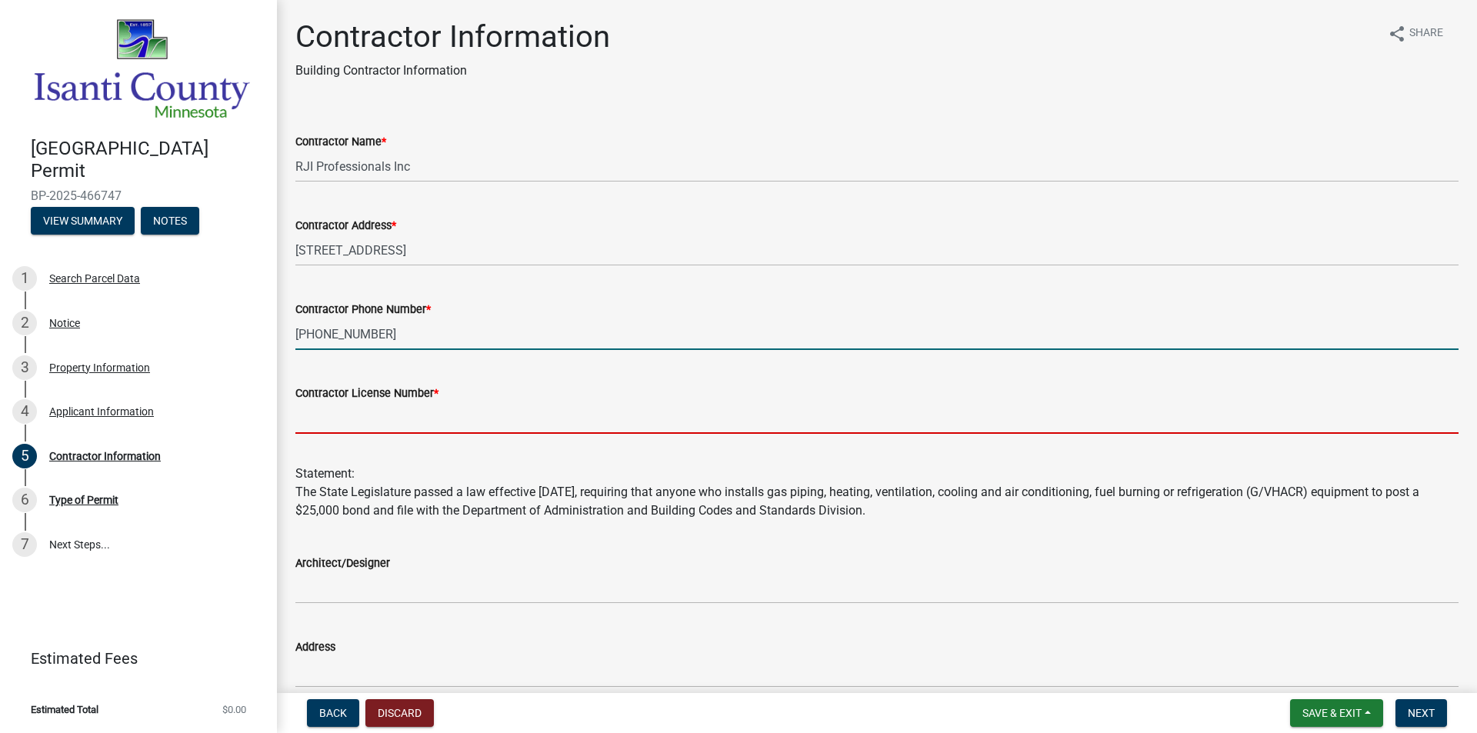
click at [410, 408] on input "Contractor License Number *" at bounding box center [876, 418] width 1163 height 32
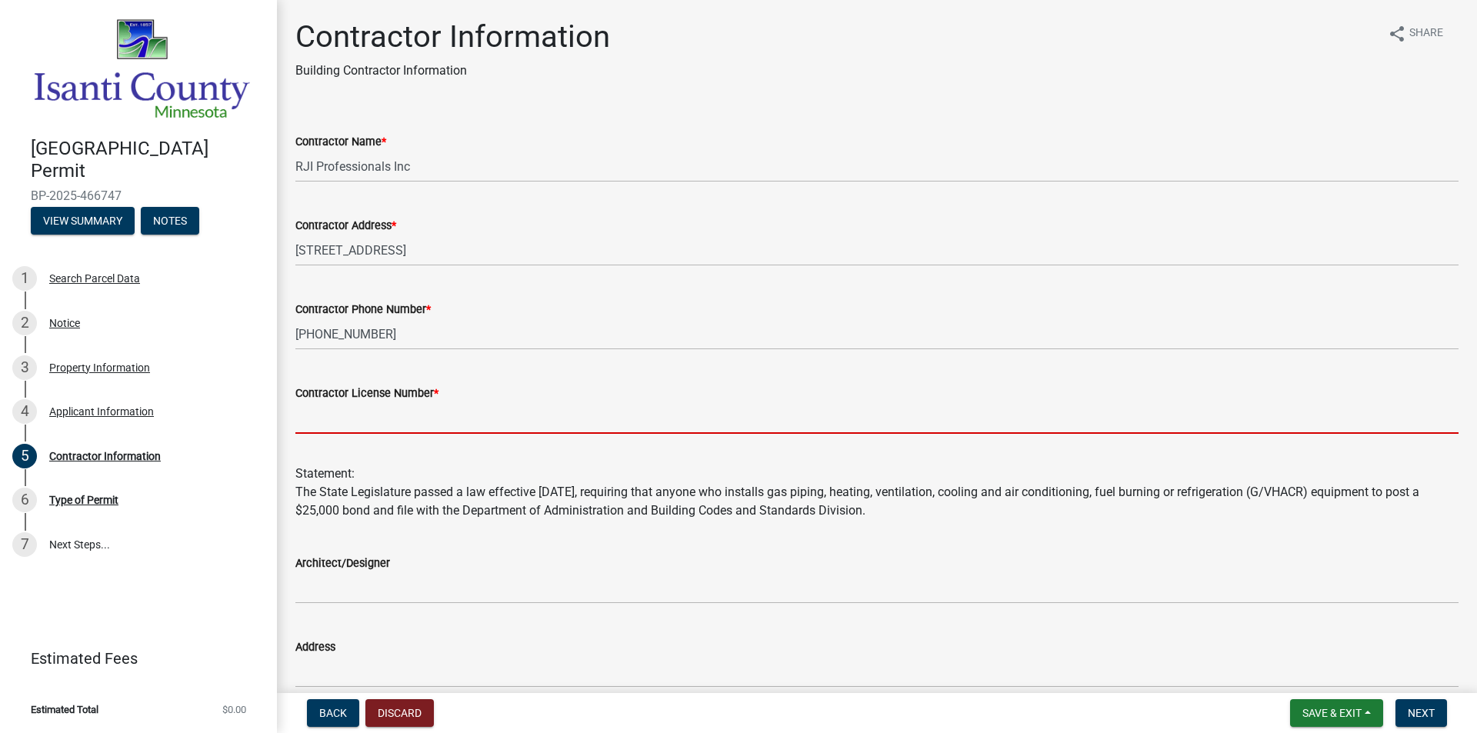
type input "BC639197"
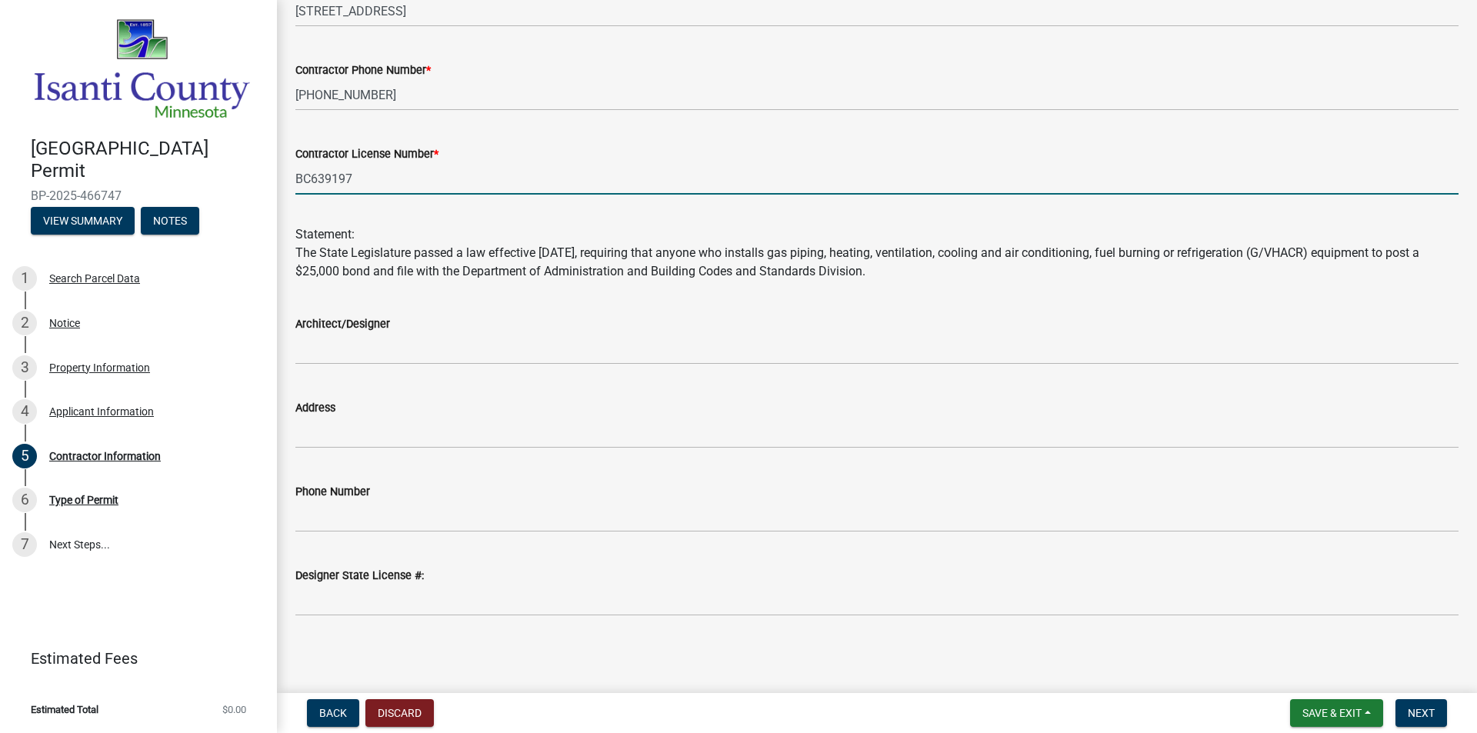
scroll to position [241, 0]
click at [1436, 720] on button "Next" at bounding box center [1421, 713] width 52 height 28
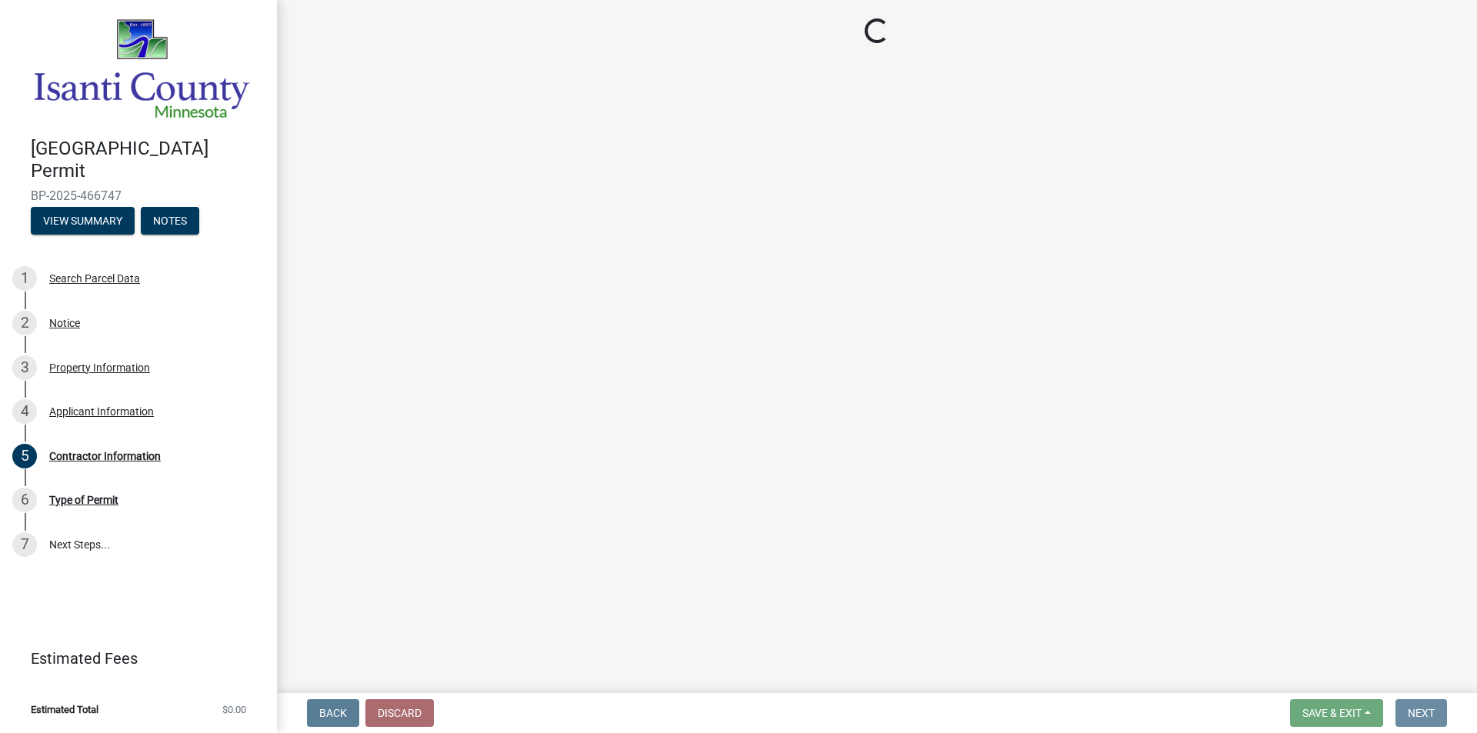
scroll to position [0, 0]
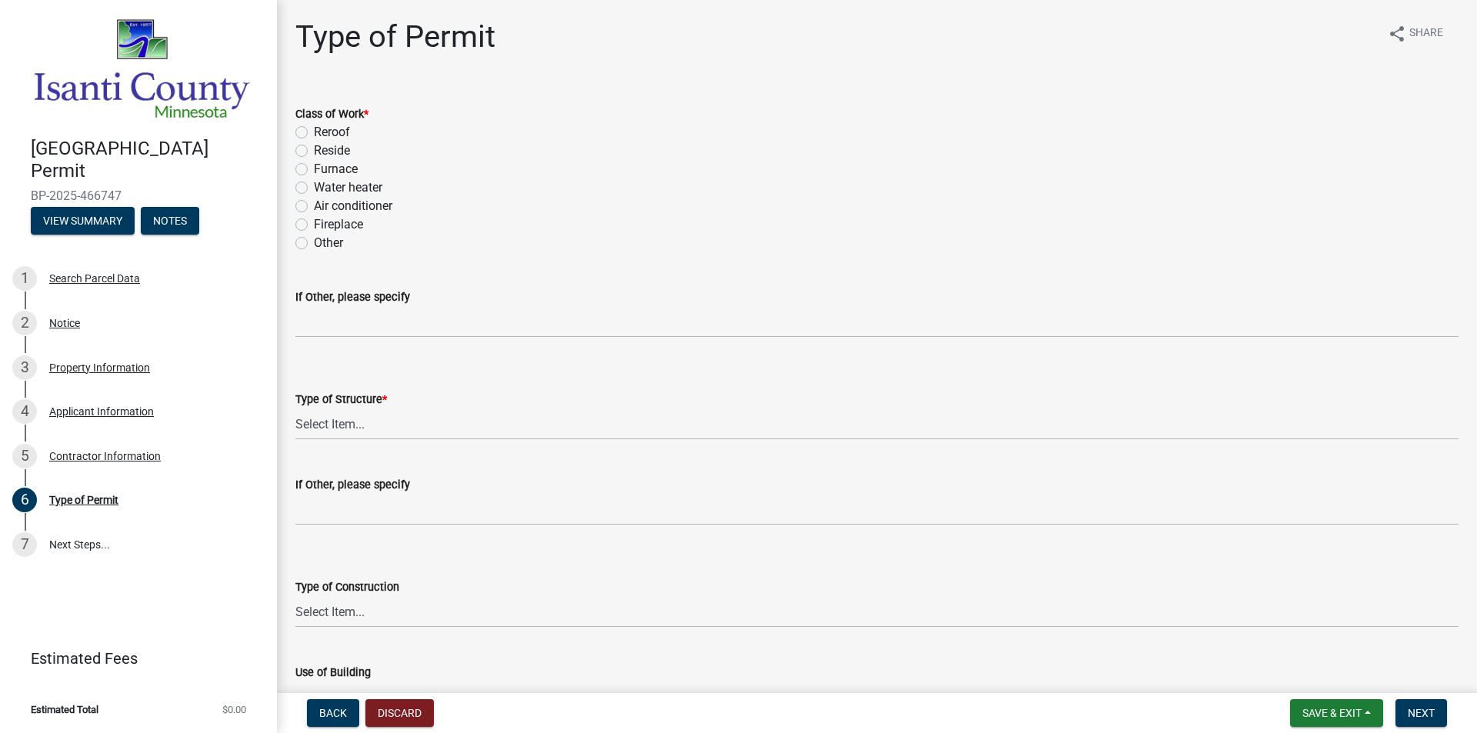
drag, startPoint x: 302, startPoint y: 130, endPoint x: 312, endPoint y: 132, distance: 10.1
click at [314, 130] on label "Reroof" at bounding box center [332, 132] width 36 height 18
click at [314, 130] on input "Reroof" at bounding box center [319, 128] width 10 height 10
radio input "true"
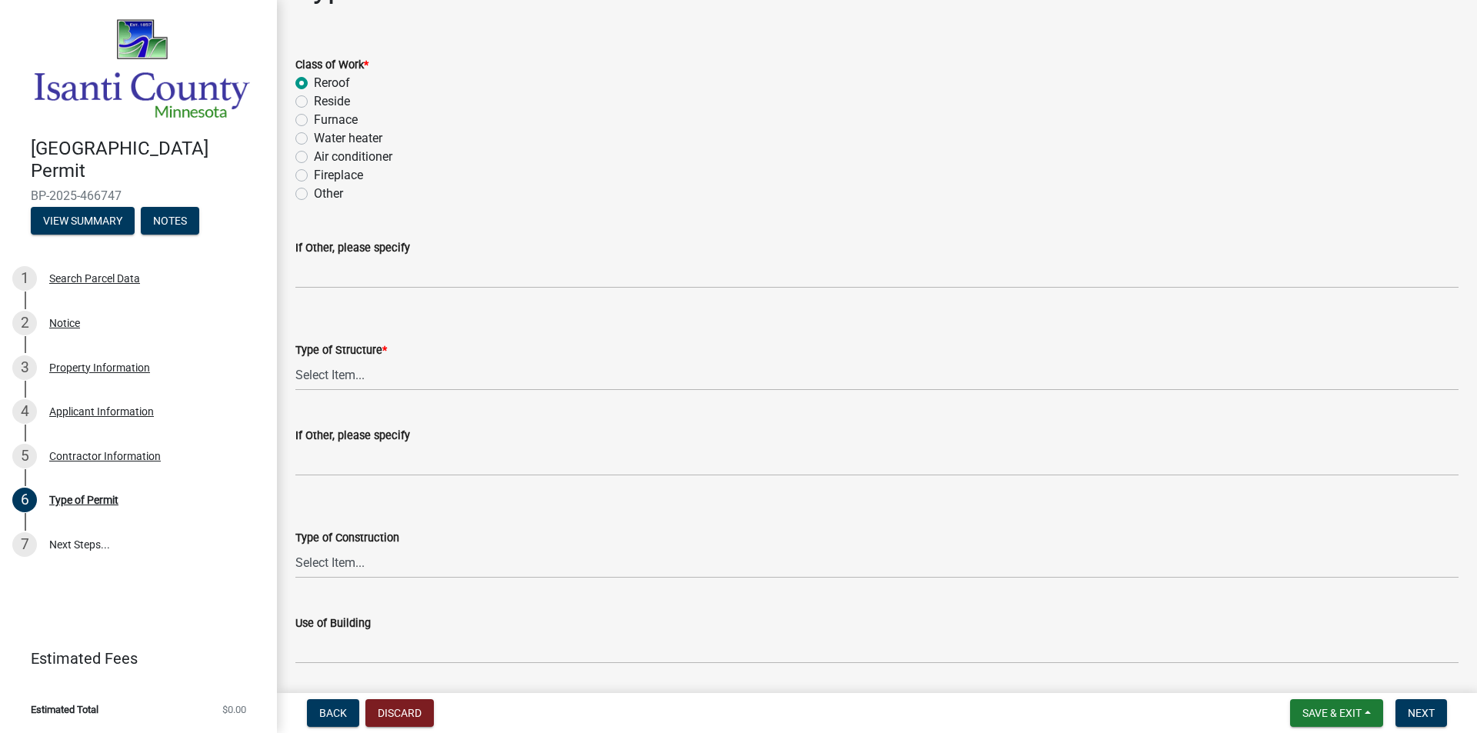
scroll to position [77, 0]
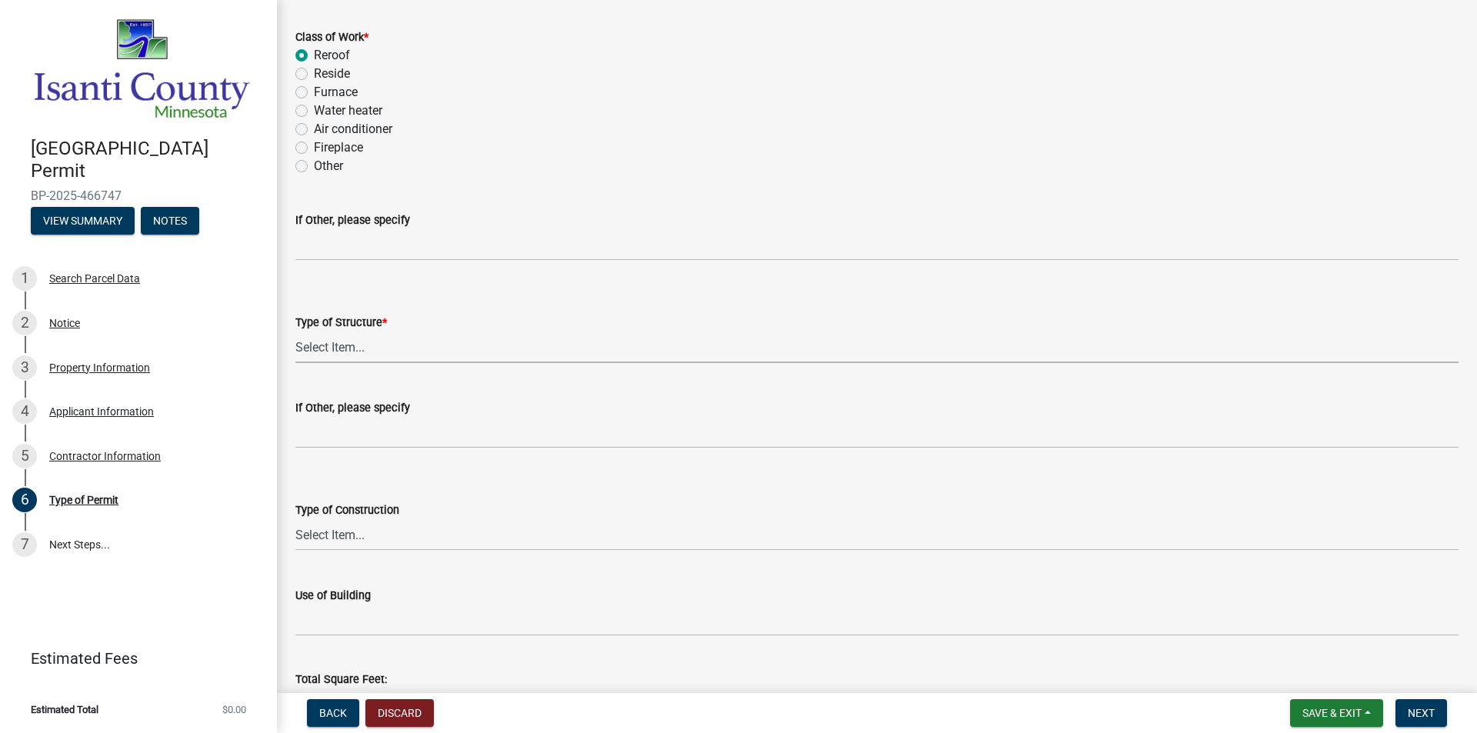
click at [367, 354] on select "Select Item... Accessory Commercial Single Family Agricultural Other N/A" at bounding box center [876, 348] width 1163 height 32
click at [295, 332] on select "Select Item... Accessory Commercial Single Family Agricultural Other N/A" at bounding box center [876, 348] width 1163 height 32
select select "eb4da8a3-282e-4d3e-a231-485219132635"
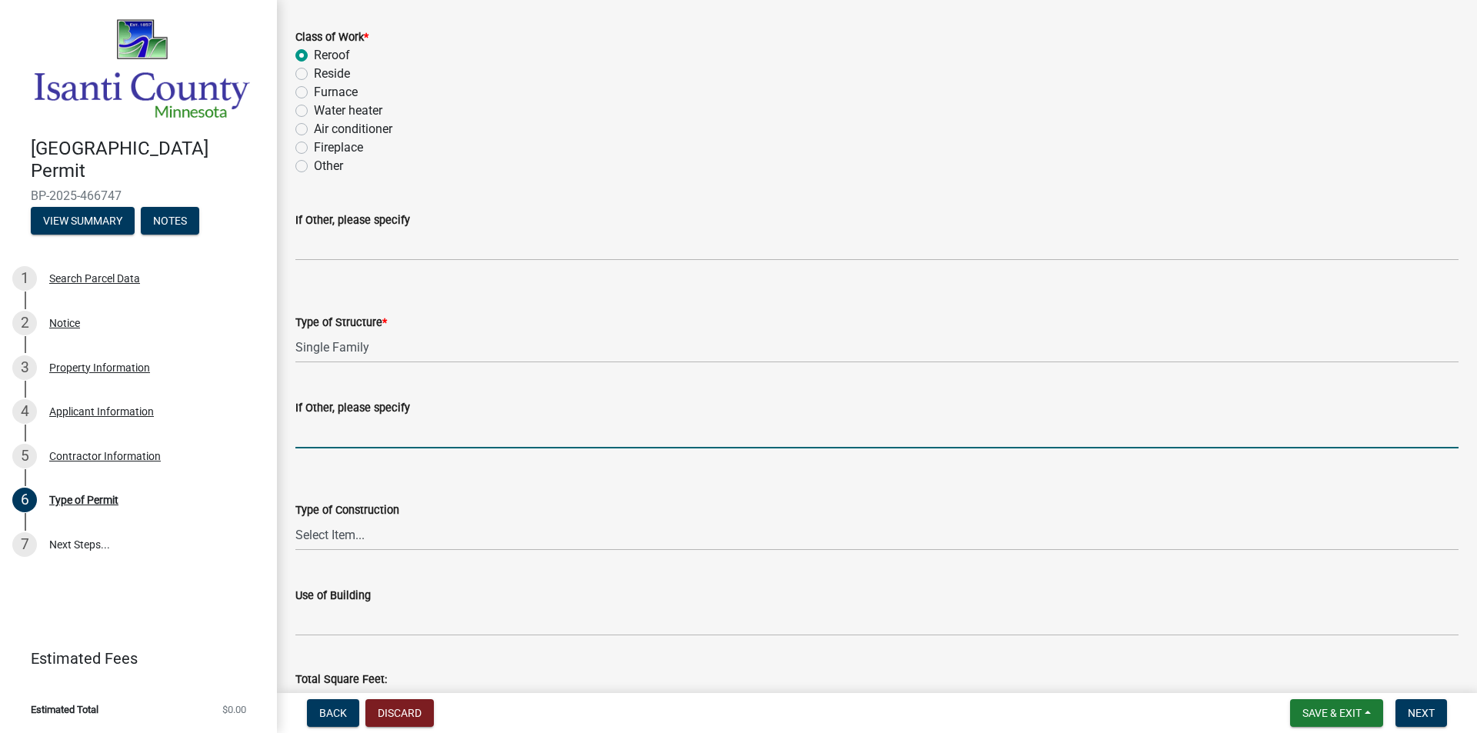
click at [359, 432] on wm-data-entity-input "If Other, please specify" at bounding box center [876, 419] width 1163 height 84
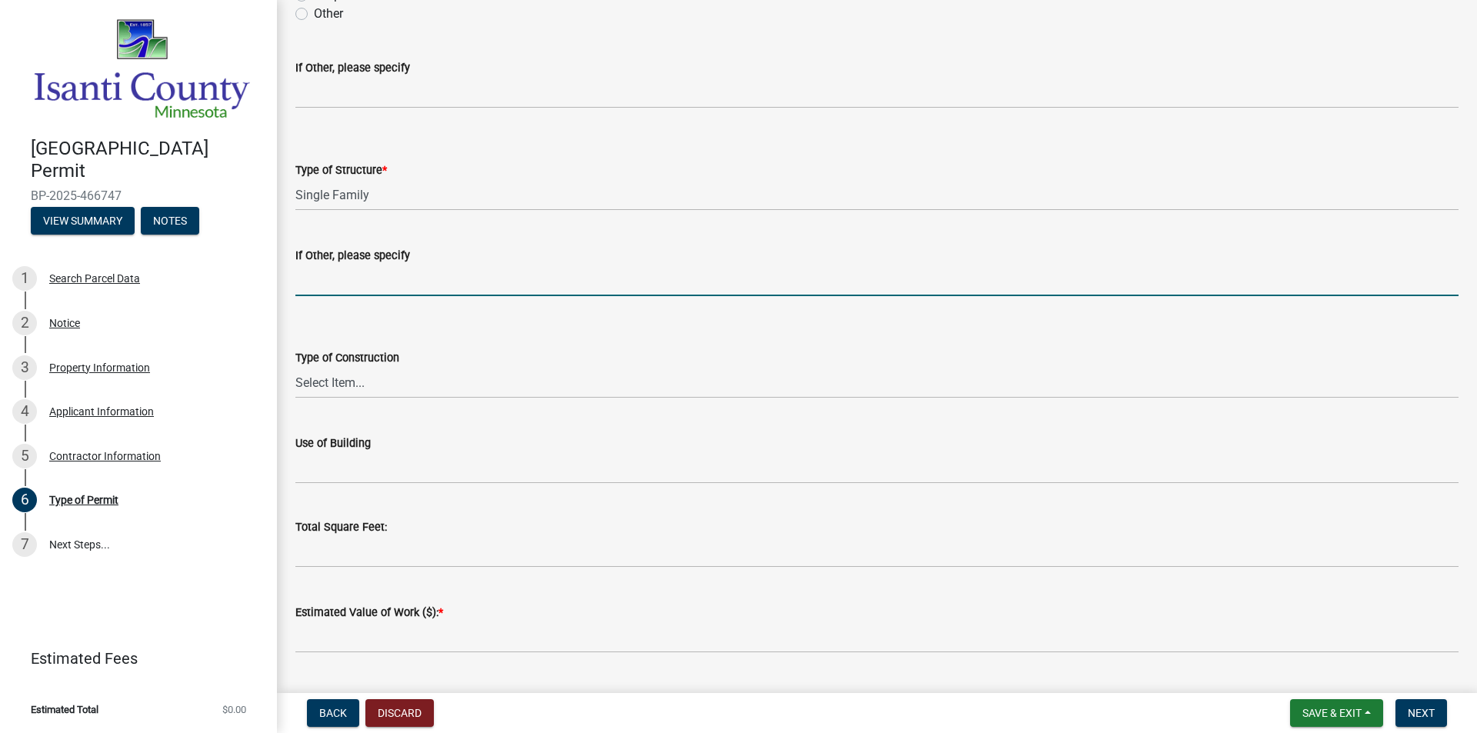
scroll to position [231, 0]
click at [357, 384] on select "Select Item... Wood Frame Masonry Metal Manufactured Modular Other" at bounding box center [876, 381] width 1163 height 32
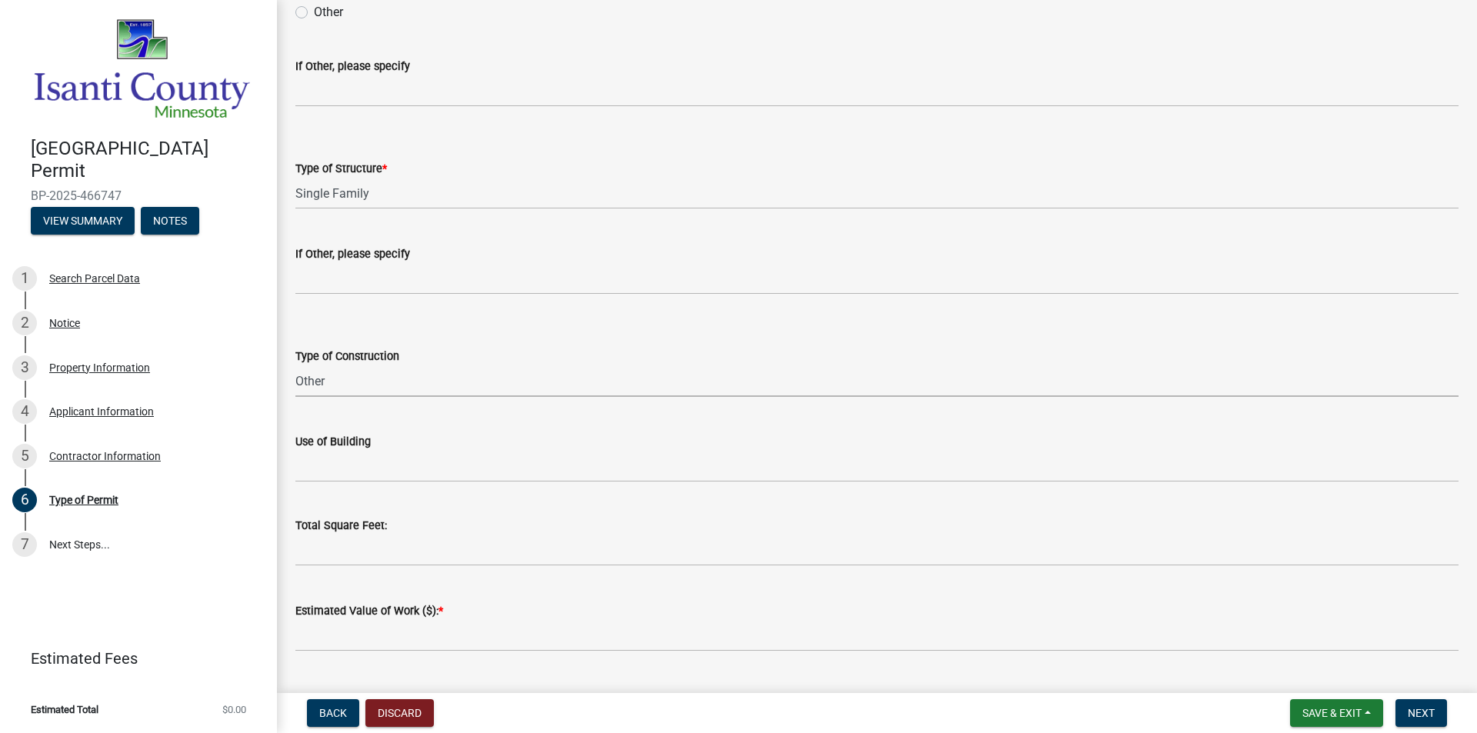
click at [295, 365] on select "Select Item... Wood Frame Masonry Metal Manufactured Modular Other" at bounding box center [876, 381] width 1163 height 32
select select "a691f4d9-d792-4a81-9aa8-4e485302aa27"
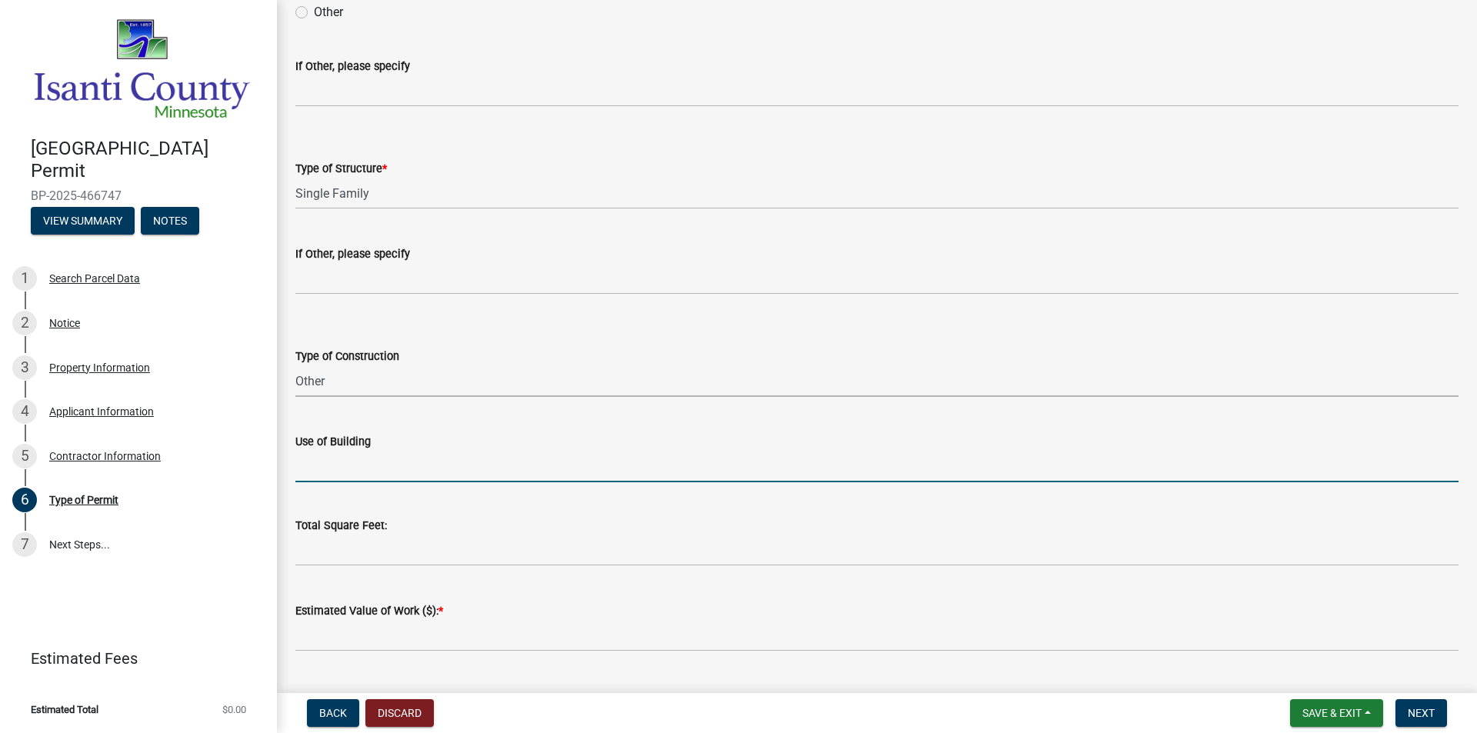
click at [346, 477] on input "Use of Building" at bounding box center [876, 467] width 1163 height 32
type input "Residential"
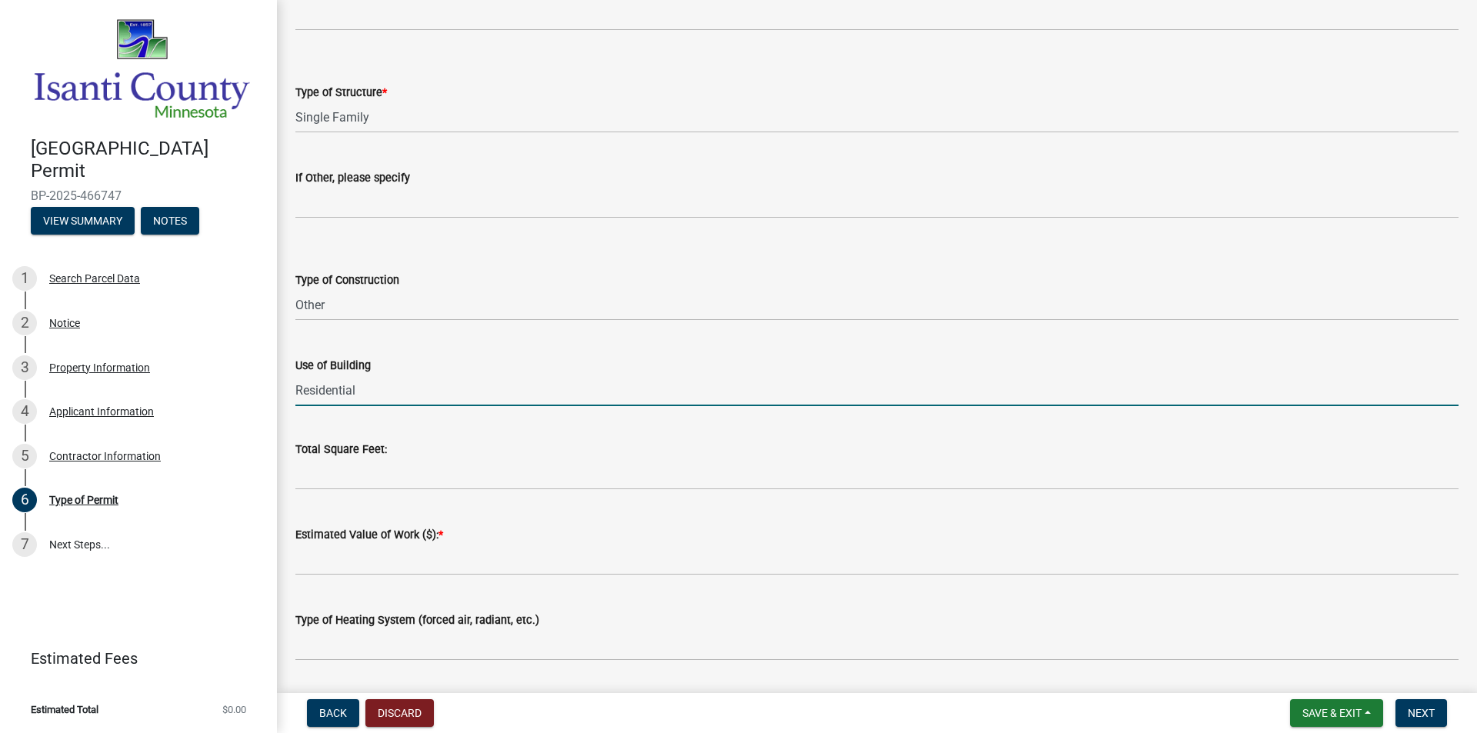
scroll to position [308, 0]
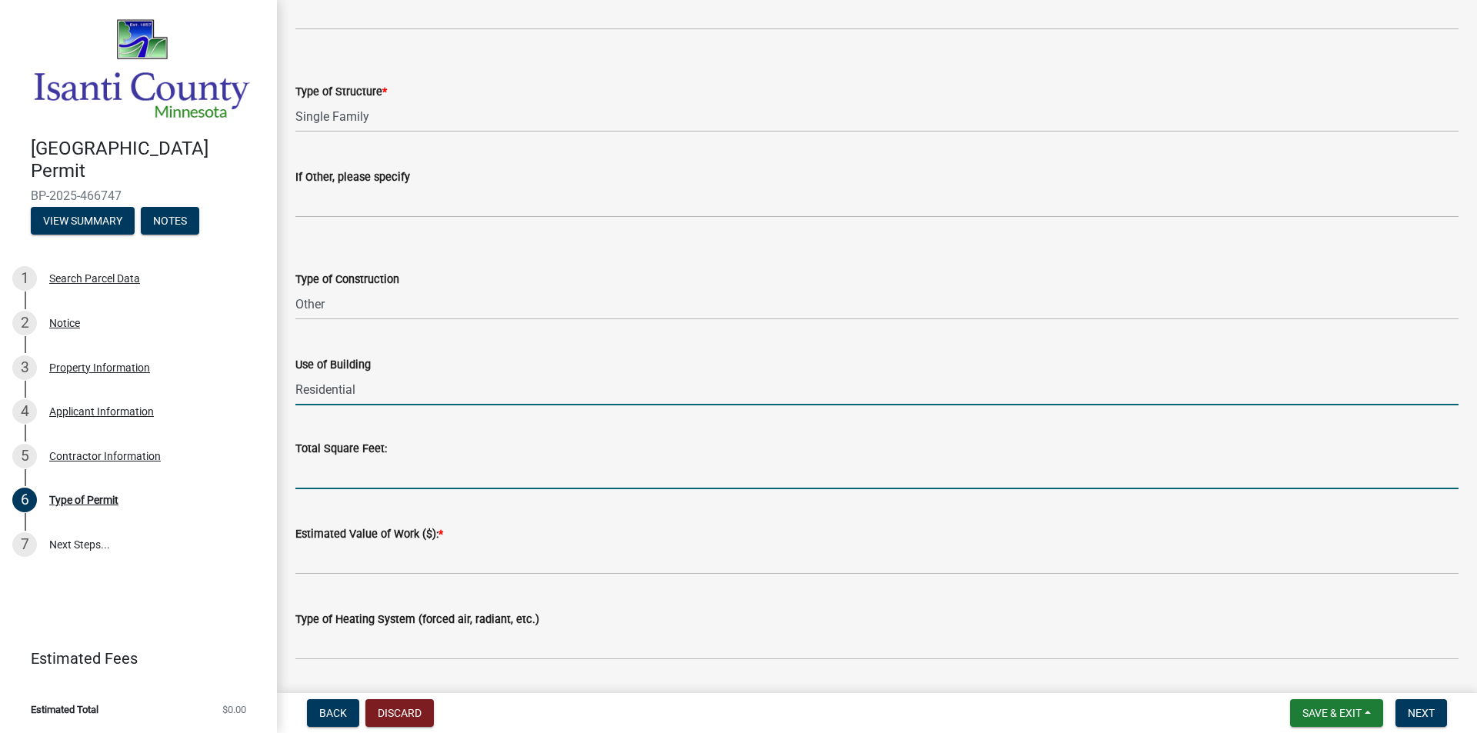
click at [365, 474] on input "text" at bounding box center [876, 474] width 1163 height 32
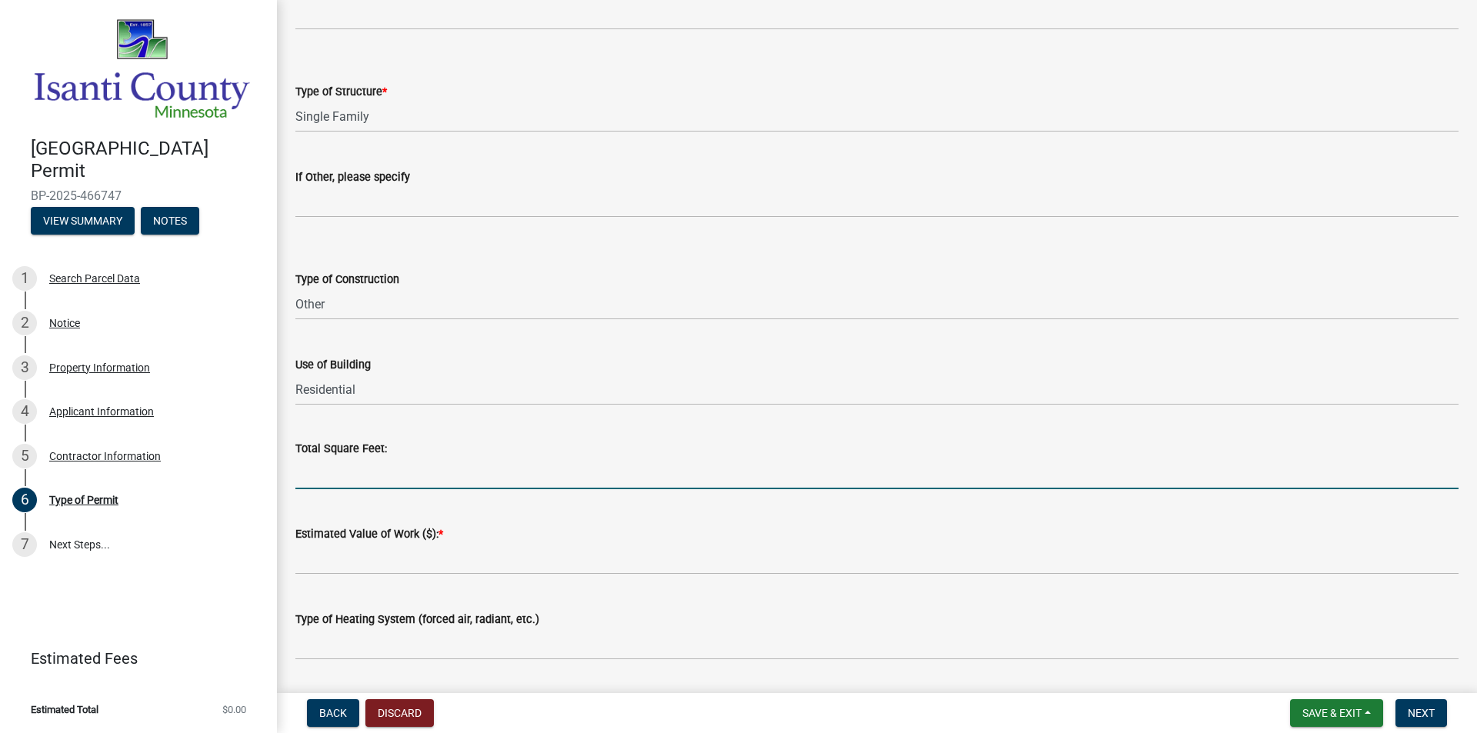
click at [393, 485] on input "text" at bounding box center [876, 474] width 1163 height 32
type input "1909"
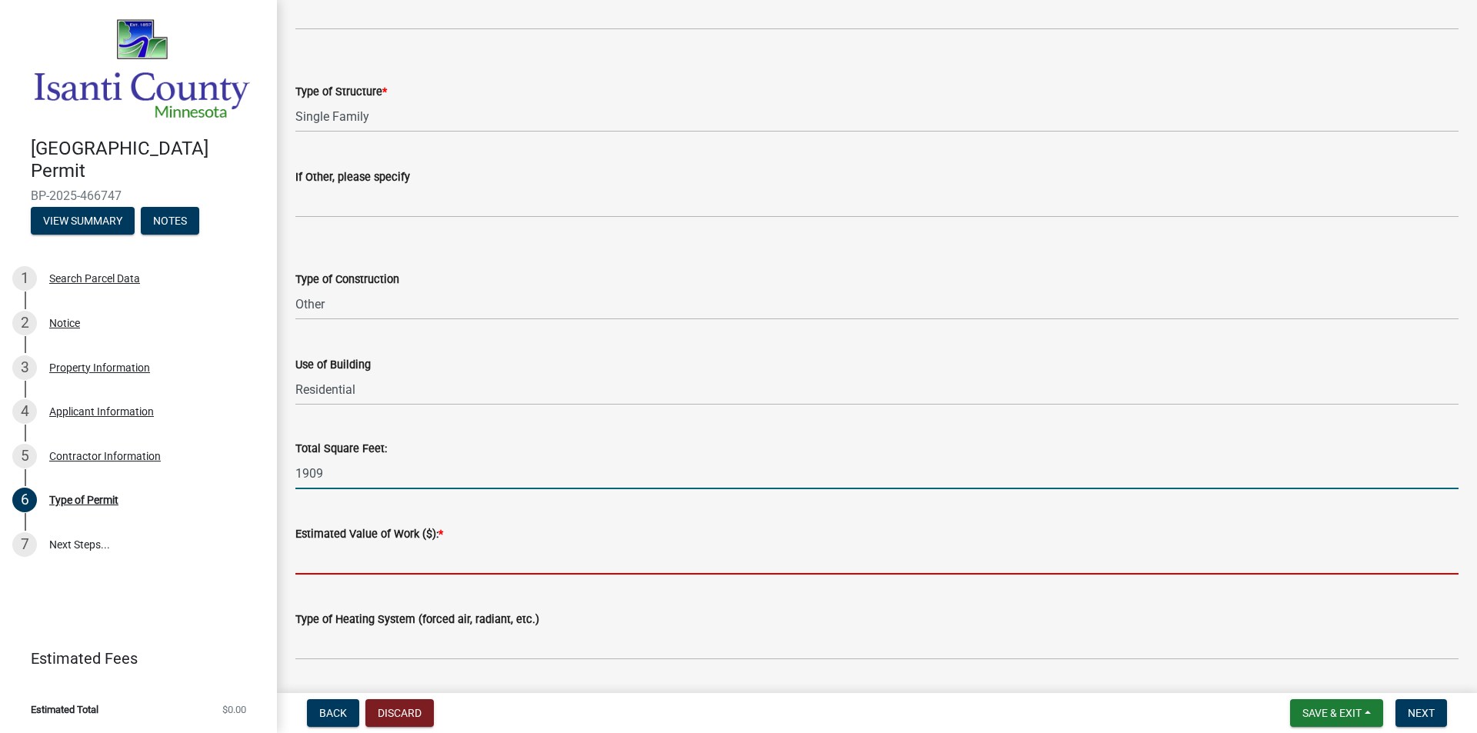
click at [370, 555] on input "text" at bounding box center [876, 559] width 1163 height 32
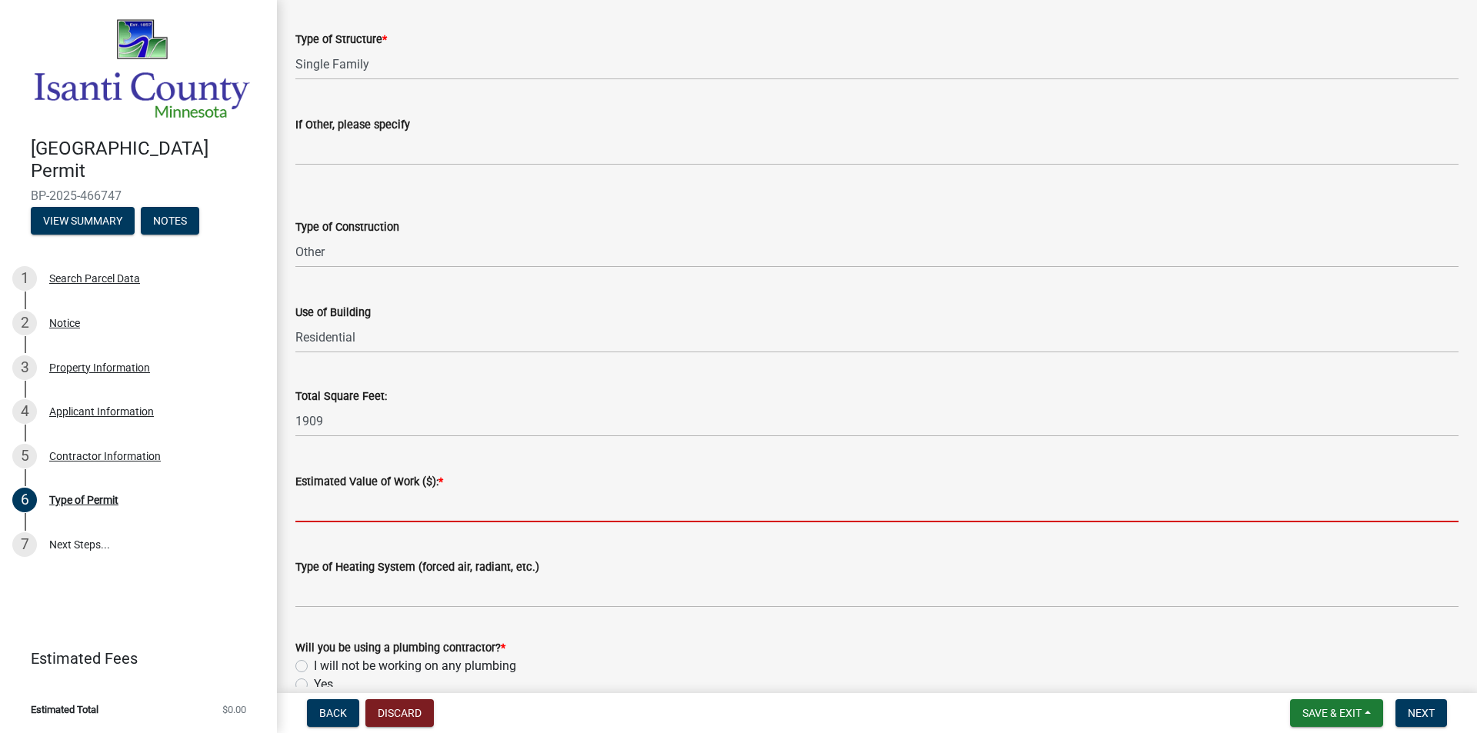
scroll to position [385, 0]
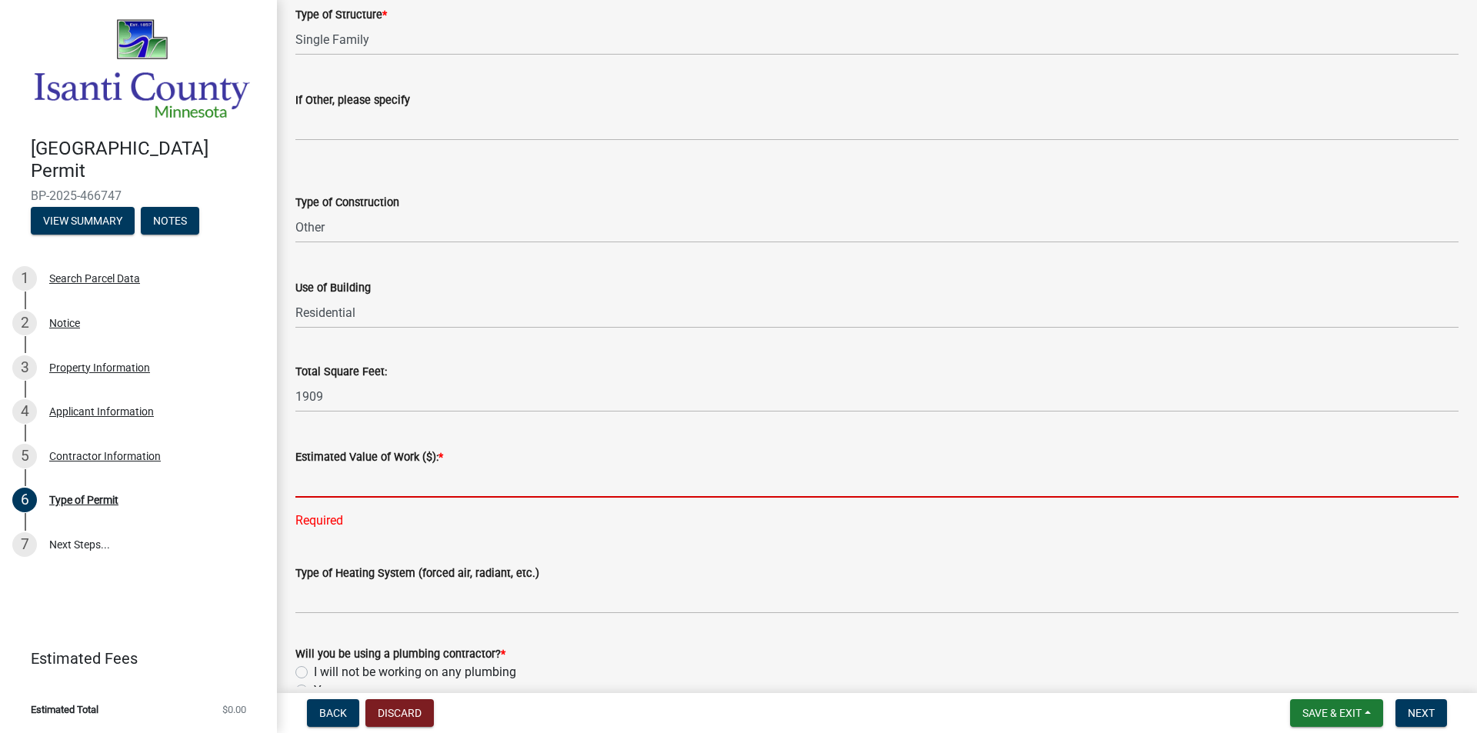
click at [355, 493] on input "text" at bounding box center [876, 482] width 1163 height 32
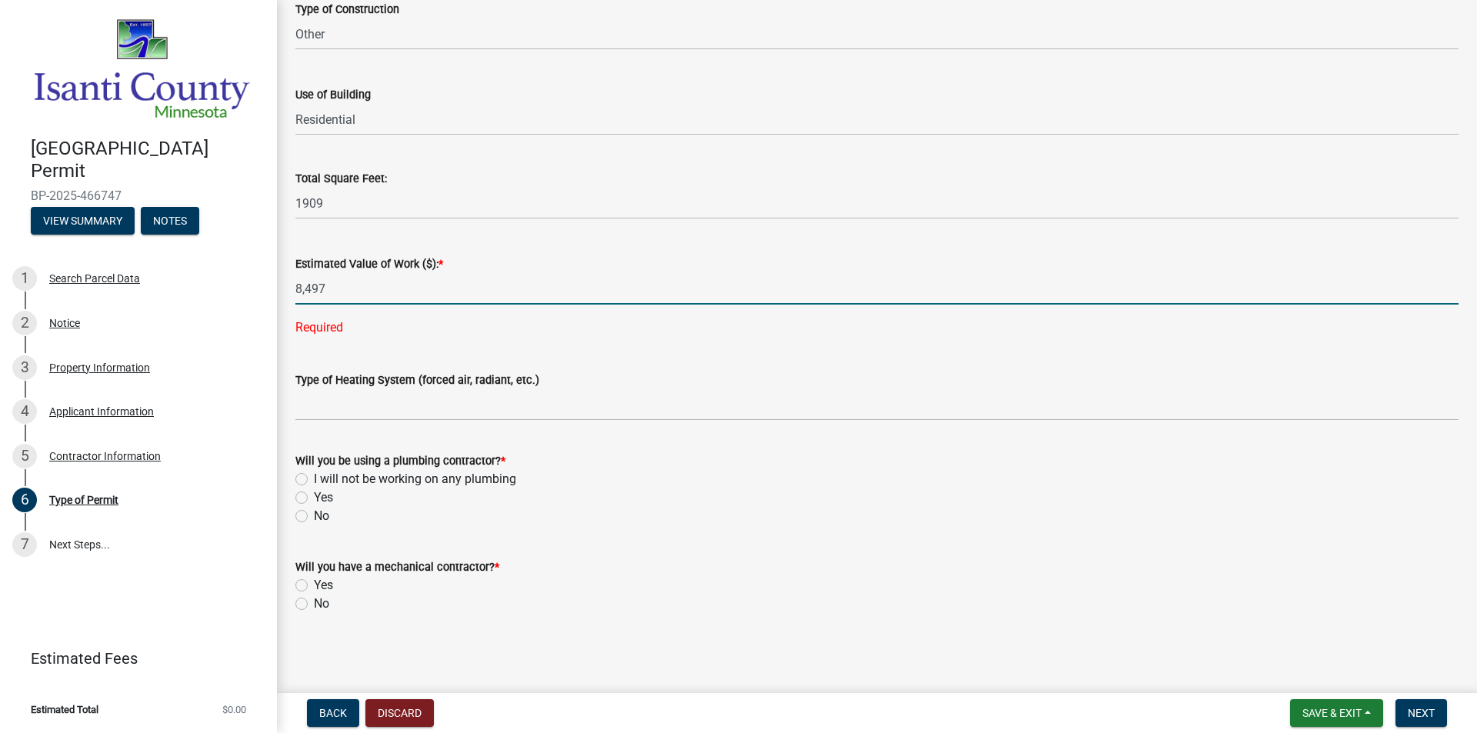
type input "8497"
click at [561, 443] on form "Will you be using a plumbing contractor? * I will not be working on any plumbin…" at bounding box center [876, 479] width 1163 height 92
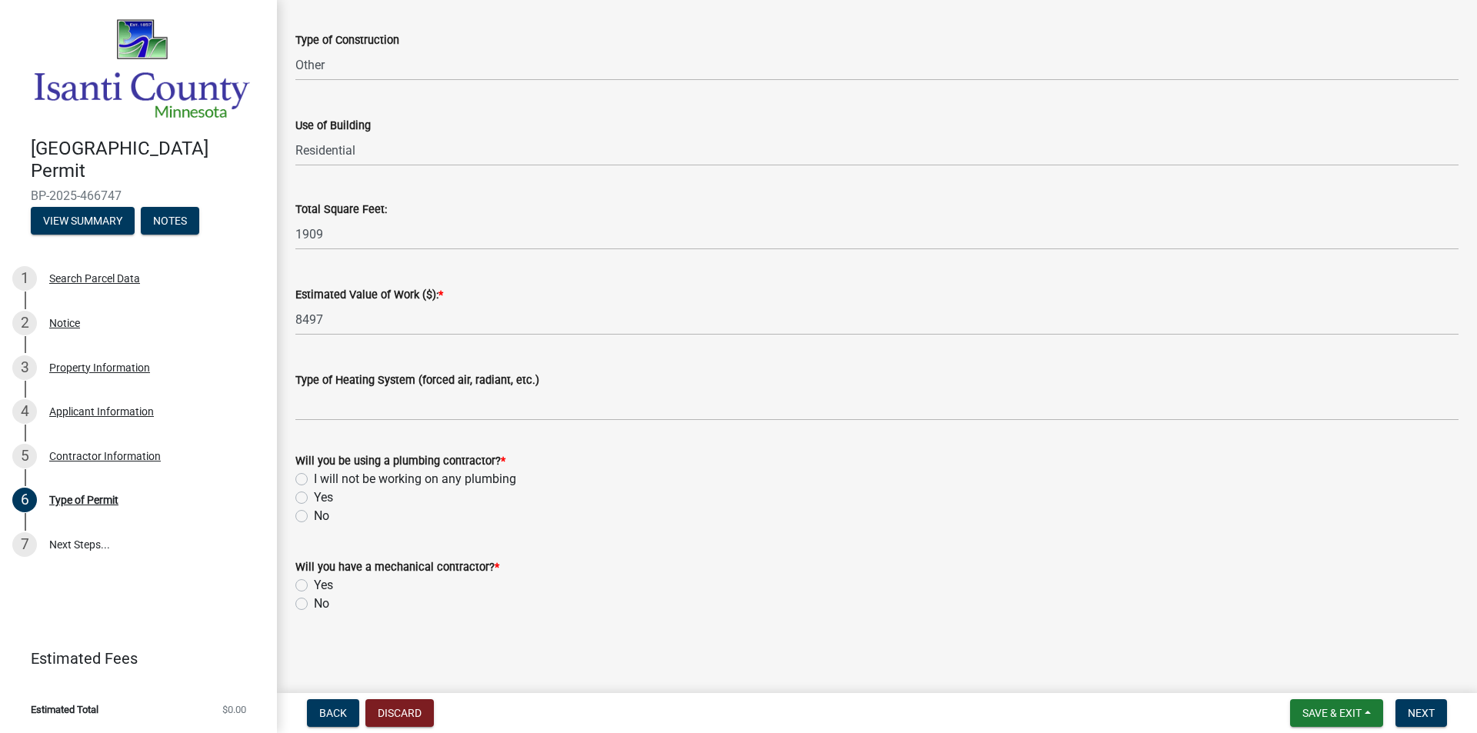
click at [314, 518] on label "No" at bounding box center [321, 516] width 15 height 18
click at [314, 517] on input "No" at bounding box center [319, 512] width 10 height 10
radio input "true"
click at [314, 602] on label "No" at bounding box center [321, 604] width 15 height 18
click at [314, 602] on input "No" at bounding box center [319, 600] width 10 height 10
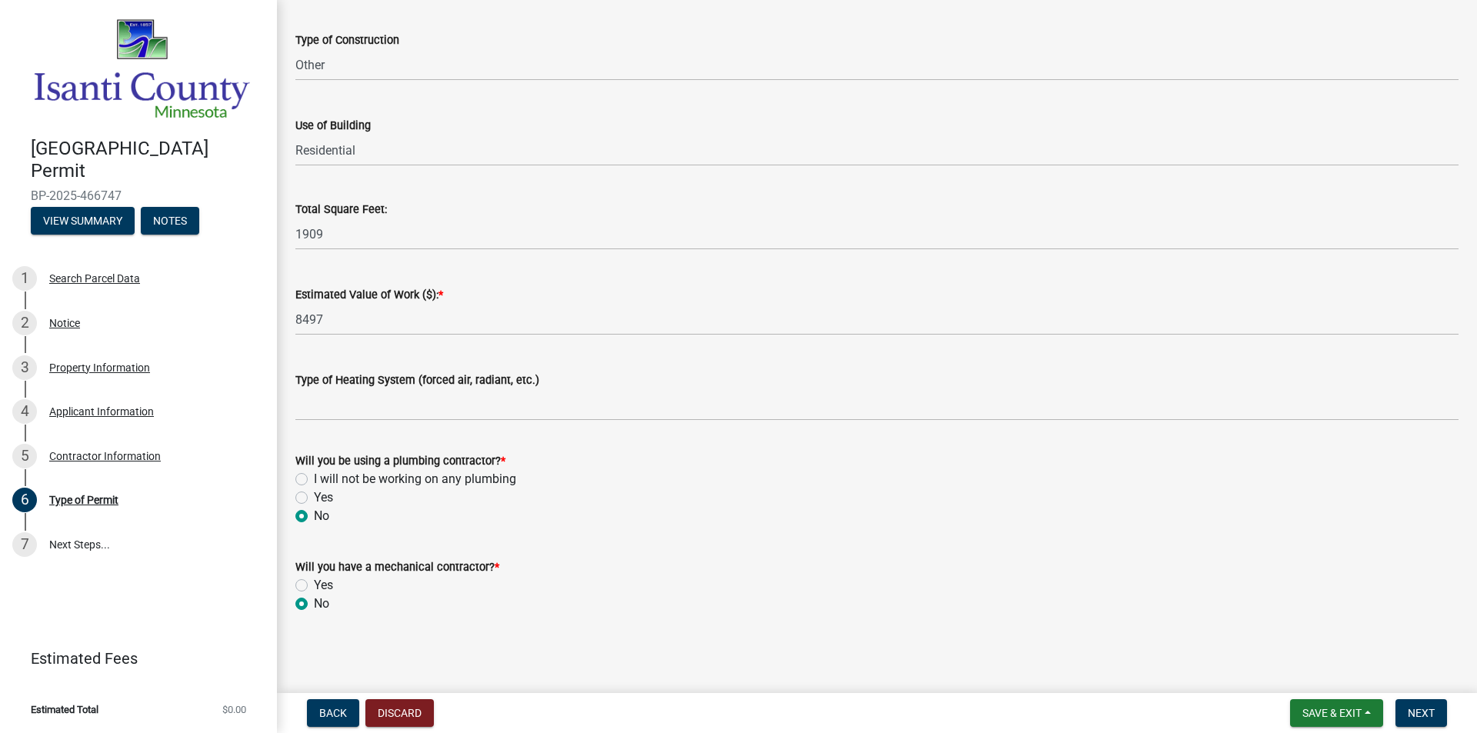
radio input "true"
click at [1425, 721] on button "Next" at bounding box center [1421, 713] width 52 height 28
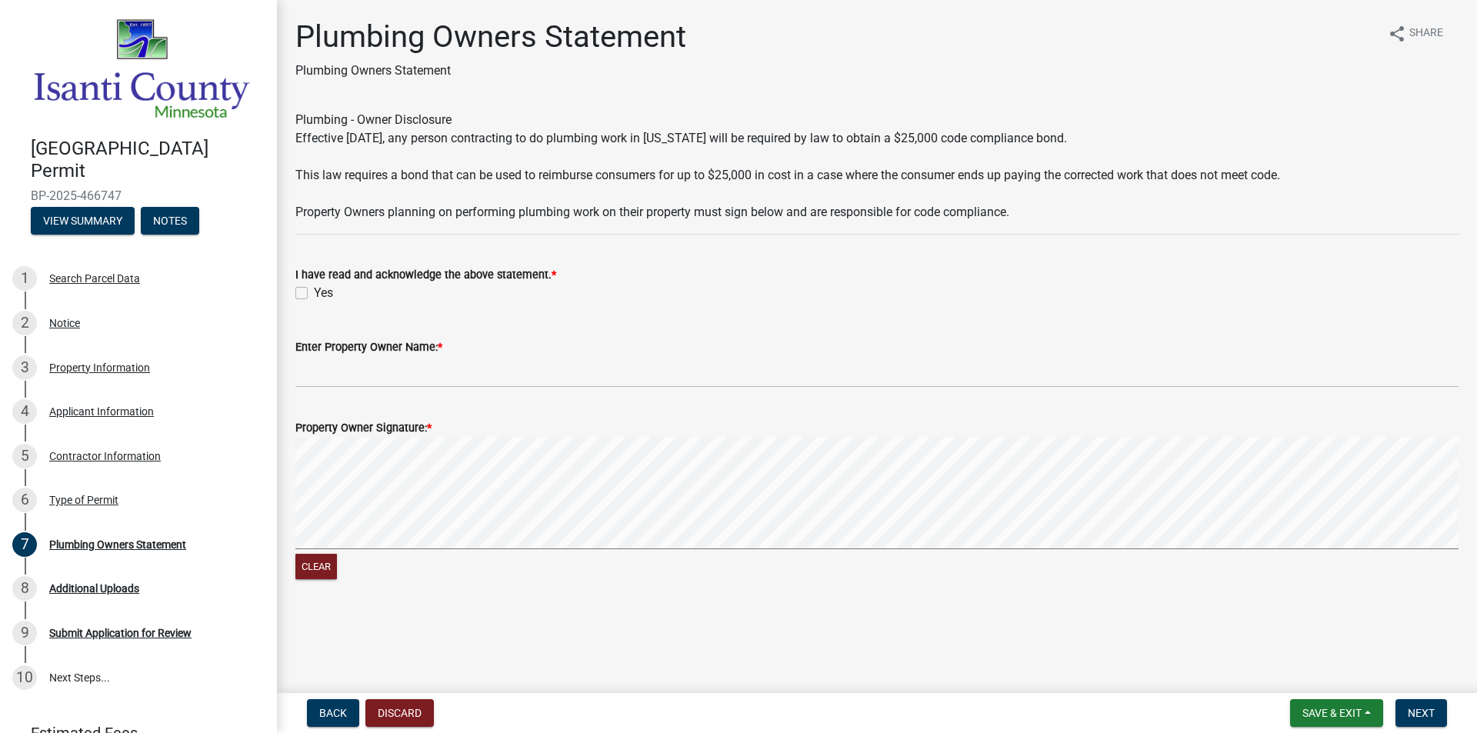
click at [314, 293] on label "Yes" at bounding box center [323, 293] width 19 height 18
click at [314, 293] on input "Yes" at bounding box center [319, 289] width 10 height 10
checkbox input "true"
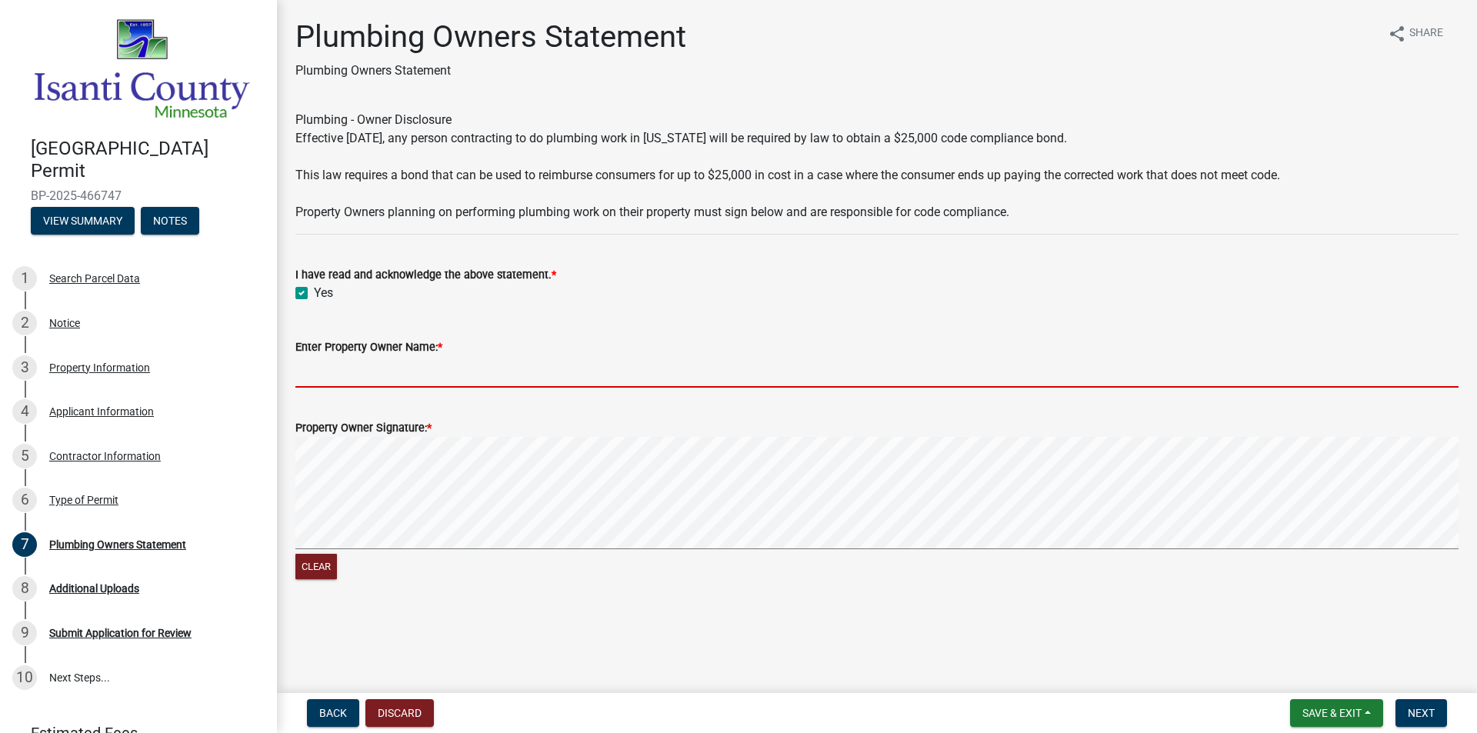
click at [317, 365] on input "Enter Property Owner Name: *" at bounding box center [876, 372] width 1163 height 32
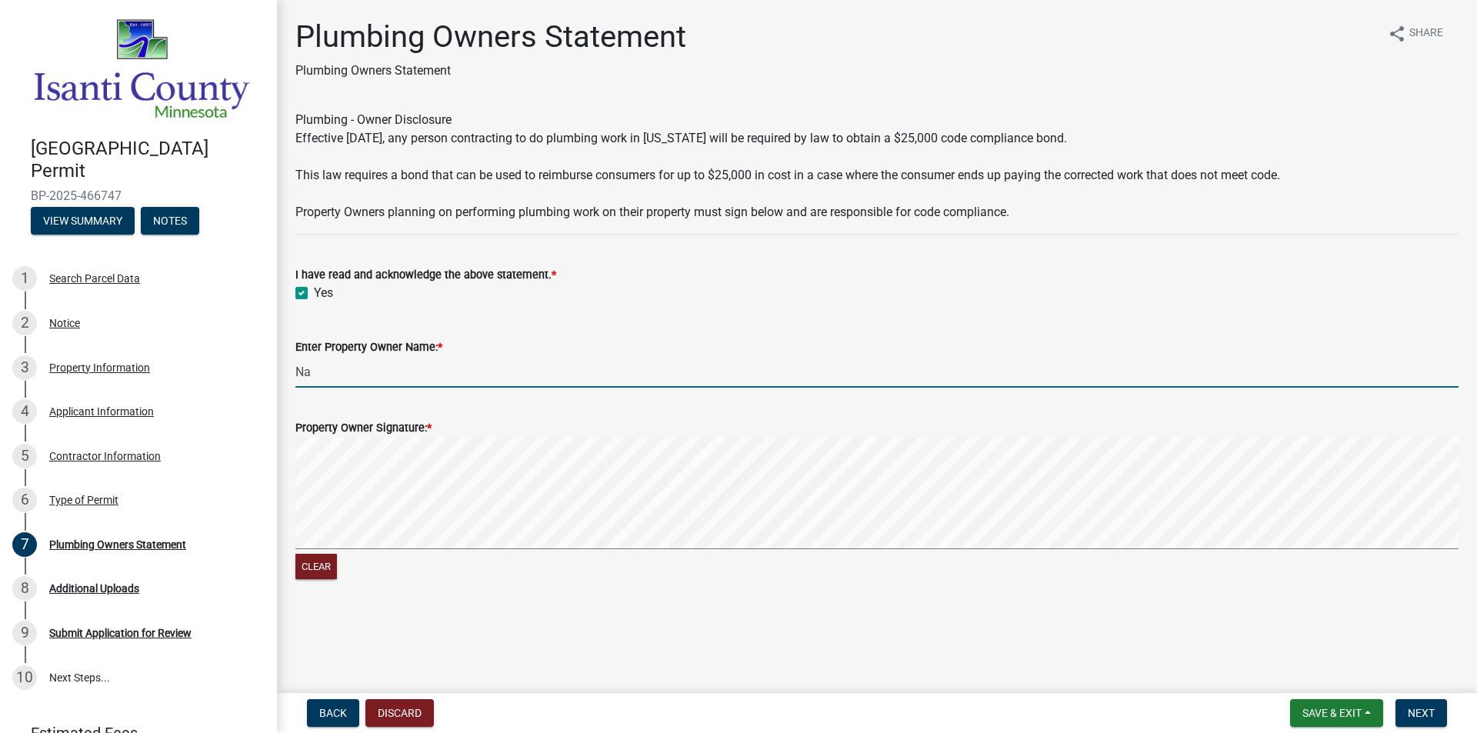
type input "N"
type input "[PERSON_NAME] & [PERSON_NAME]"
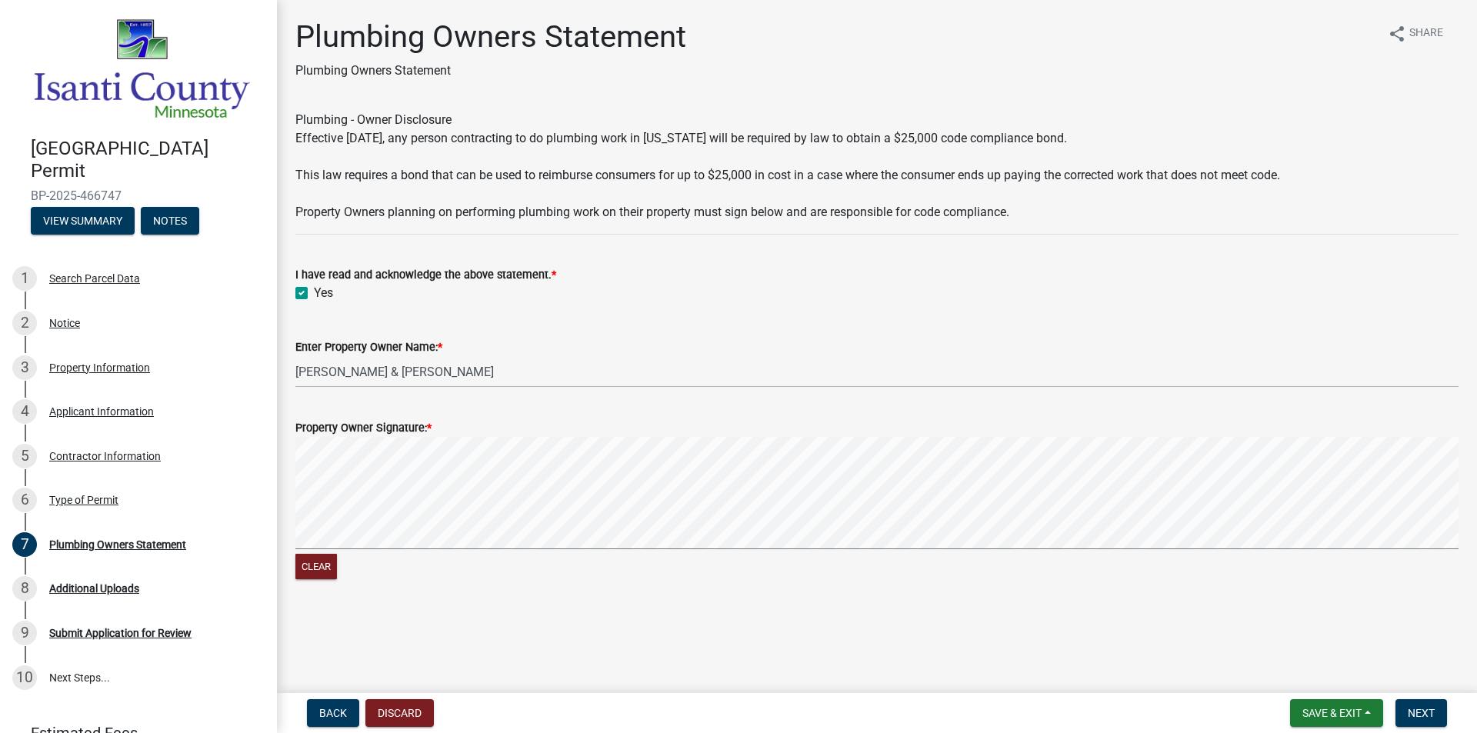
click at [359, 477] on signature-pad at bounding box center [876, 495] width 1163 height 117
click at [1430, 711] on span "Next" at bounding box center [1421, 713] width 27 height 12
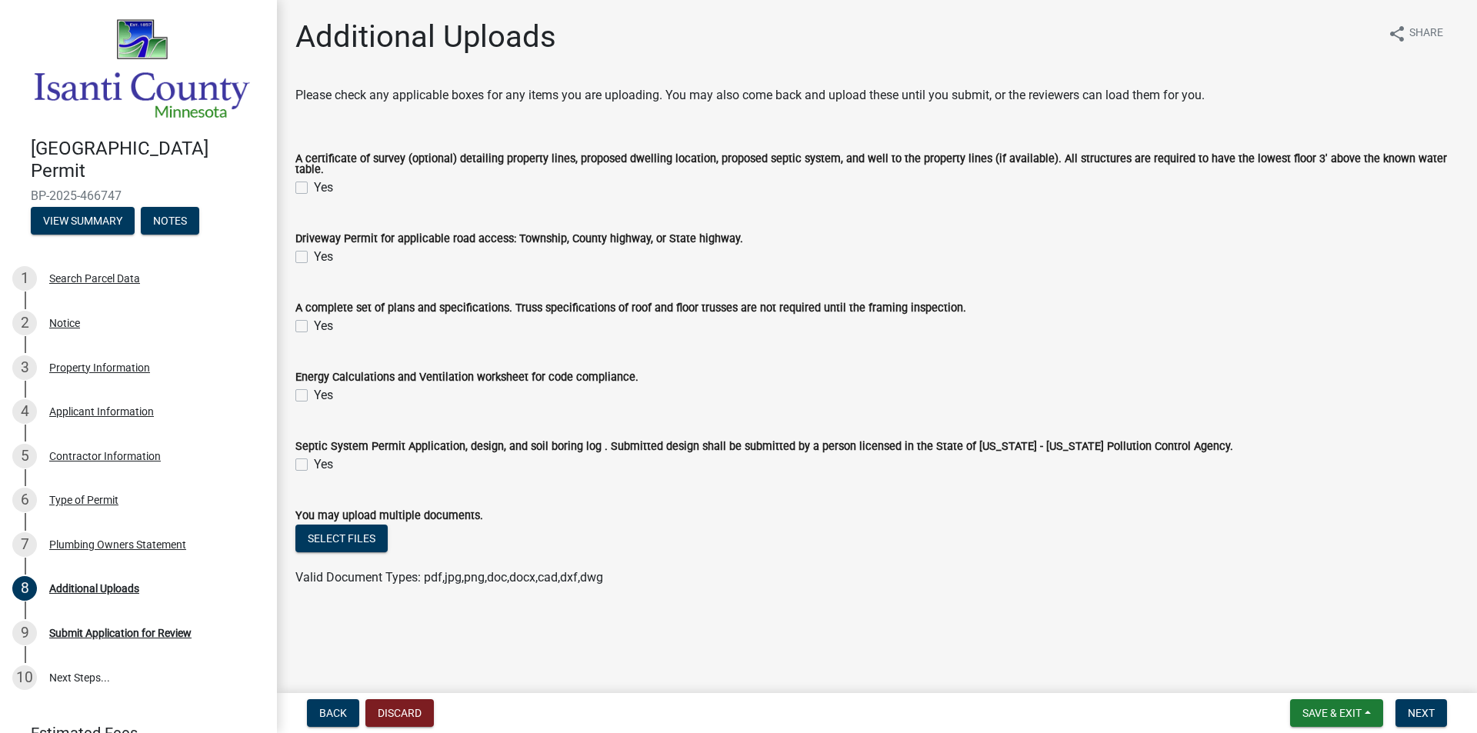
drag, startPoint x: 303, startPoint y: 181, endPoint x: 325, endPoint y: 247, distance: 69.8
click at [325, 245] on wm-data-entity-input-list "Please check any applicable boxes for any items you are uploading. You may also…" at bounding box center [876, 343] width 1163 height 515
click at [310, 254] on div "Yes" at bounding box center [876, 257] width 1163 height 18
click at [314, 183] on label "Yes" at bounding box center [323, 187] width 19 height 18
click at [314, 183] on input "Yes" at bounding box center [319, 183] width 10 height 10
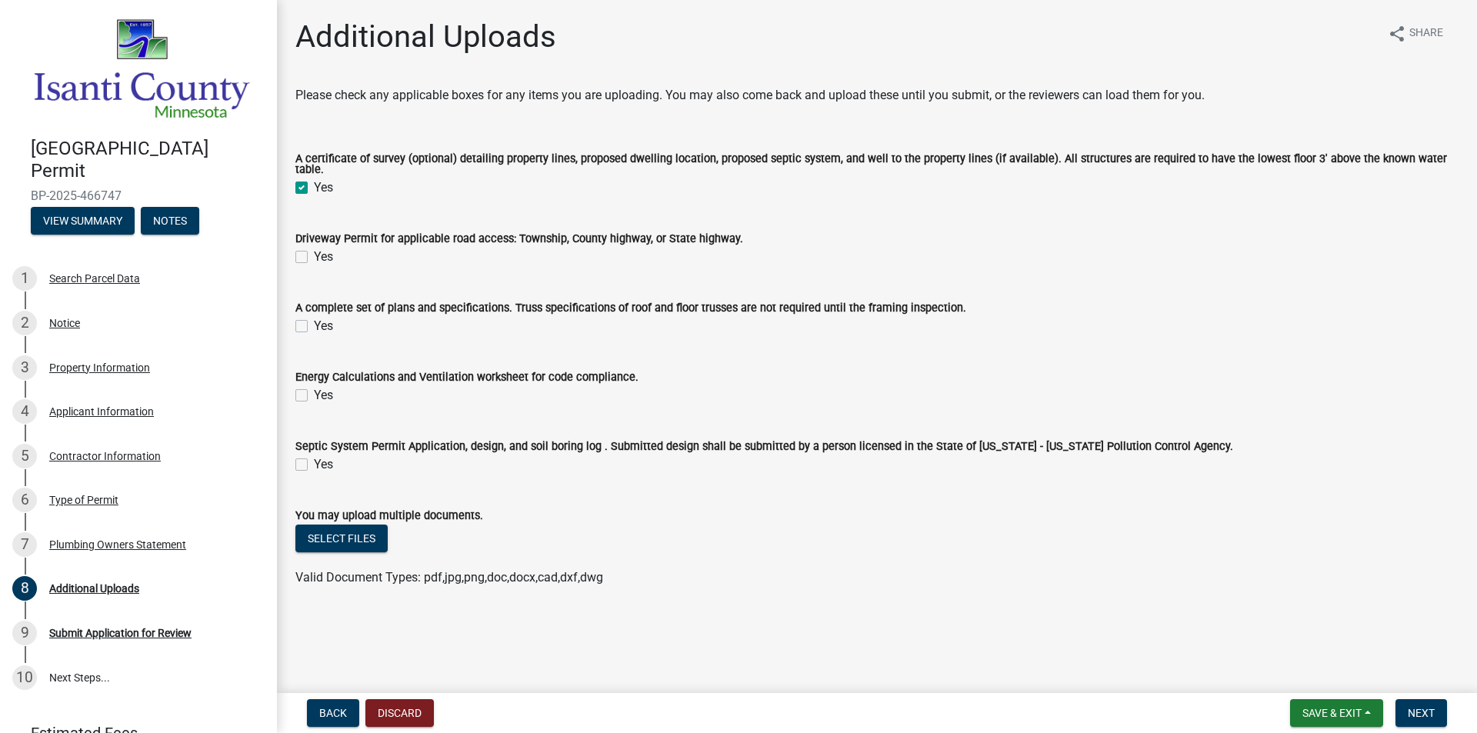
checkbox input "true"
click at [314, 250] on label "Yes" at bounding box center [323, 257] width 19 height 18
click at [314, 250] on input "Yes" at bounding box center [319, 253] width 10 height 10
checkbox input "true"
click at [292, 323] on div "A complete set of plans and specifications. Truss specifications of roof and fl…" at bounding box center [877, 307] width 1186 height 55
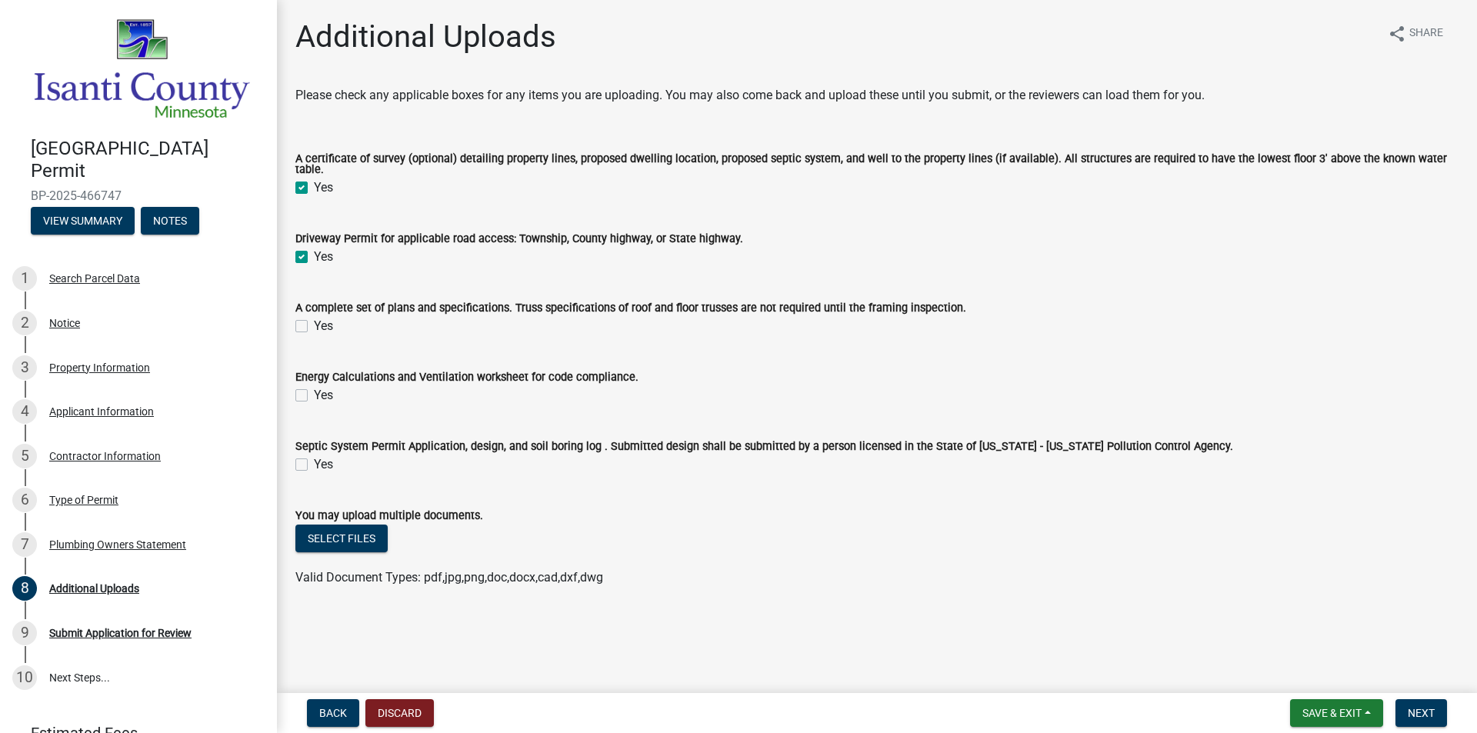
click at [314, 321] on label "Yes" at bounding box center [323, 326] width 19 height 18
click at [314, 321] on input "Yes" at bounding box center [319, 322] width 10 height 10
checkbox input "true"
click at [314, 392] on label "Yes" at bounding box center [323, 395] width 19 height 18
click at [314, 392] on input "Yes" at bounding box center [319, 391] width 10 height 10
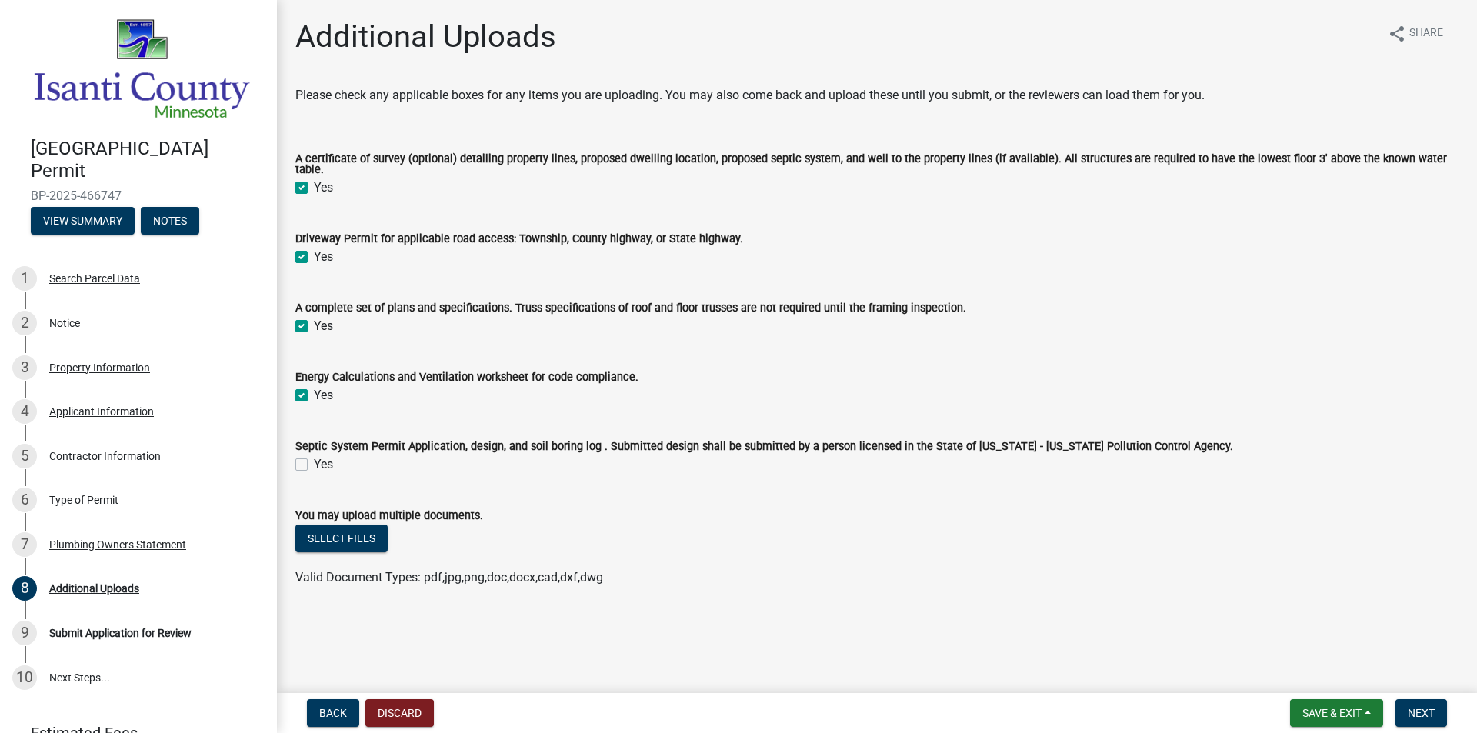
checkbox input "true"
click at [314, 460] on label "Yes" at bounding box center [323, 464] width 19 height 18
click at [314, 460] on input "Yes" at bounding box center [319, 460] width 10 height 10
checkbox input "true"
click at [1398, 706] on button "Next" at bounding box center [1421, 713] width 52 height 28
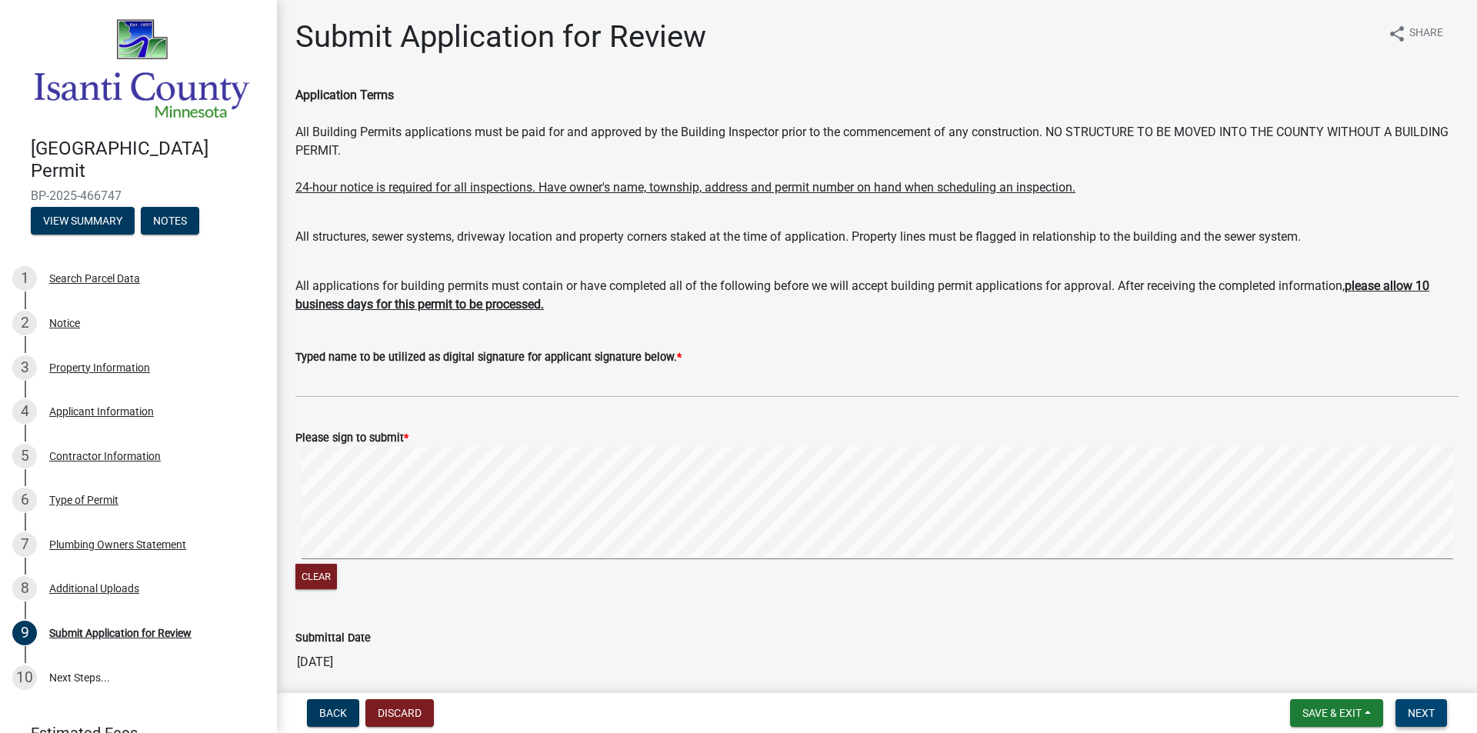
click at [1412, 705] on button "Next" at bounding box center [1421, 713] width 52 height 28
click at [1436, 717] on button "Next" at bounding box center [1421, 713] width 52 height 28
click at [1437, 715] on button "Next" at bounding box center [1421, 713] width 52 height 28
click at [1425, 708] on span "Next" at bounding box center [1421, 713] width 27 height 12
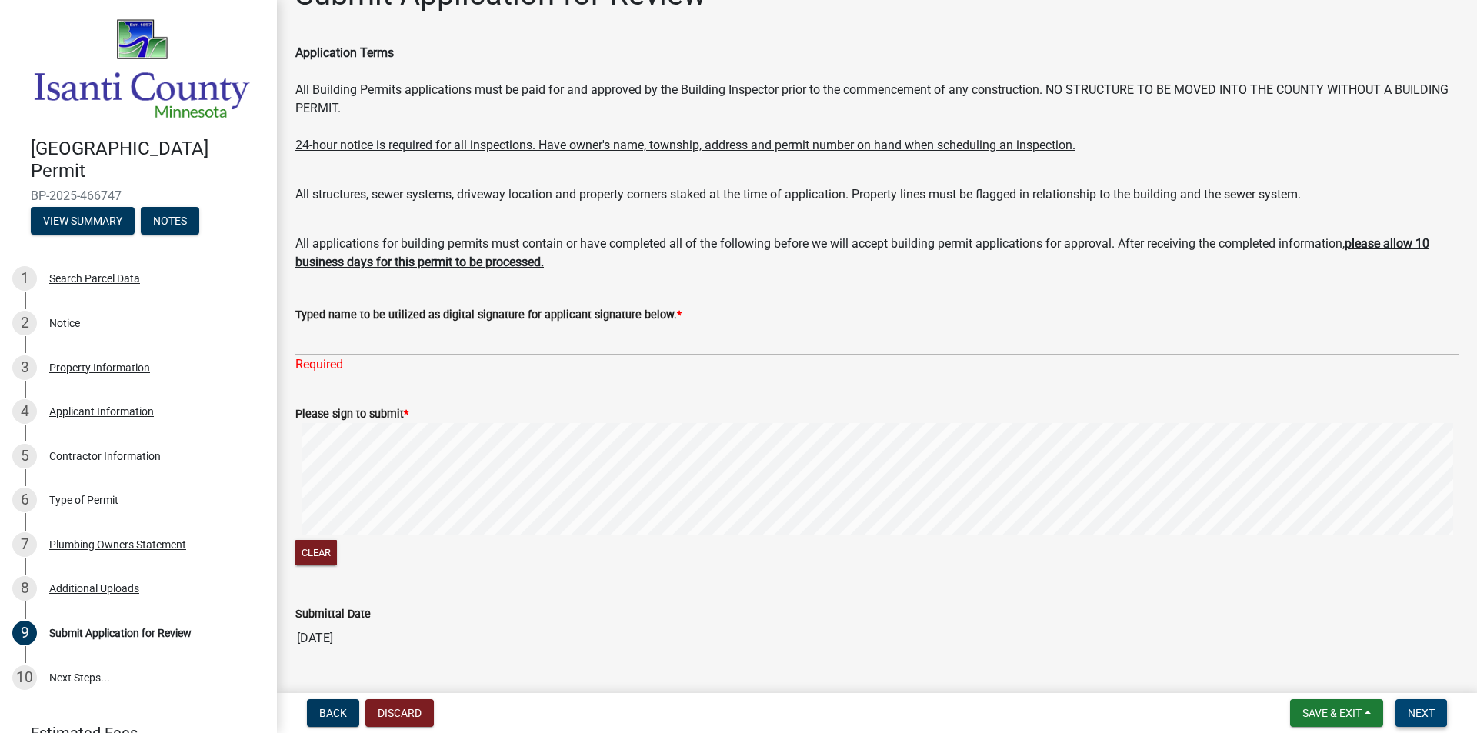
scroll to position [5, 0]
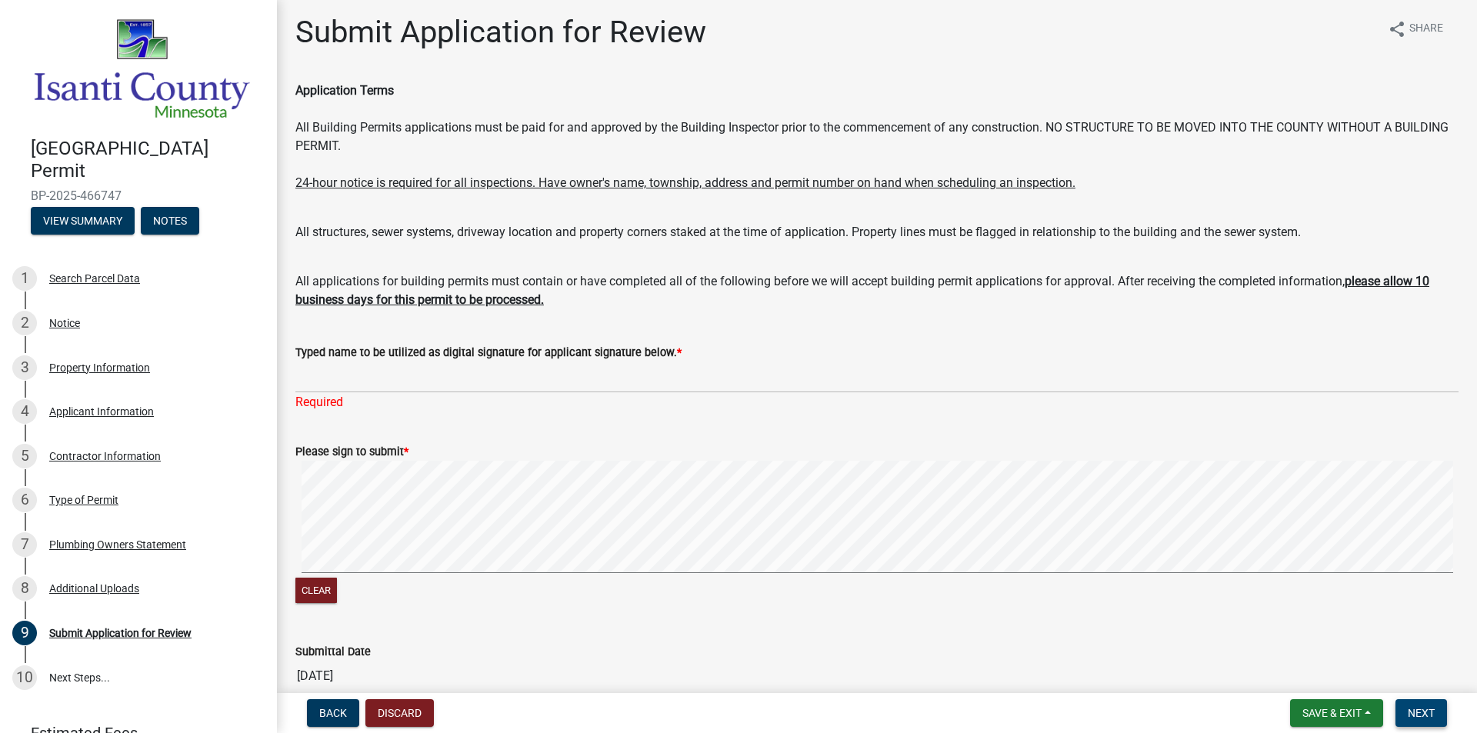
click at [1432, 703] on button "Next" at bounding box center [1421, 713] width 52 height 28
click at [1430, 706] on button "Next" at bounding box center [1421, 713] width 52 height 28
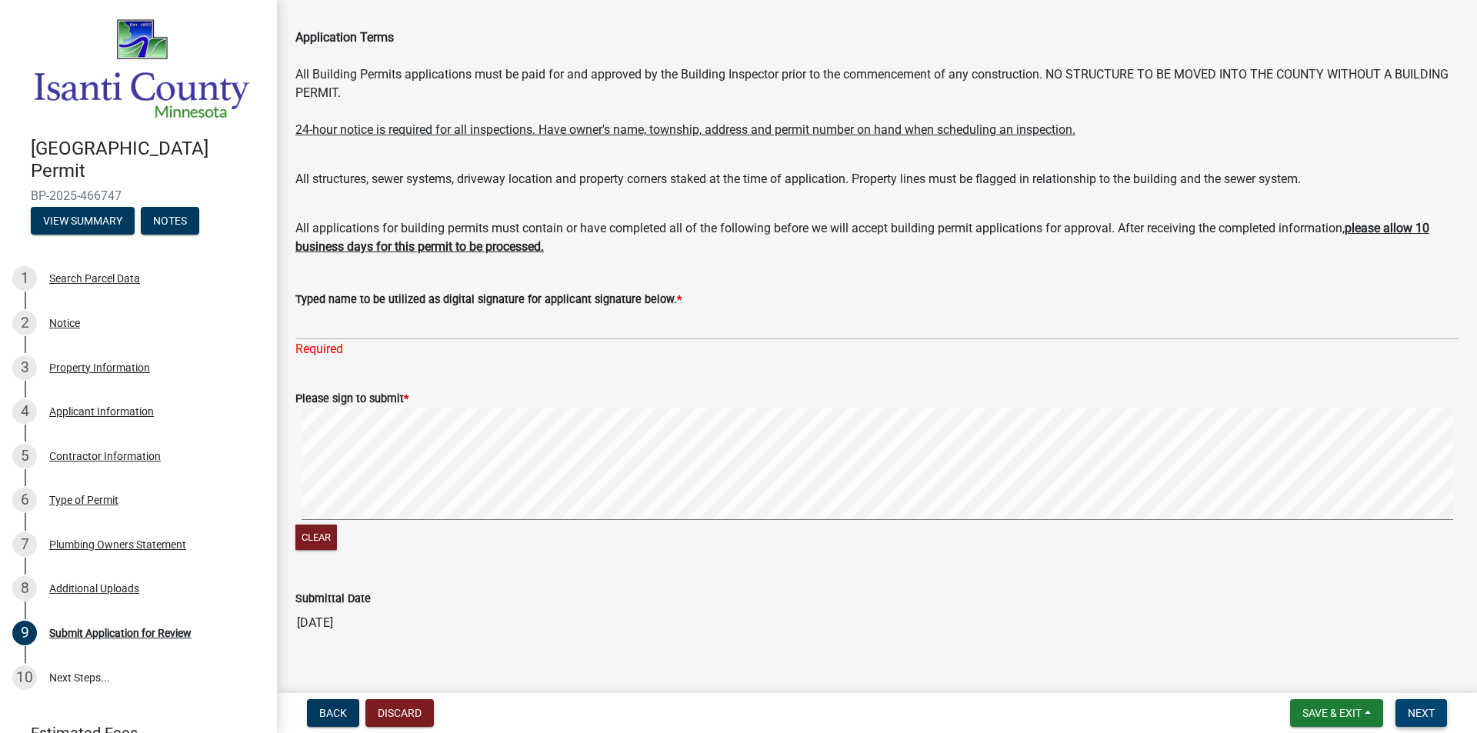
scroll to position [82, 0]
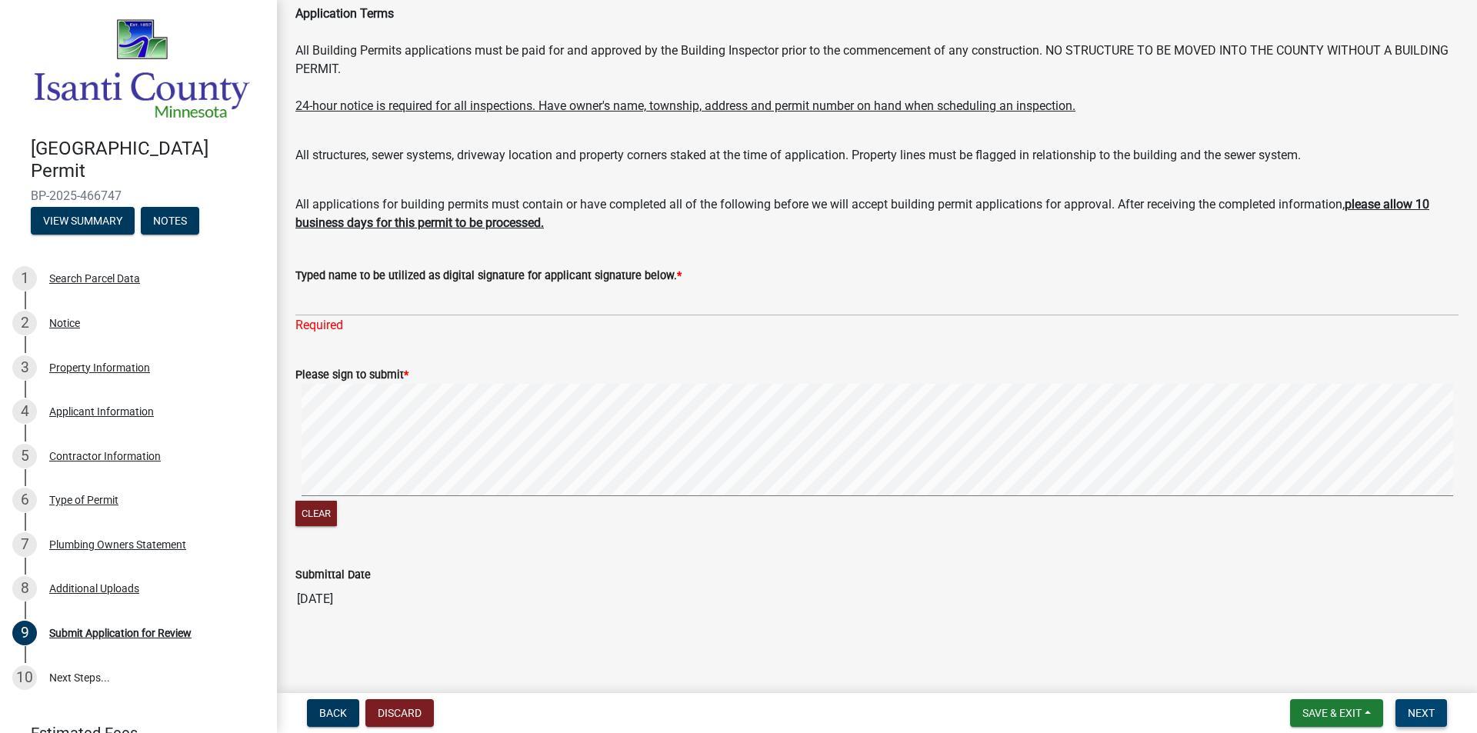
click at [1420, 715] on span "Next" at bounding box center [1421, 713] width 27 height 12
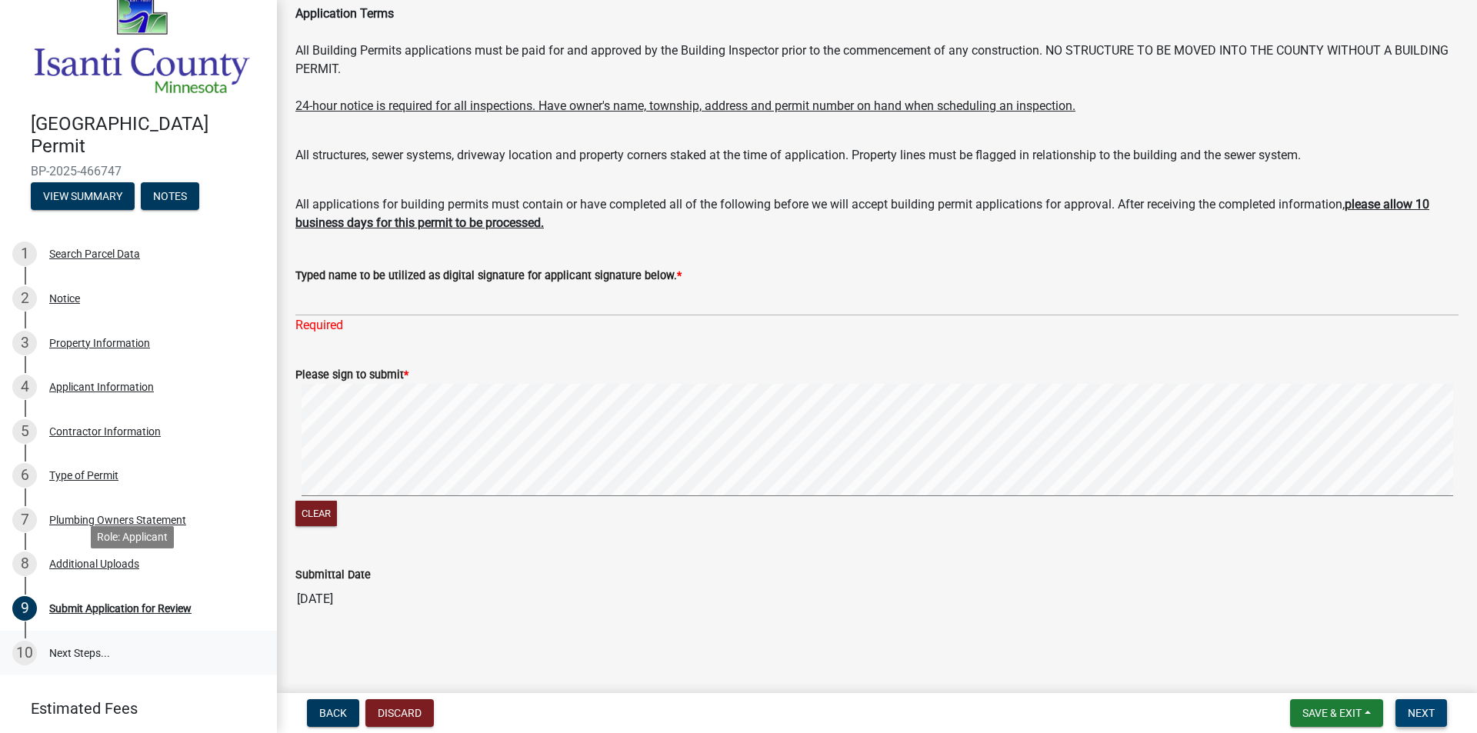
scroll to position [69, 0]
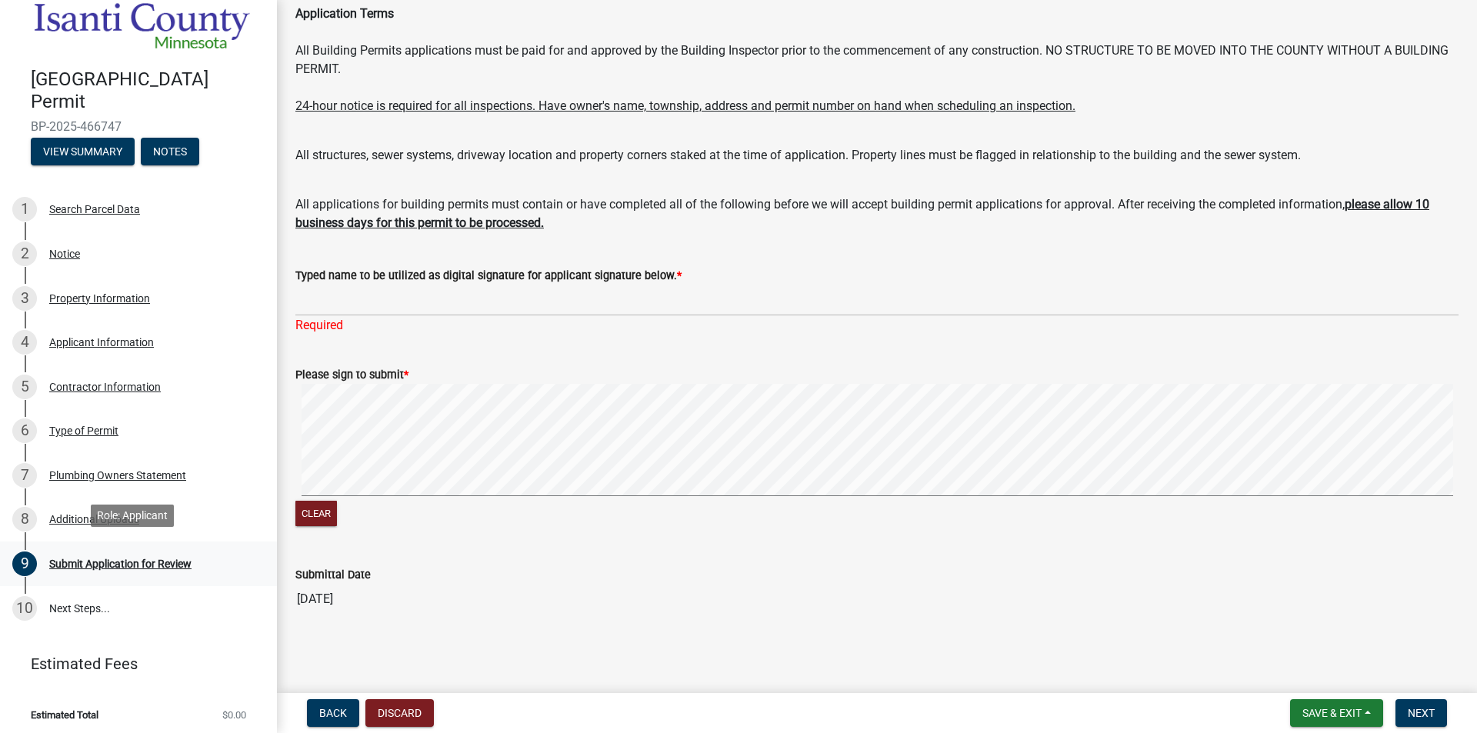
click at [87, 552] on div "9 Submit Application for Review" at bounding box center [132, 564] width 240 height 25
click at [121, 531] on link "8 Additional Uploads" at bounding box center [138, 520] width 277 height 45
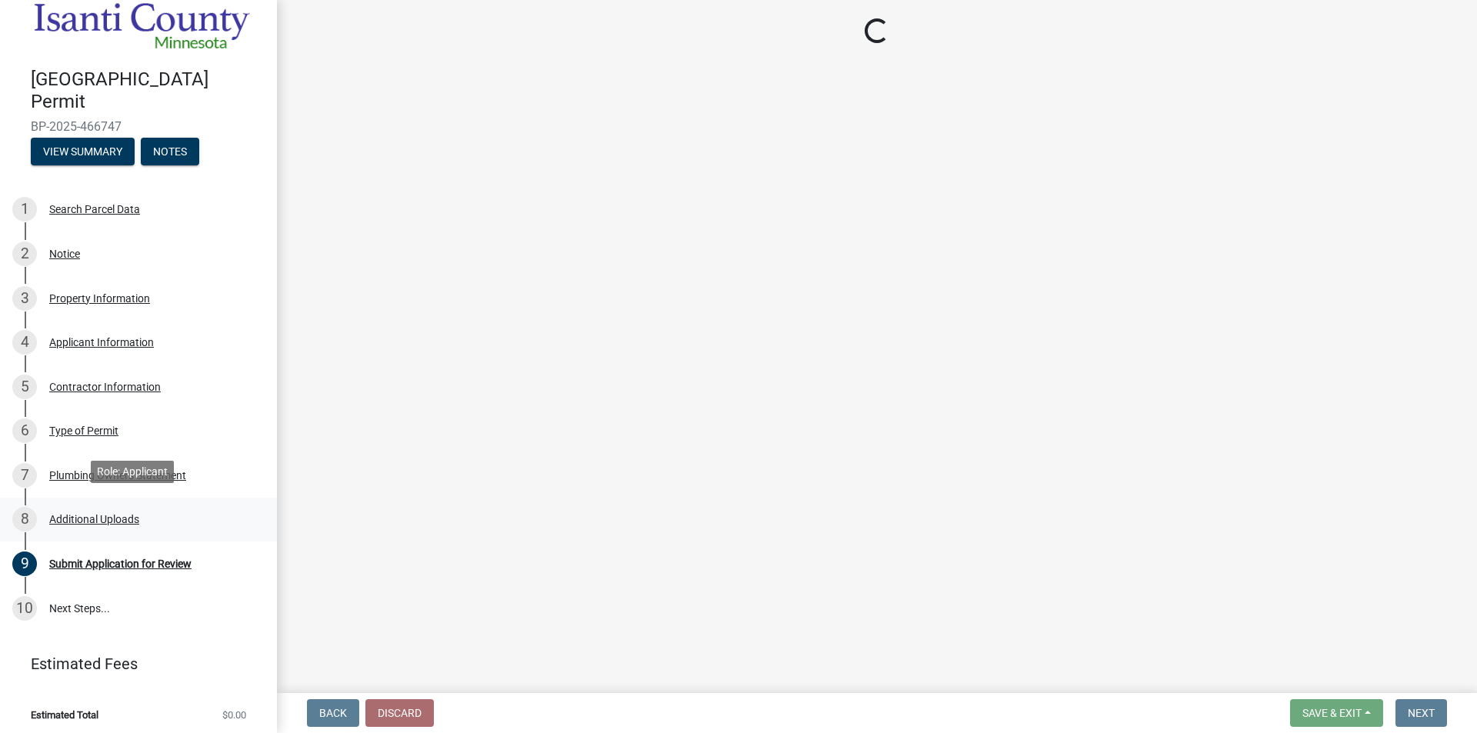
scroll to position [0, 0]
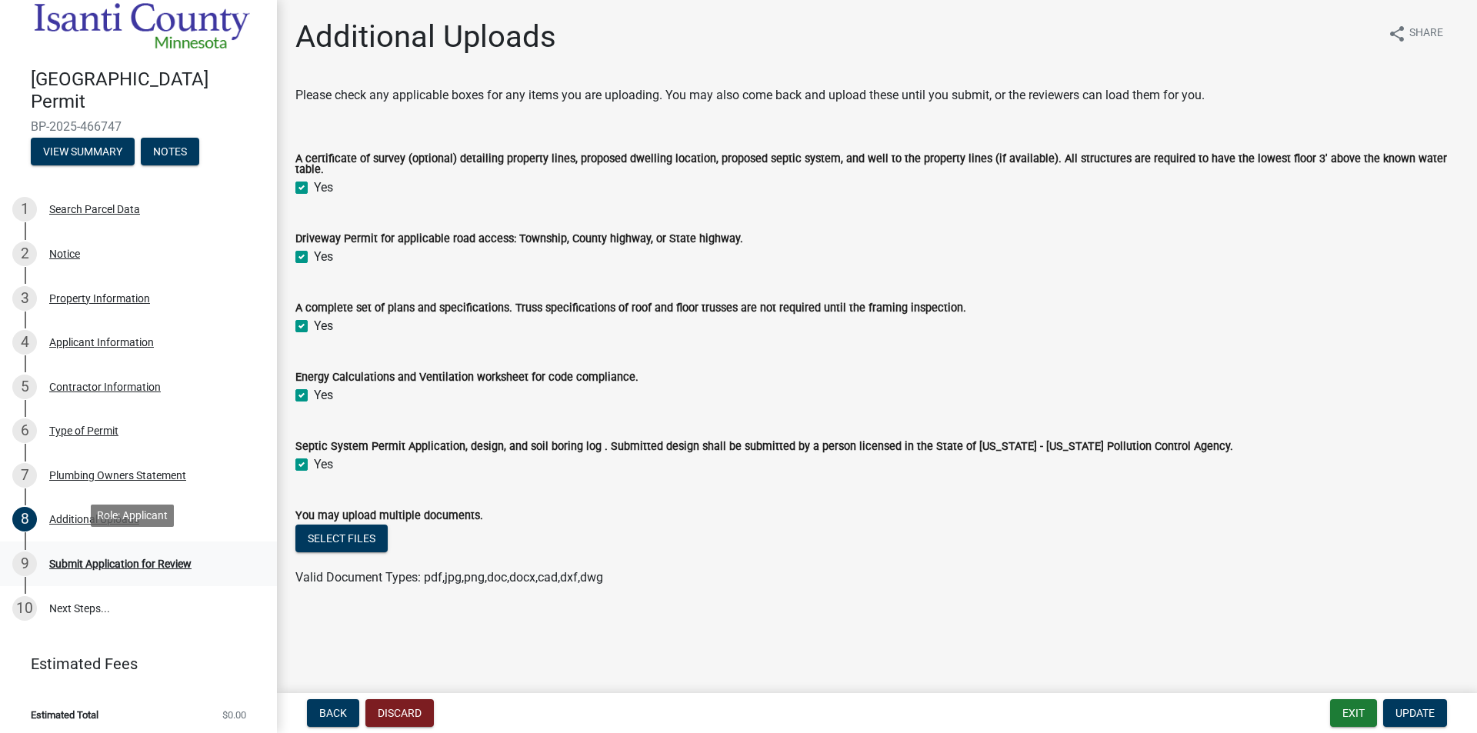
click at [120, 559] on div "Submit Application for Review" at bounding box center [120, 563] width 142 height 11
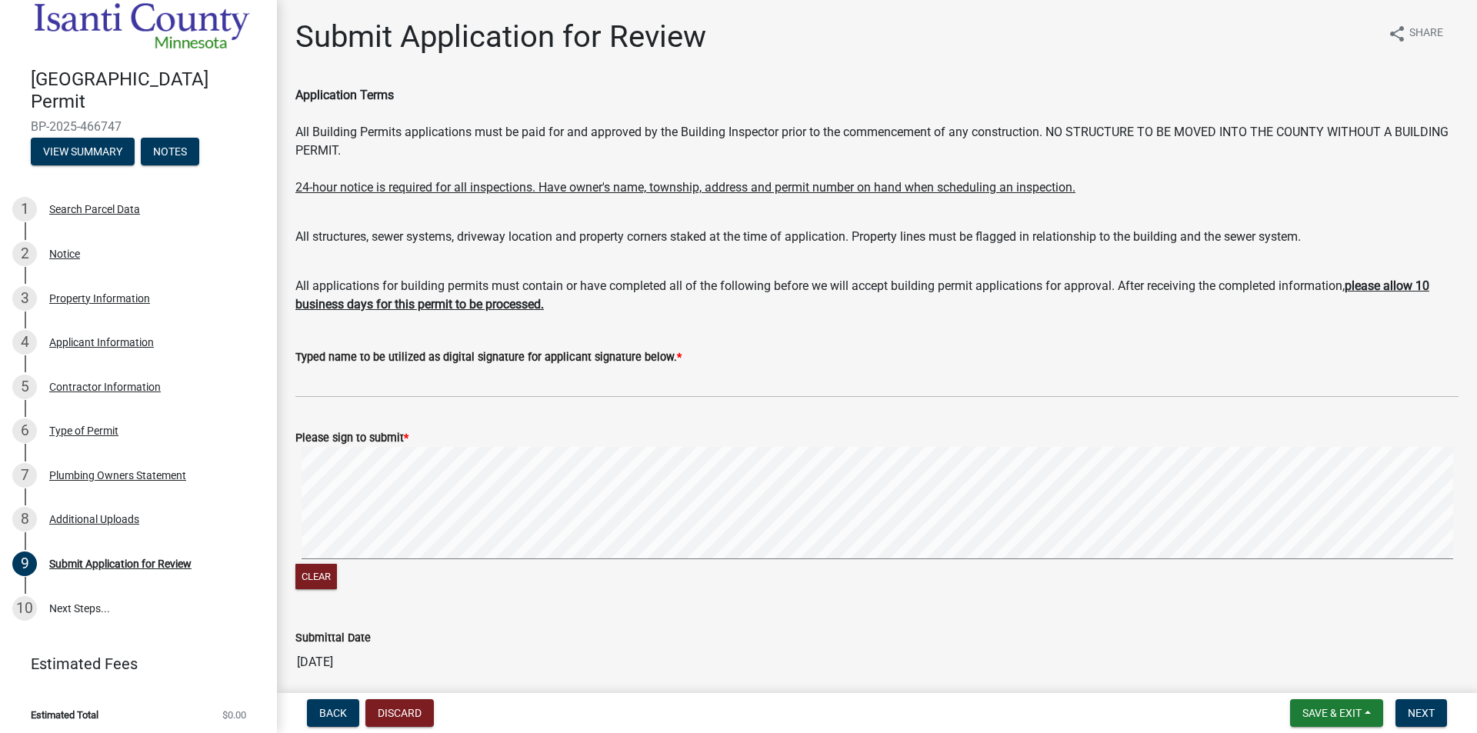
click at [325, 478] on signature-pad at bounding box center [876, 505] width 1163 height 117
click at [1423, 705] on button "Next" at bounding box center [1421, 713] width 52 height 28
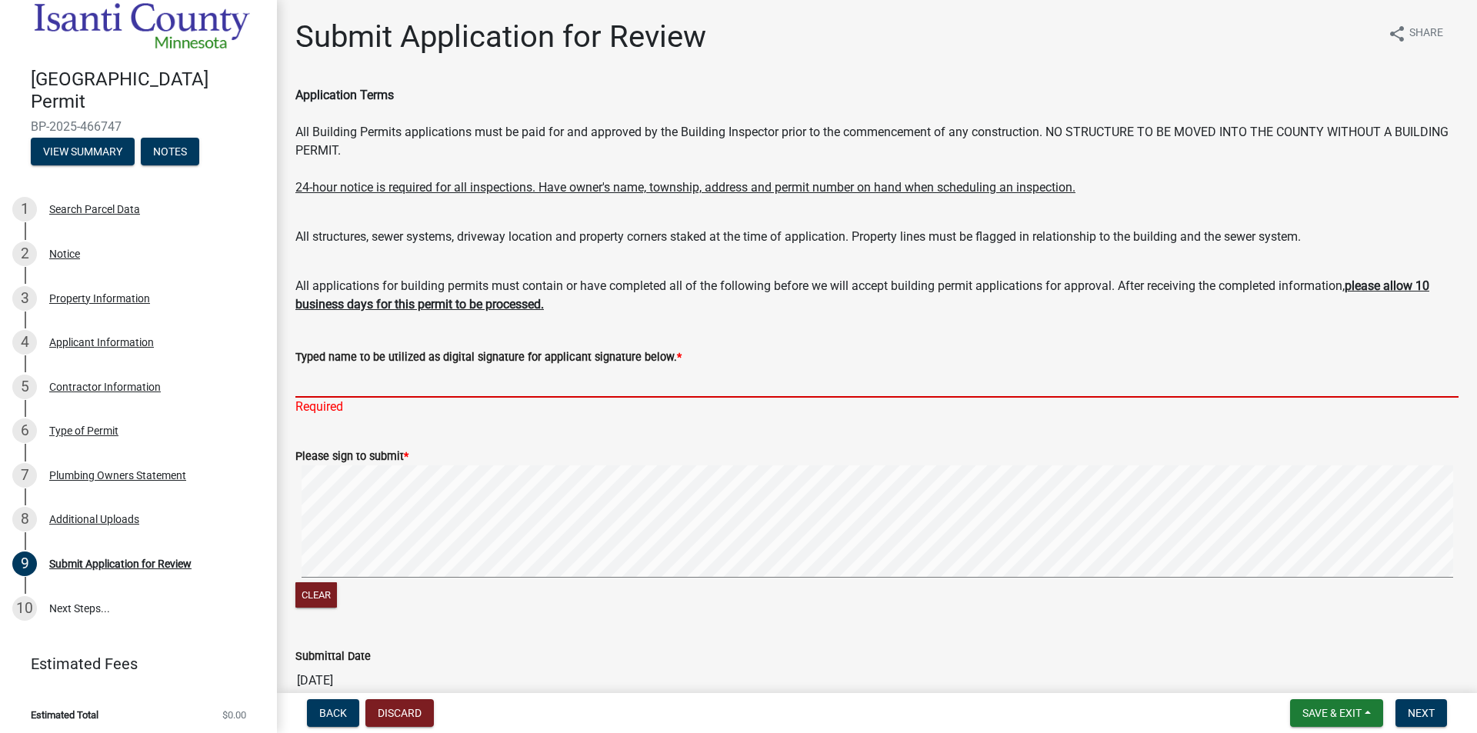
click at [425, 382] on input "Typed name to be utilized as digital signature for applicant signature below. *" at bounding box center [876, 382] width 1163 height 32
type input "Aviana Long"
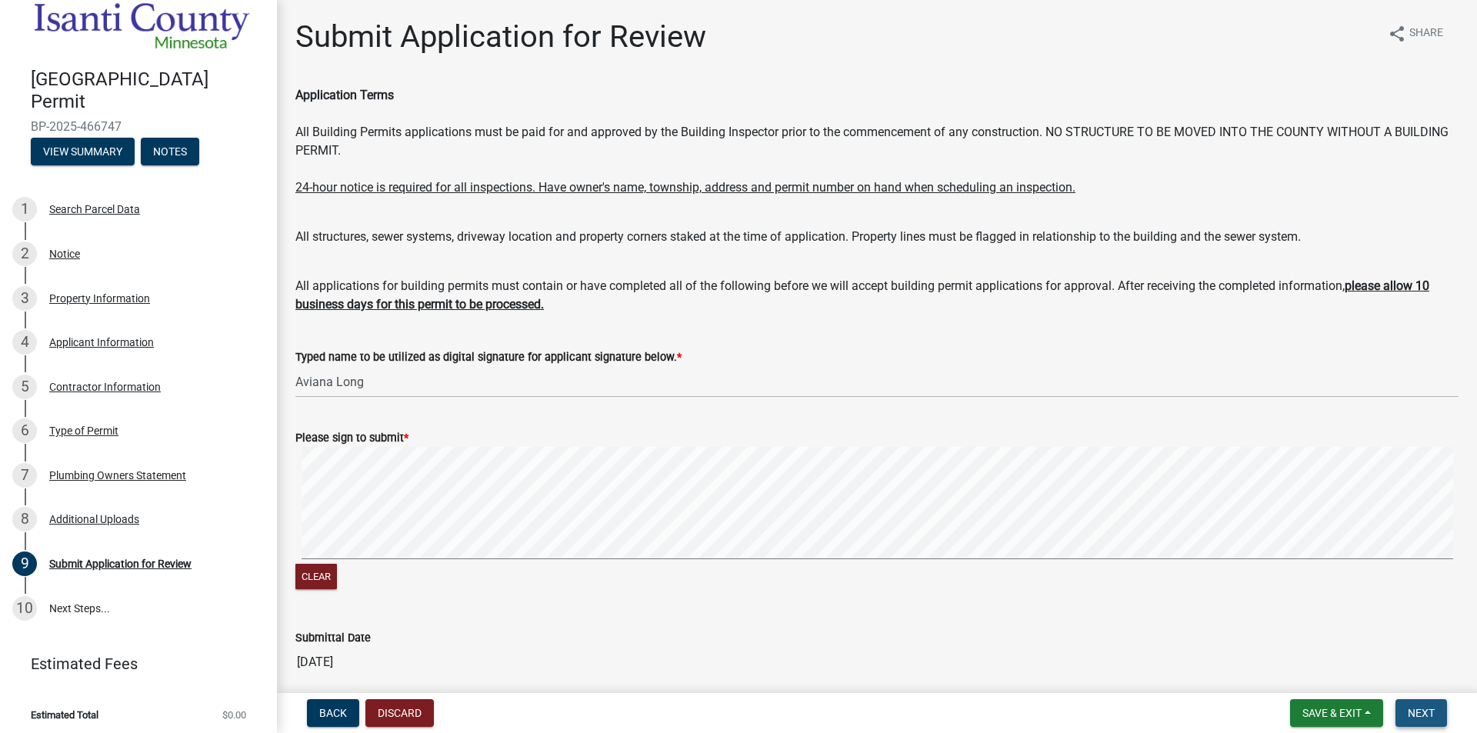
click at [1422, 715] on span "Next" at bounding box center [1421, 713] width 27 height 12
